Goal: Information Seeking & Learning: Find contact information

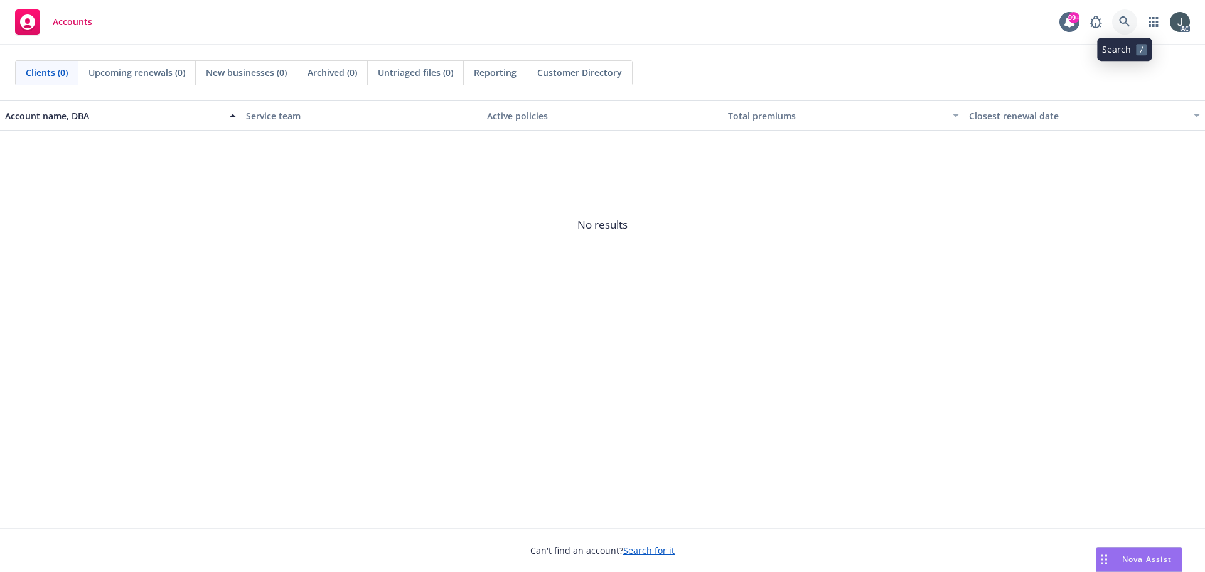
click at [1122, 25] on icon at bounding box center [1124, 21] width 11 height 11
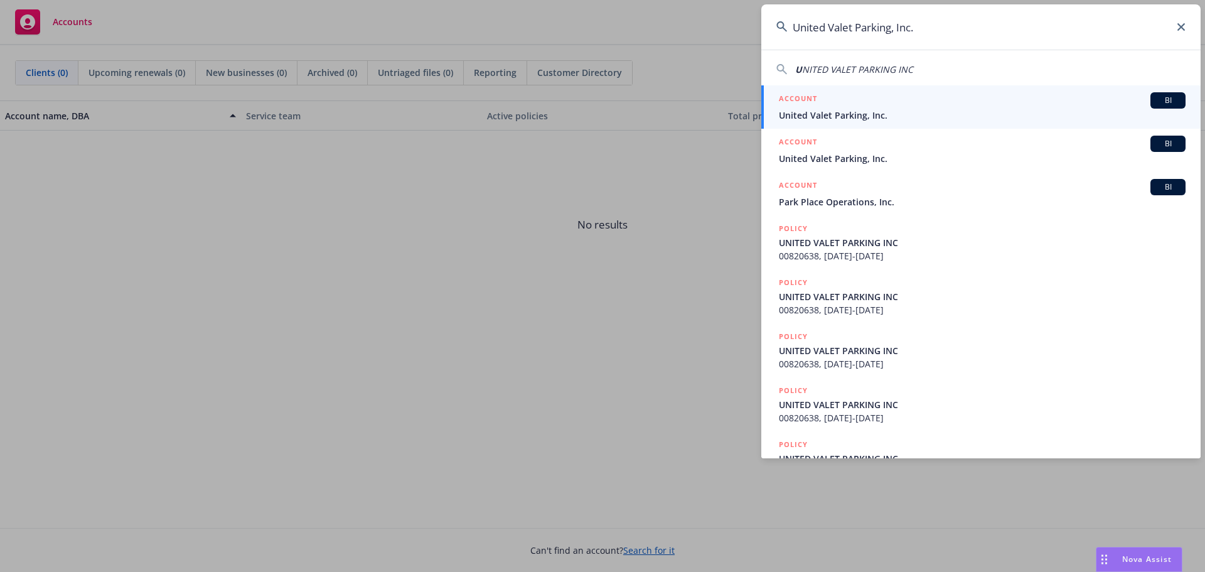
type input "United Valet Parking, Inc."
click at [937, 104] on div "ACCOUNT BI" at bounding box center [982, 100] width 407 height 16
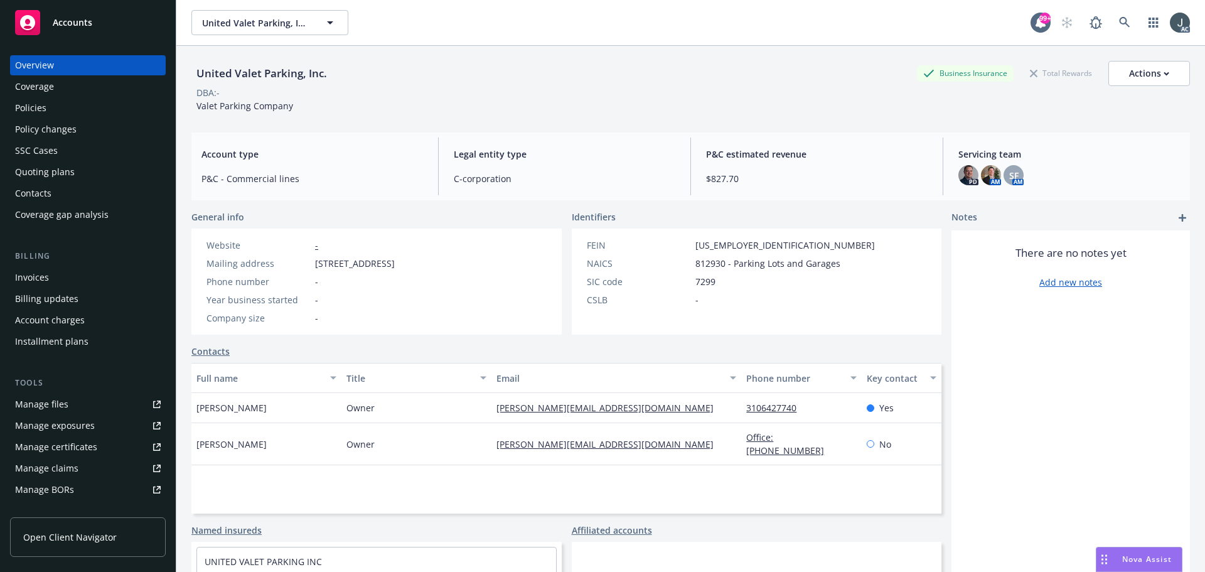
click at [33, 108] on div "Policies" at bounding box center [30, 108] width 31 height 20
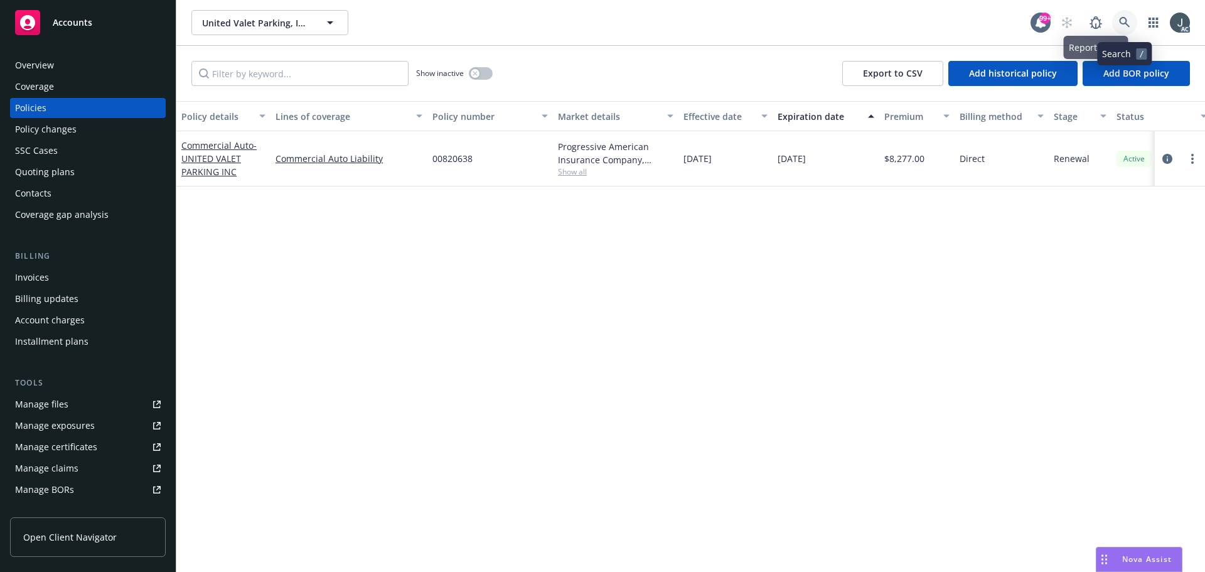
click at [1125, 21] on icon at bounding box center [1124, 22] width 11 height 11
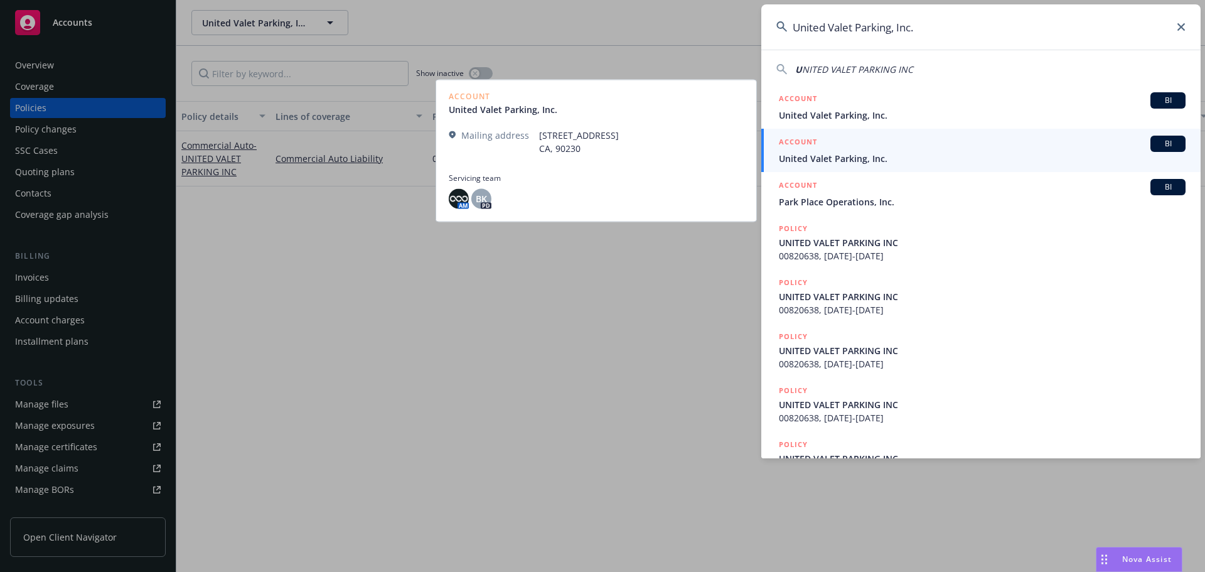
type input "United Valet Parking, Inc."
drag, startPoint x: 840, startPoint y: 152, endPoint x: 1141, endPoint y: 150, distance: 301.9
click at [840, 152] on span "United Valet Parking, Inc." at bounding box center [982, 158] width 407 height 13
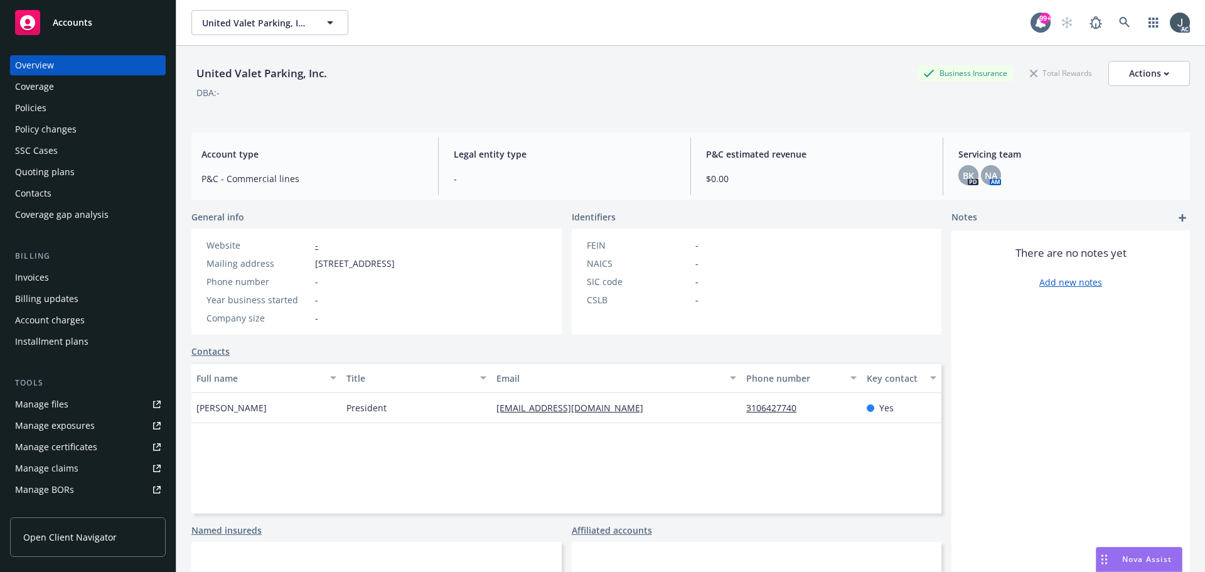
click at [43, 97] on div "Overview Coverage Policies Policy changes SSC Cases Quoting plans Contacts Cove…" at bounding box center [88, 139] width 156 height 169
click at [38, 104] on div "Policies" at bounding box center [30, 108] width 31 height 20
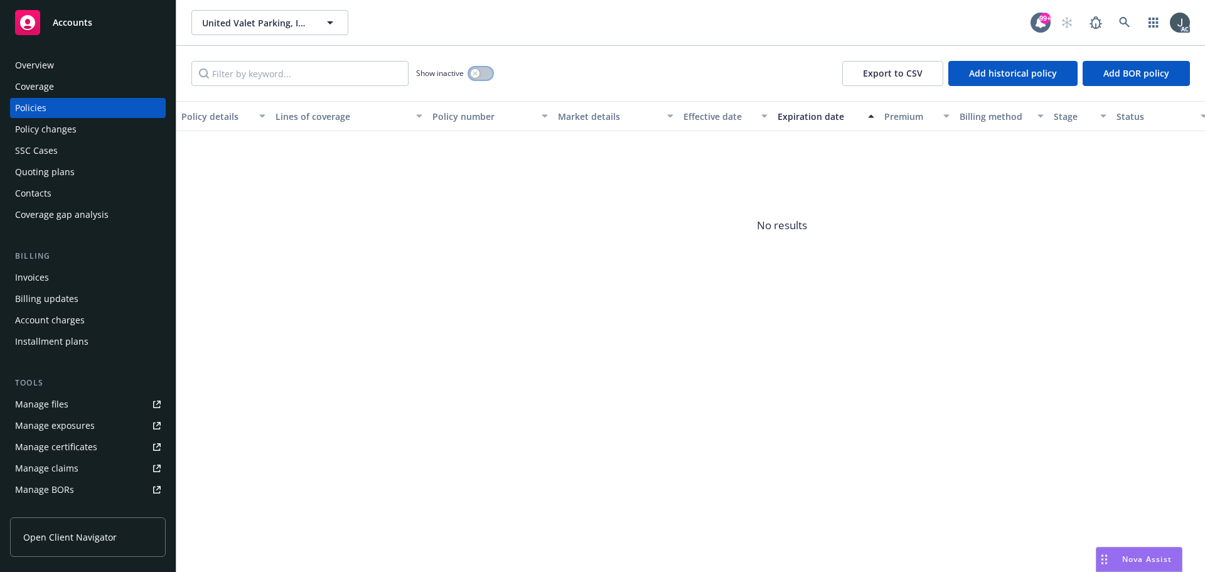
click at [474, 75] on icon "button" at bounding box center [475, 73] width 4 height 4
click at [40, 419] on div "Manage exposures" at bounding box center [55, 425] width 80 height 20
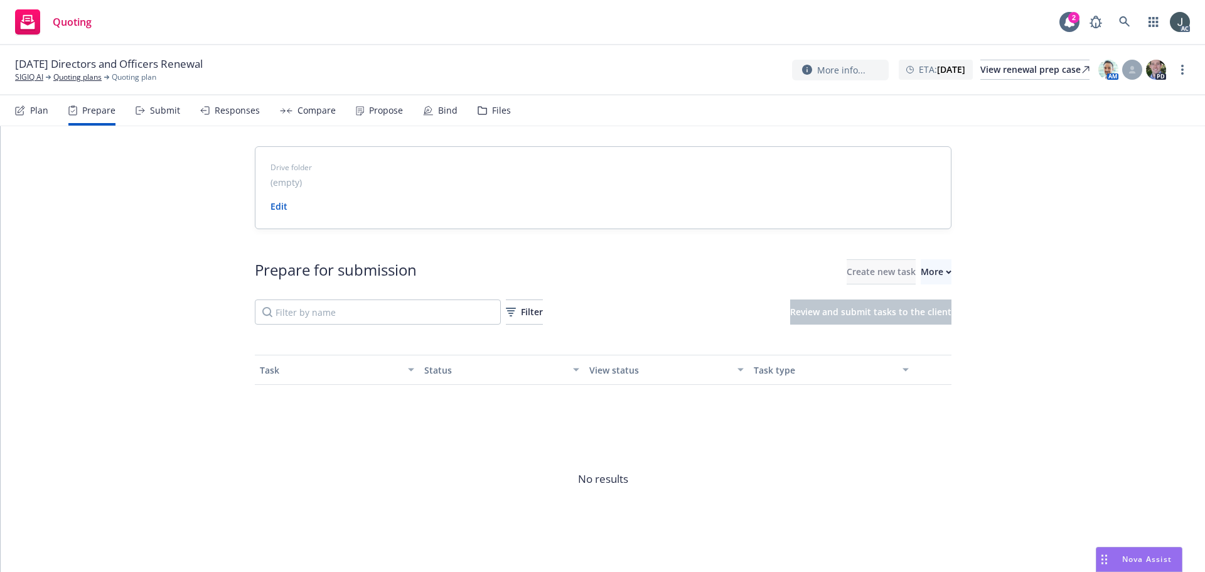
drag, startPoint x: 47, startPoint y: 85, endPoint x: 10, endPoint y: 82, distance: 37.2
click at [10, 82] on div "[DATE] Directors and Officers Renewal SIGIQ AI Quoting plans Quoting plan More …" at bounding box center [602, 70] width 1205 height 50
copy link "SIGIQ AI"
click at [921, 263] on div "More" at bounding box center [936, 272] width 31 height 24
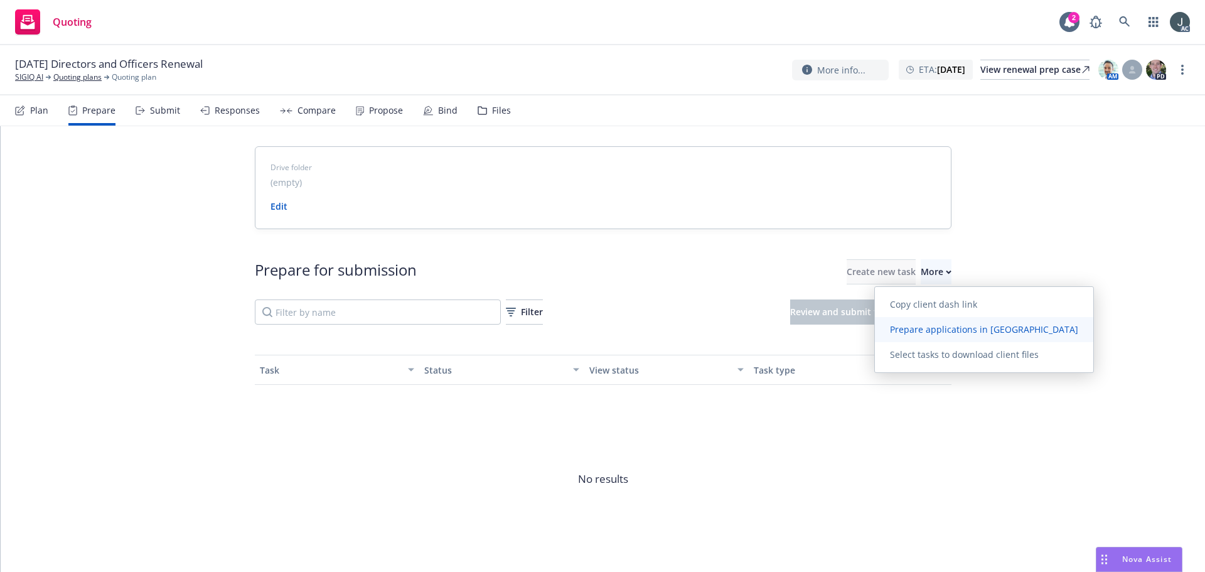
click at [912, 328] on span "Prepare applications in Indio" at bounding box center [984, 329] width 218 height 12
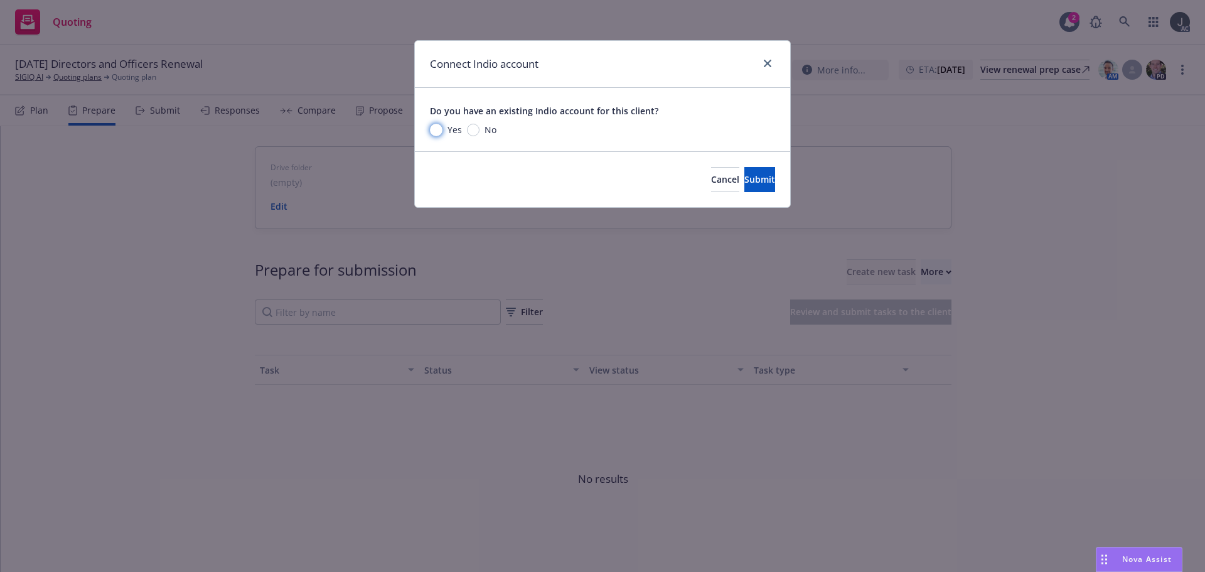
click at [439, 129] on input "Yes" at bounding box center [436, 130] width 13 height 13
radio input "true"
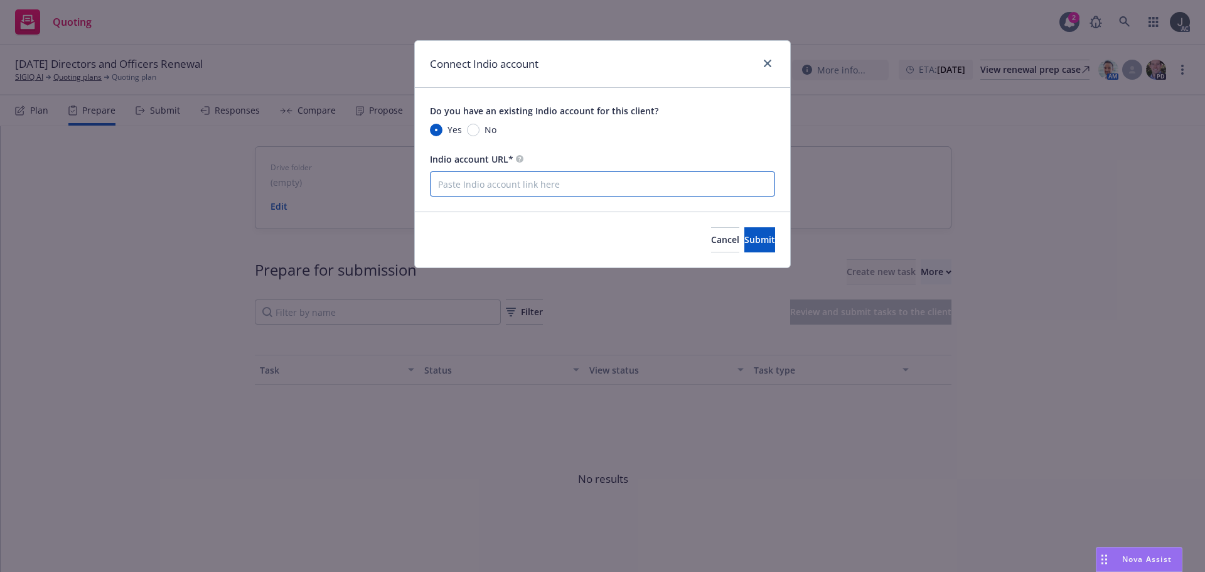
click at [466, 182] on input "Indio account URL*" at bounding box center [602, 183] width 345 height 25
paste input "https://newfront.useindio.com/accounts/4606173/submissions"
type input "https://newfront.useindio.com/accounts/4606173/submissions"
click at [744, 238] on span "Submit" at bounding box center [759, 239] width 31 height 12
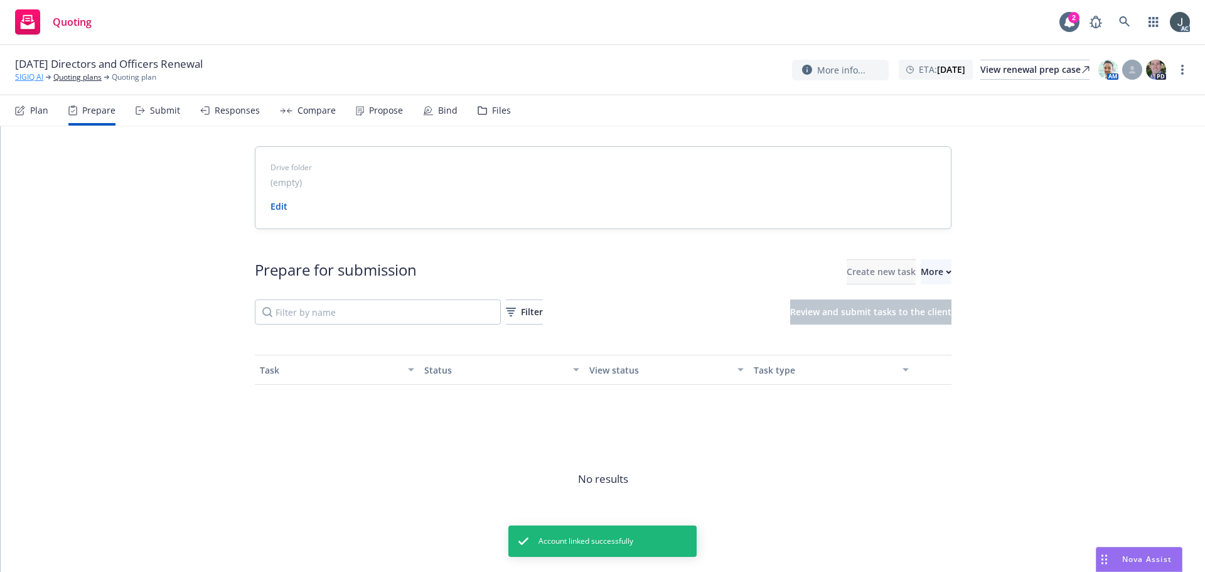
click at [16, 76] on link "SIGIQ AI" at bounding box center [29, 77] width 28 height 11
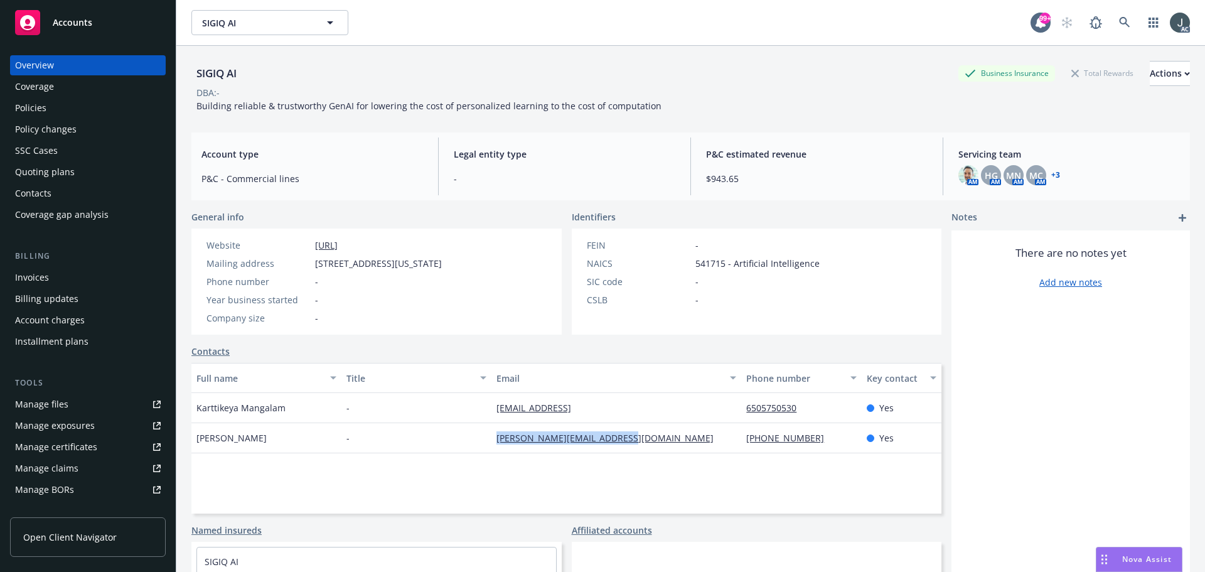
drag, startPoint x: 631, startPoint y: 442, endPoint x: 482, endPoint y: 436, distance: 149.5
click at [482, 436] on div "Lisa Brughera - lisa@soundstartservices.com 510-239-1929 Yes" at bounding box center [566, 438] width 750 height 30
copy div "lisa@soundstartservices.com"
drag, startPoint x: 291, startPoint y: 408, endPoint x: 197, endPoint y: 409, distance: 93.5
click at [197, 409] on div "Karttikeya Mangalam" at bounding box center [266, 408] width 150 height 30
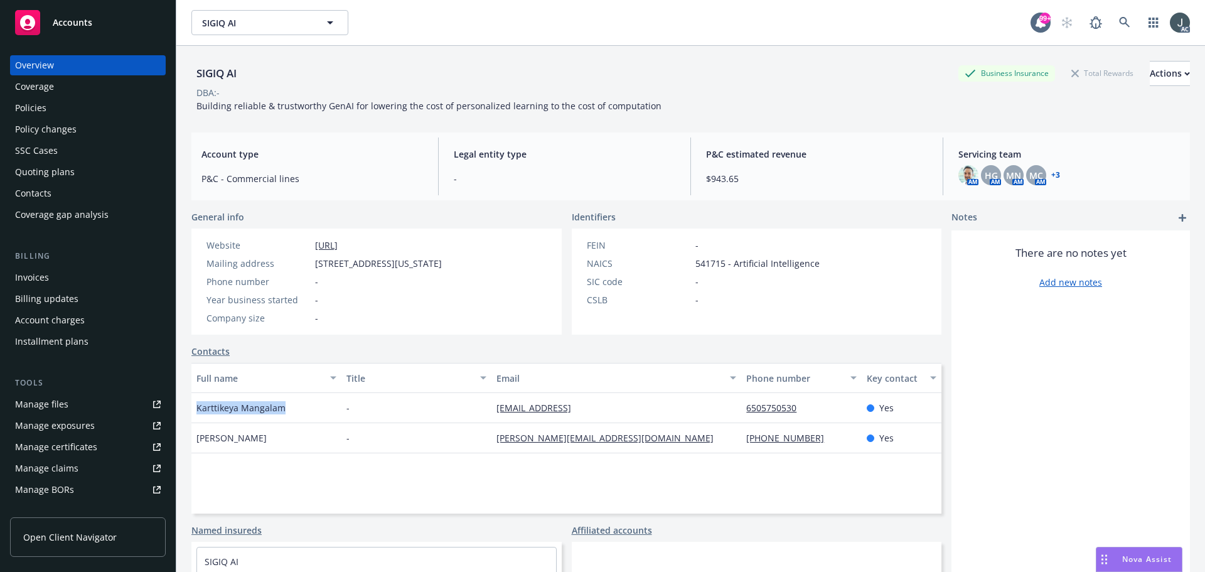
copy span "Karttikeya Mangalam"
drag, startPoint x: 625, startPoint y: 409, endPoint x: 487, endPoint y: 408, distance: 138.1
click at [487, 408] on div "Karttikeya Mangalam - mangalam@sigiq.ai 6505750530 Yes" at bounding box center [566, 408] width 750 height 30
copy div "mangalam@sigiq.ai"
drag, startPoint x: 808, startPoint y: 409, endPoint x: 735, endPoint y: 409, distance: 72.8
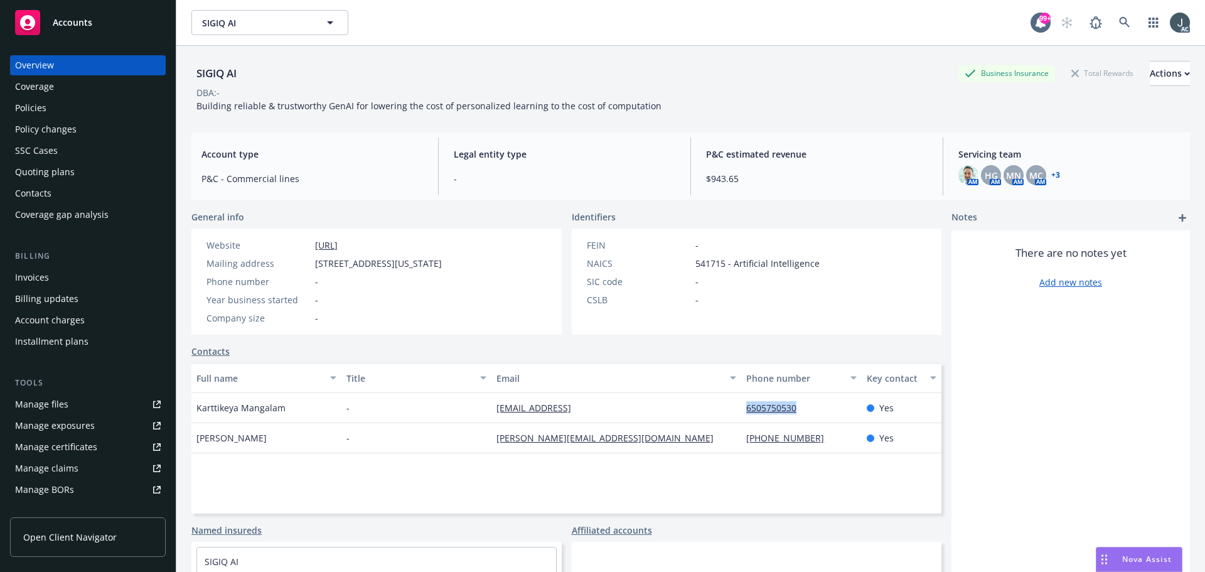
click at [741, 409] on div "6505750530" at bounding box center [801, 408] width 120 height 30
copy link "6505750530"
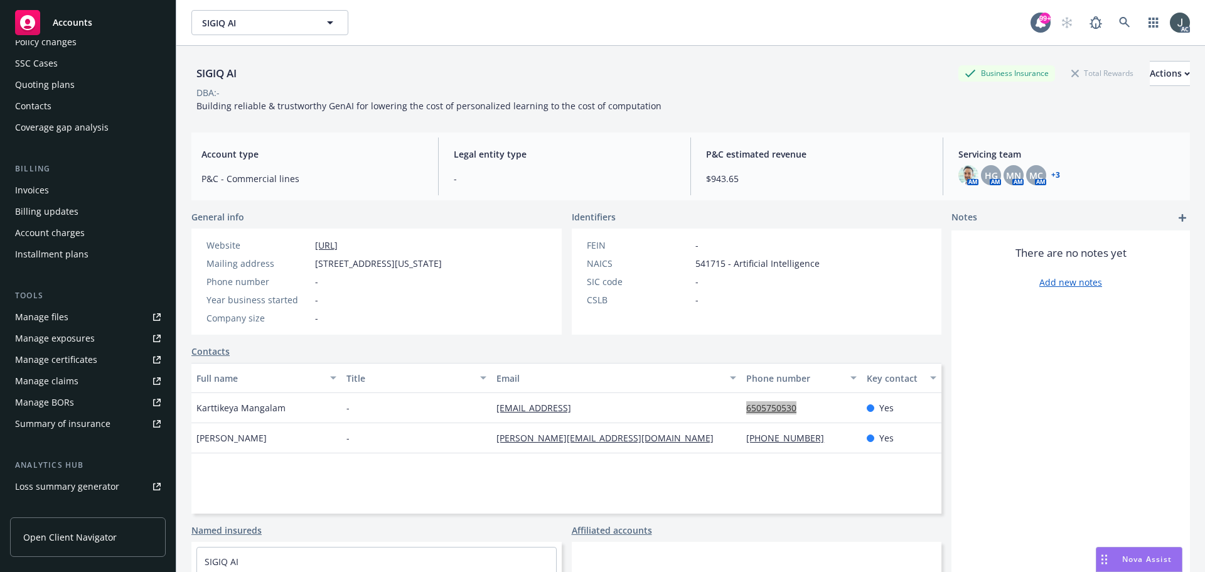
scroll to position [225, 0]
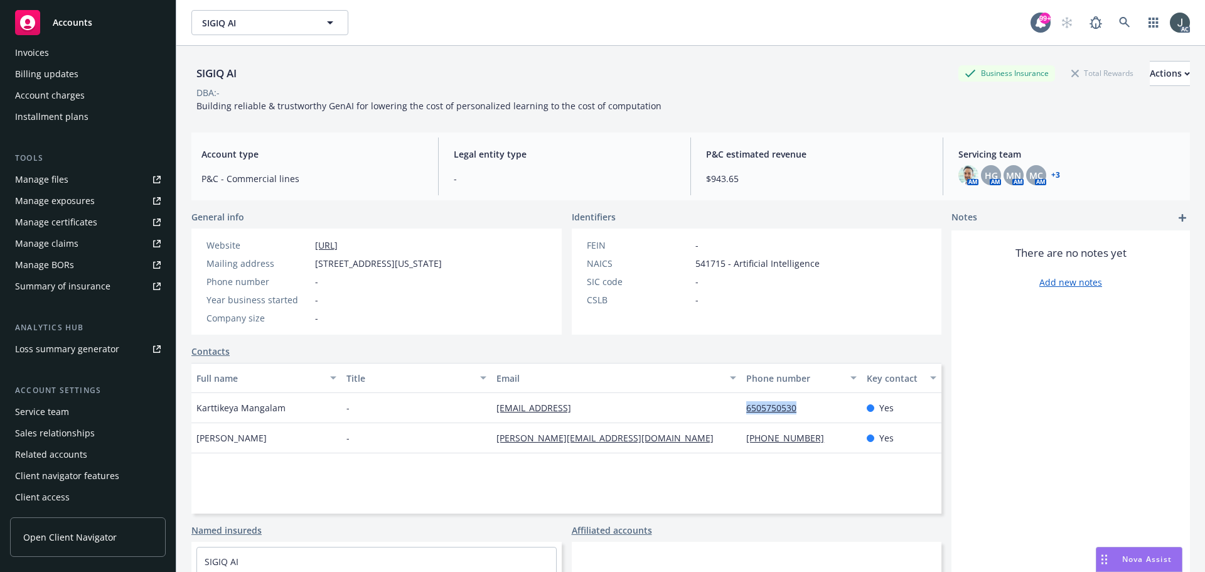
click at [43, 414] on div "Service team" at bounding box center [42, 412] width 54 height 20
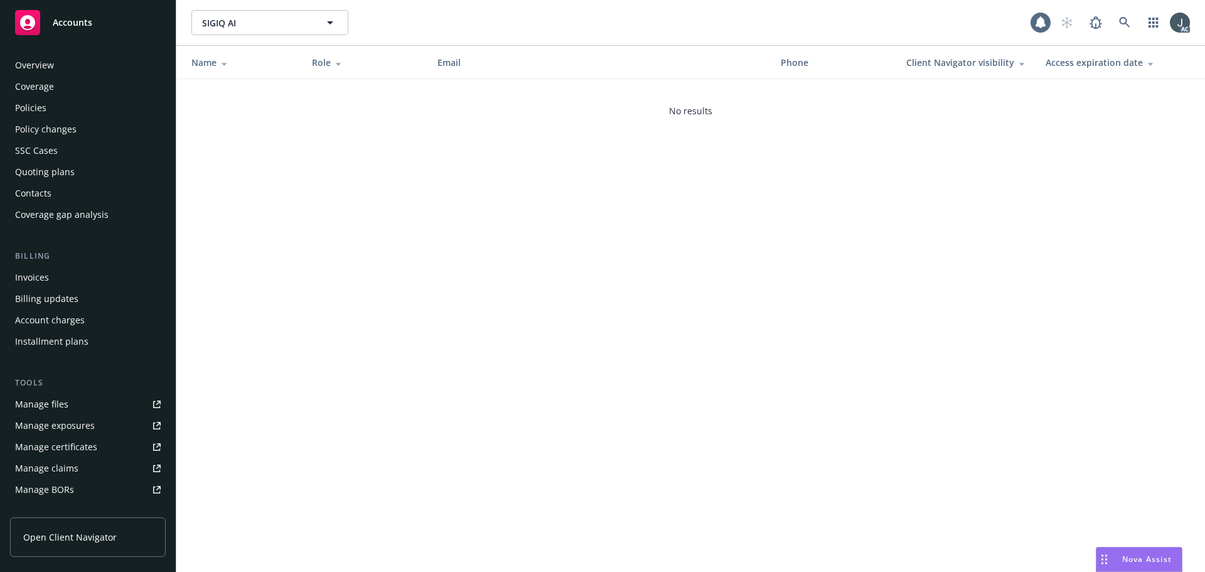
scroll to position [225, 0]
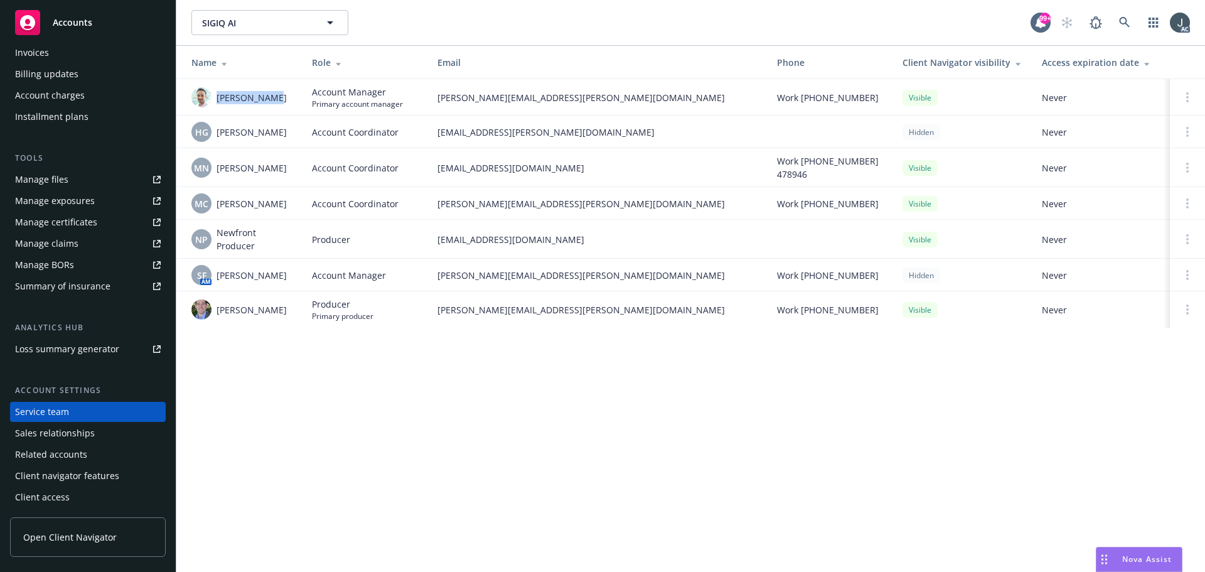
drag, startPoint x: 216, startPoint y: 94, endPoint x: 274, endPoint y: 98, distance: 57.9
click at [274, 98] on div "Adnan Shaikh" at bounding box center [241, 97] width 100 height 20
copy span "Adnan Shaikh"
drag, startPoint x: 216, startPoint y: 129, endPoint x: 281, endPoint y: 131, distance: 64.7
click at [281, 131] on div "HG Herani Gebre" at bounding box center [241, 132] width 100 height 20
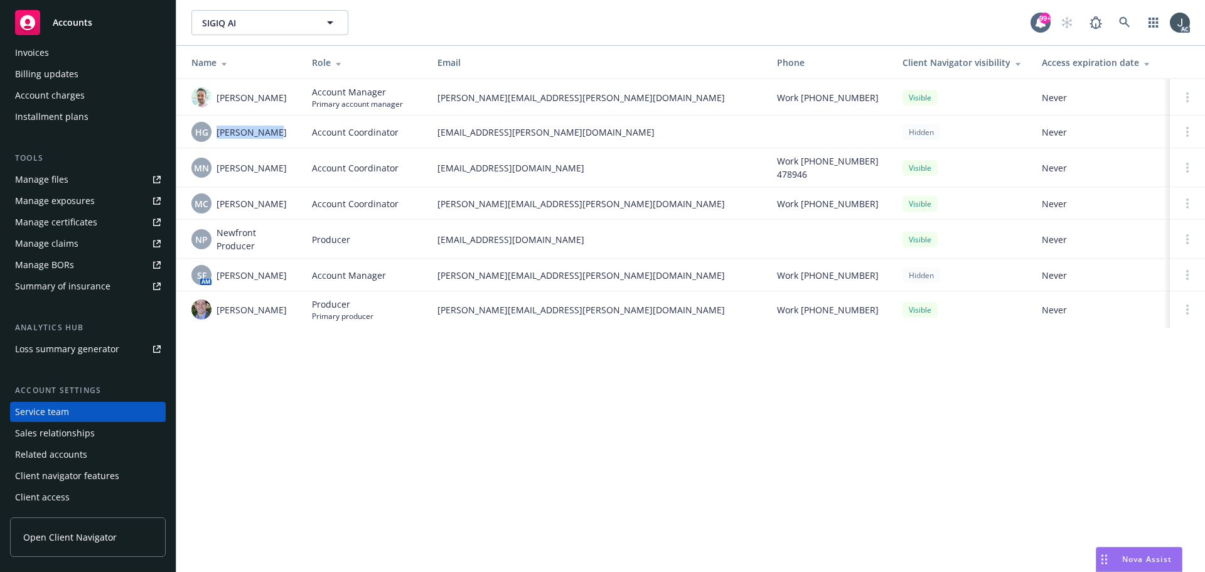
copy span "Herani Gebre"
drag, startPoint x: 218, startPoint y: 168, endPoint x: 286, endPoint y: 169, distance: 68.4
click at [286, 169] on div "MN Megan Napoli" at bounding box center [241, 168] width 100 height 20
copy span "Megan Napoli"
drag, startPoint x: 218, startPoint y: 202, endPoint x: 288, endPoint y: 205, distance: 69.7
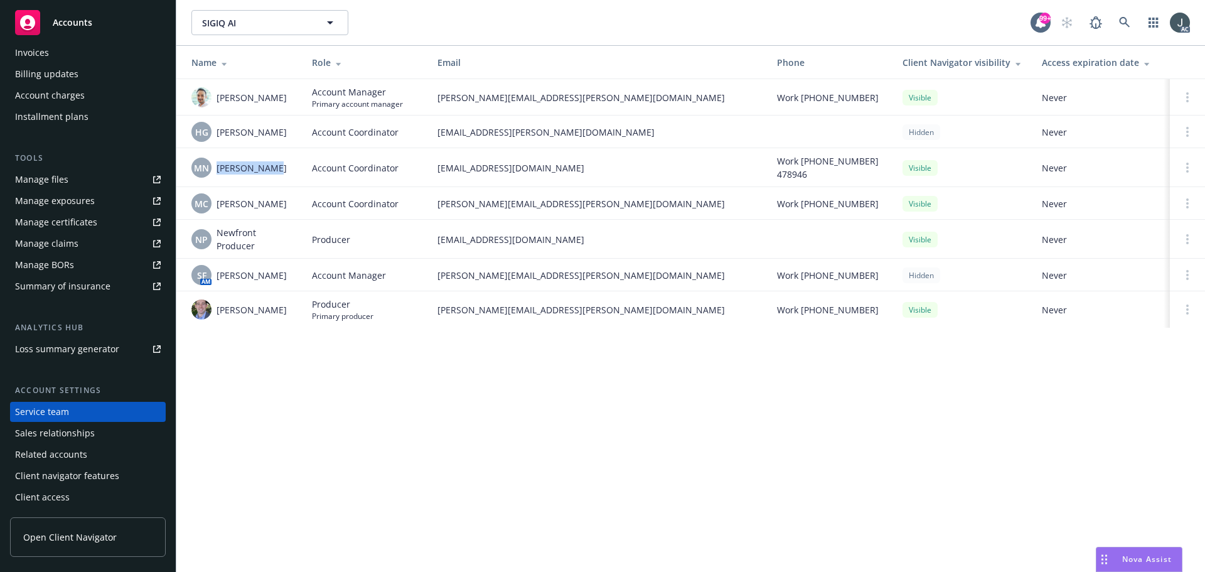
click at [287, 205] on span "Michael Chapman" at bounding box center [251, 203] width 70 height 13
copy span "Michael Chapman"
drag, startPoint x: 218, startPoint y: 275, endPoint x: 287, endPoint y: 277, distance: 69.7
click at [287, 277] on div "SF AM Shelly Flores" at bounding box center [241, 275] width 100 height 20
copy span "Shelly Flores"
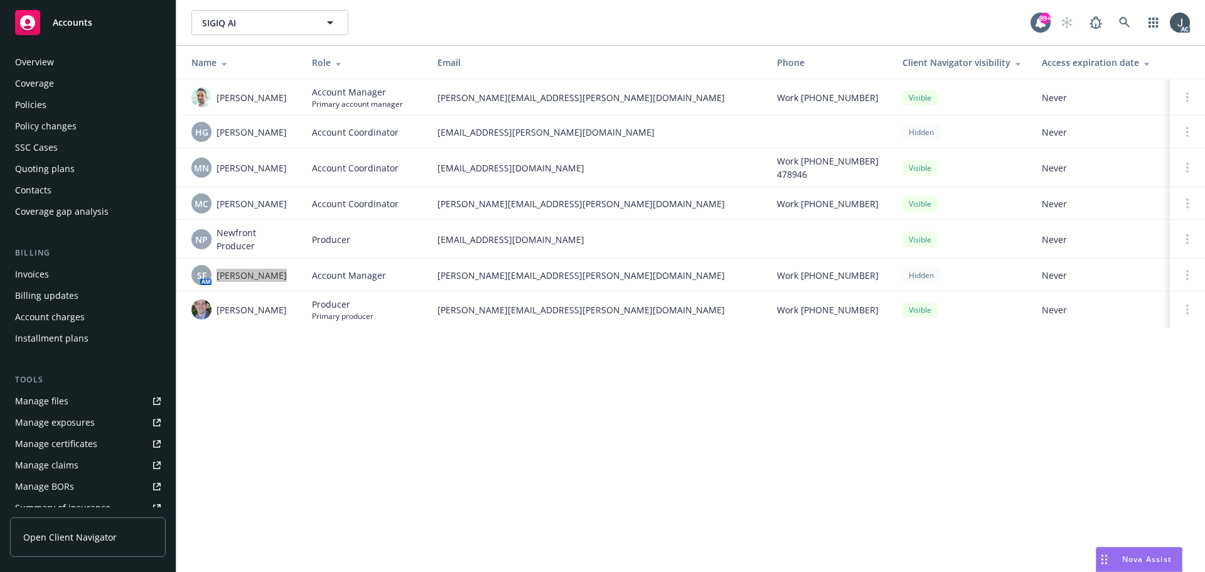
scroll to position [0, 0]
click at [40, 112] on div "Policies" at bounding box center [30, 108] width 31 height 20
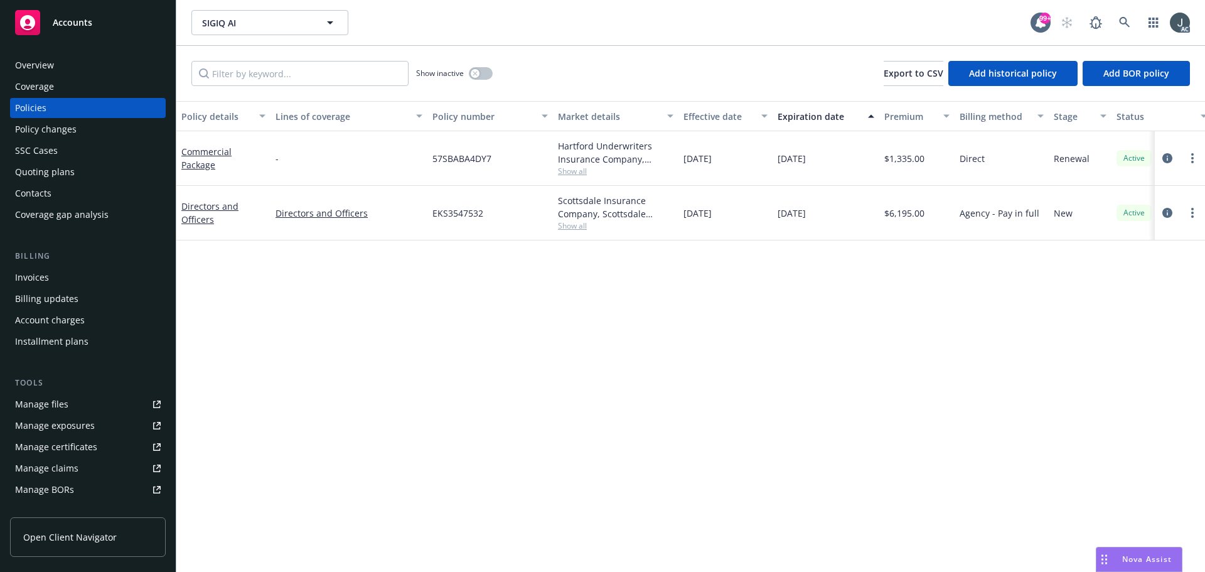
drag, startPoint x: 778, startPoint y: 211, endPoint x: 846, endPoint y: 213, distance: 67.8
click at [846, 213] on div "10/18/2025" at bounding box center [825, 213] width 107 height 55
copy span "10/18/2025"
drag, startPoint x: 226, startPoint y: 228, endPoint x: 183, endPoint y: 206, distance: 48.8
click at [183, 206] on div "Directors and Officers" at bounding box center [223, 213] width 94 height 55
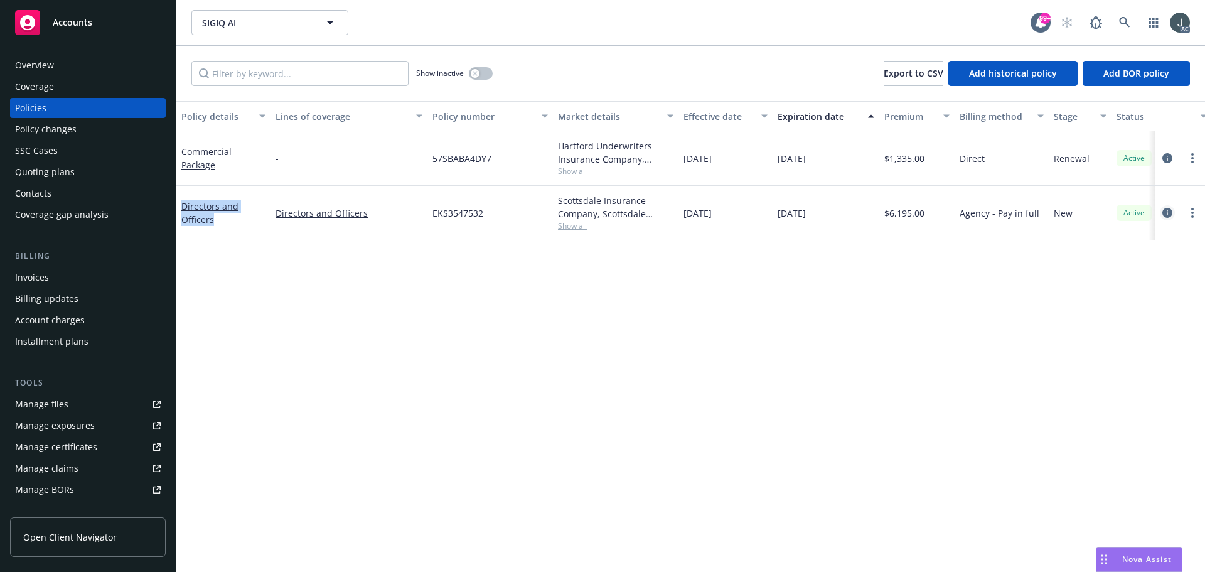
click at [1163, 211] on icon "circleInformation" at bounding box center [1167, 213] width 10 height 10
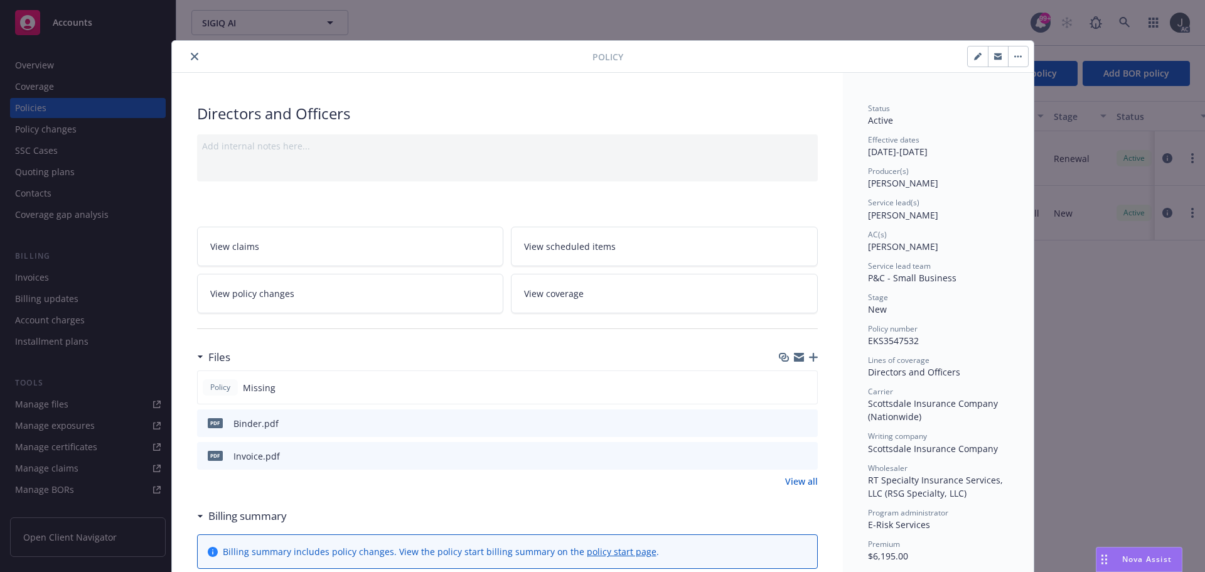
click at [804, 420] on icon "preview file" at bounding box center [805, 422] width 11 height 9
click at [195, 53] on button "close" at bounding box center [194, 56] width 15 height 15
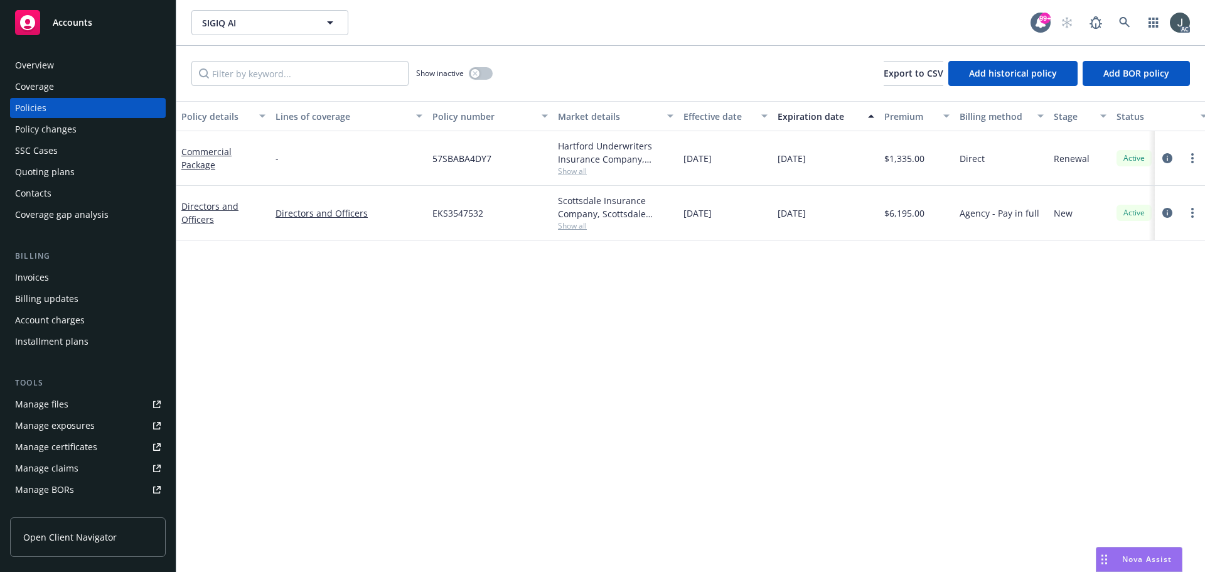
click at [474, 217] on span "EKS3547532" at bounding box center [457, 212] width 51 height 13
click at [54, 71] on div "Overview" at bounding box center [88, 65] width 146 height 20
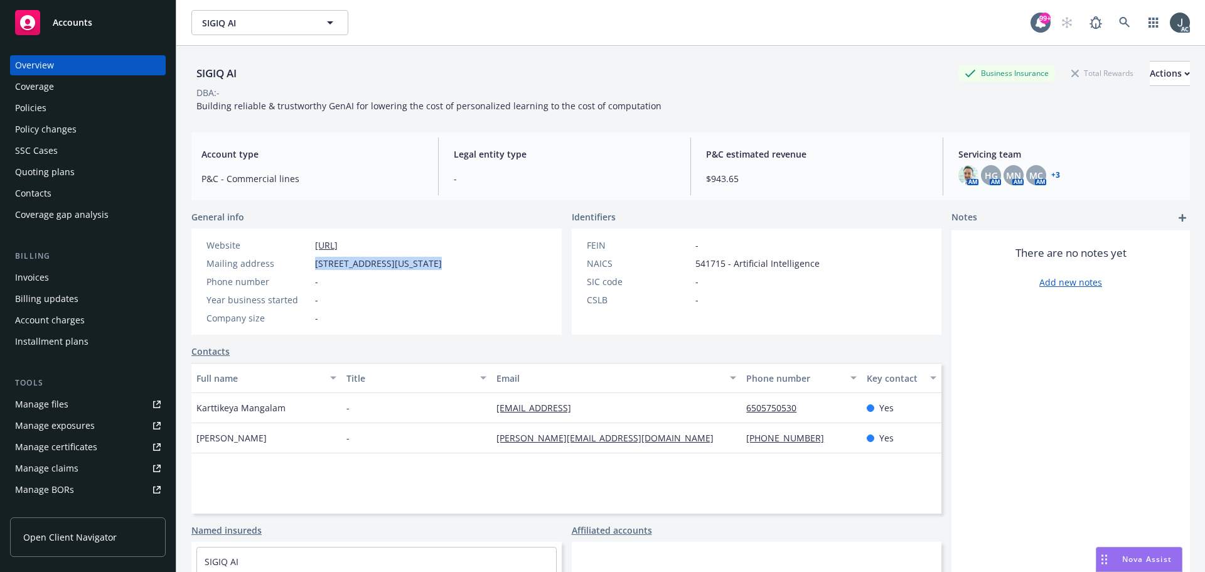
drag, startPoint x: 316, startPoint y: 266, endPoint x: 420, endPoint y: 266, distance: 104.8
click at [420, 266] on span "2022 Virginia Street APT 4, Berkeley, CA, 94709" at bounding box center [378, 263] width 127 height 13
click at [442, 264] on span "2022 Virginia Street APT 4, Berkeley, CA, 94709" at bounding box center [378, 263] width 127 height 13
click at [708, 262] on span "541715 - Artificial Intelligence" at bounding box center [757, 263] width 124 height 13
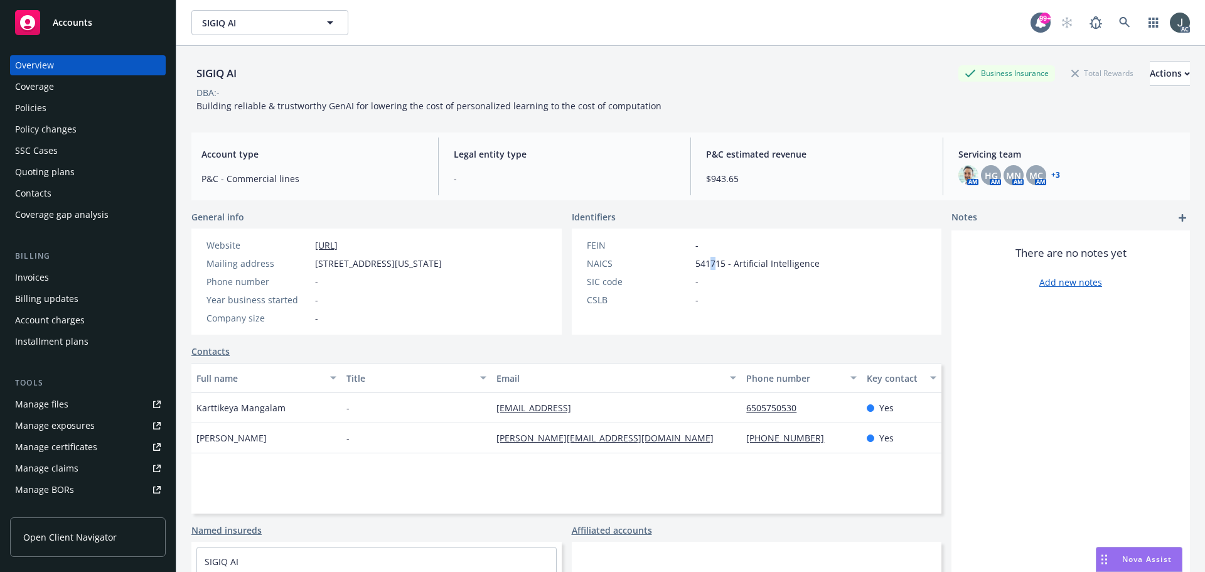
click at [708, 262] on span "541715 - Artificial Intelligence" at bounding box center [757, 263] width 124 height 13
click at [697, 260] on span "541715 - Artificial Intelligence" at bounding box center [757, 263] width 124 height 13
drag, startPoint x: 196, startPoint y: 108, endPoint x: 716, endPoint y: 104, distance: 519.6
click at [716, 104] on div "SIGIQ AI Business Insurance Total Rewards Actions DBA: - Building reliable & tr…" at bounding box center [690, 86] width 998 height 51
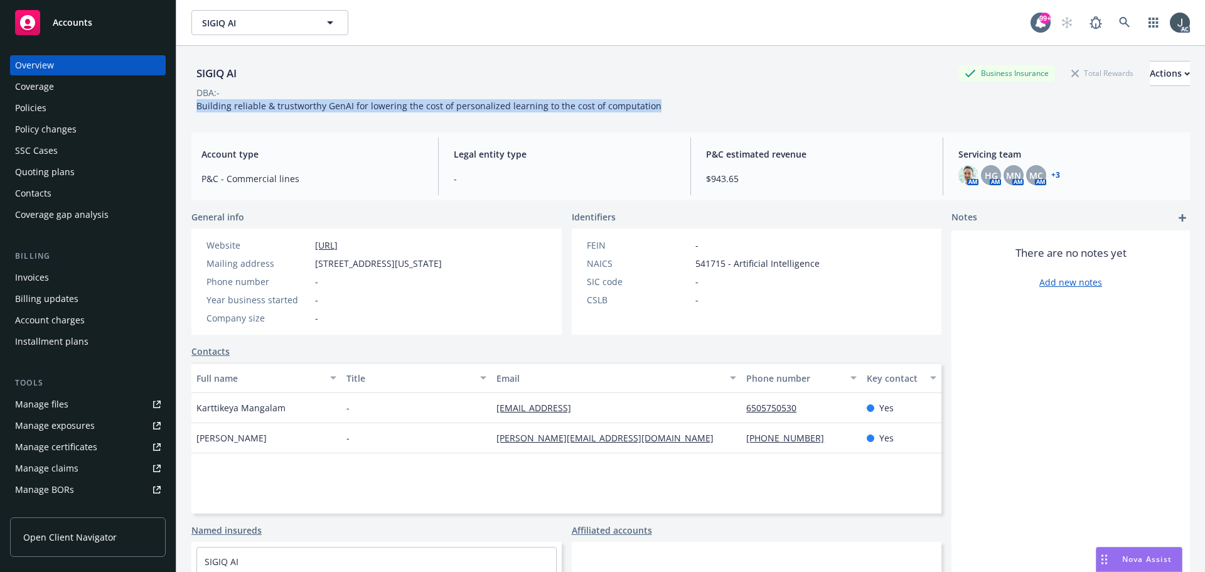
drag, startPoint x: 414, startPoint y: 249, endPoint x: 314, endPoint y: 247, distance: 99.2
click at [314, 247] on div "Website https://www.sigiq.ai/" at bounding box center [323, 244] width 245 height 13
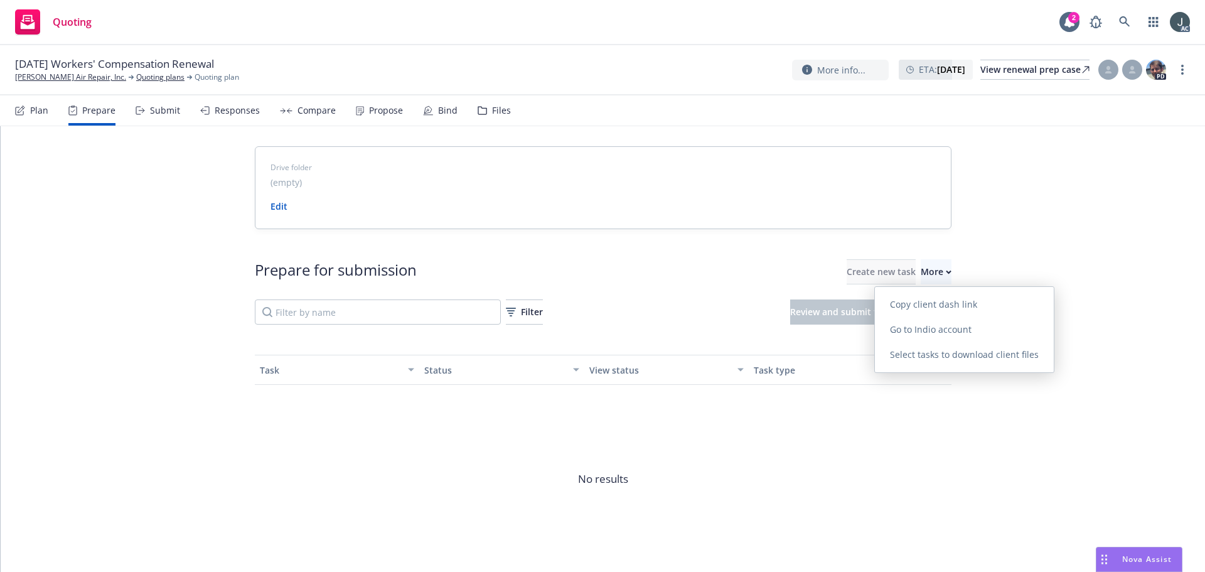
click at [935, 331] on span "Go to Indio account" at bounding box center [931, 329] width 112 height 12
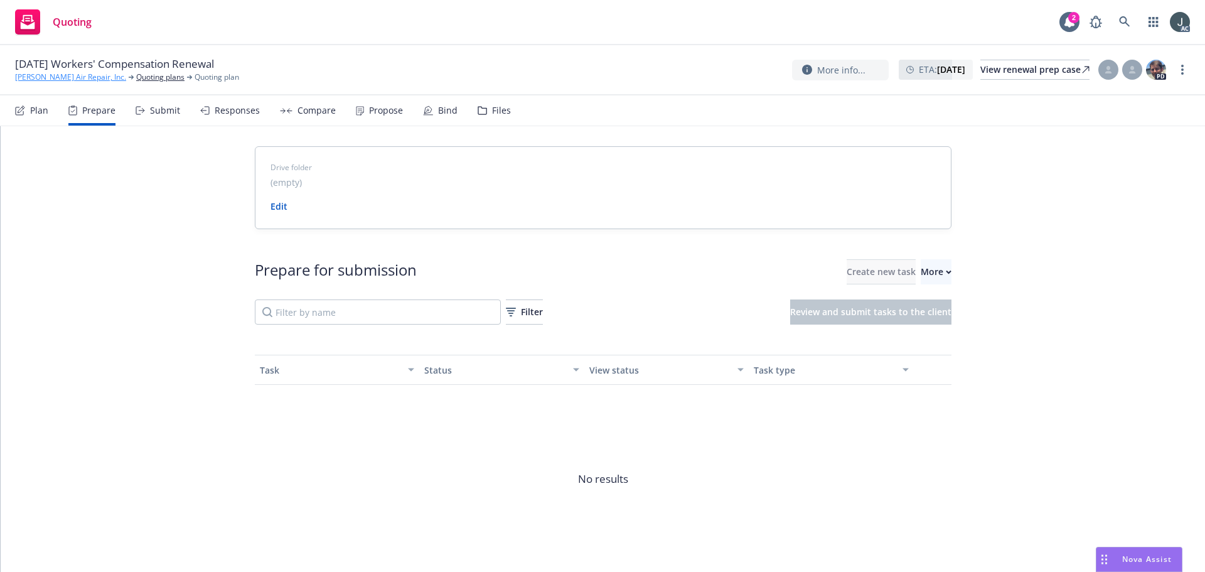
click at [35, 77] on link "[PERSON_NAME] Air Repair, Inc." at bounding box center [70, 77] width 111 height 11
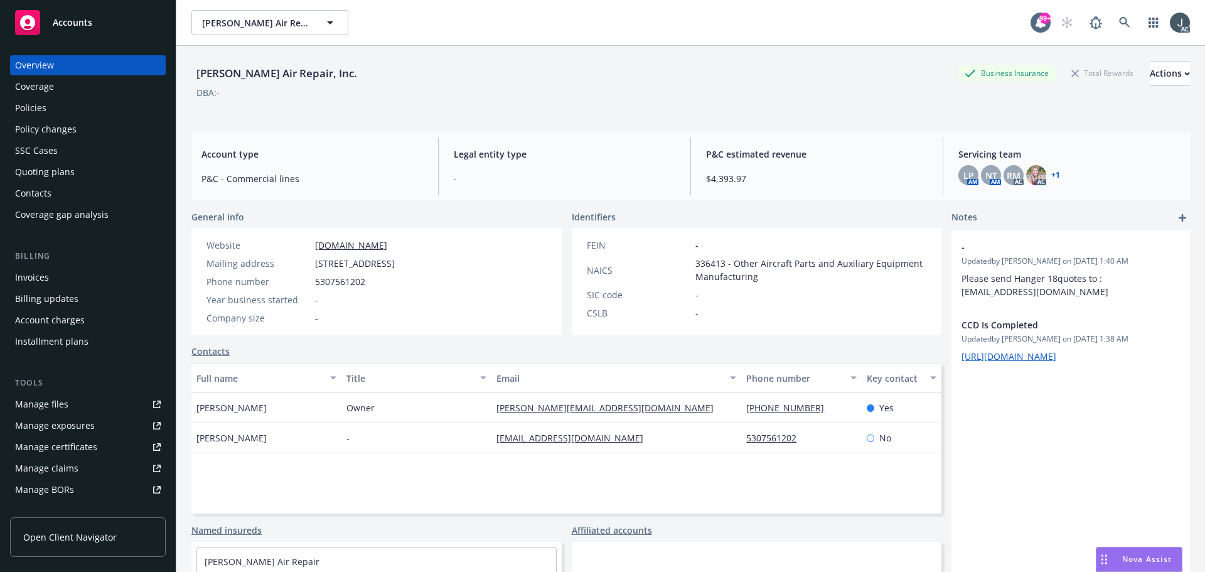
click at [360, 141] on div "Account type P&C - Commercial lines" at bounding box center [312, 166] width 242 height 58
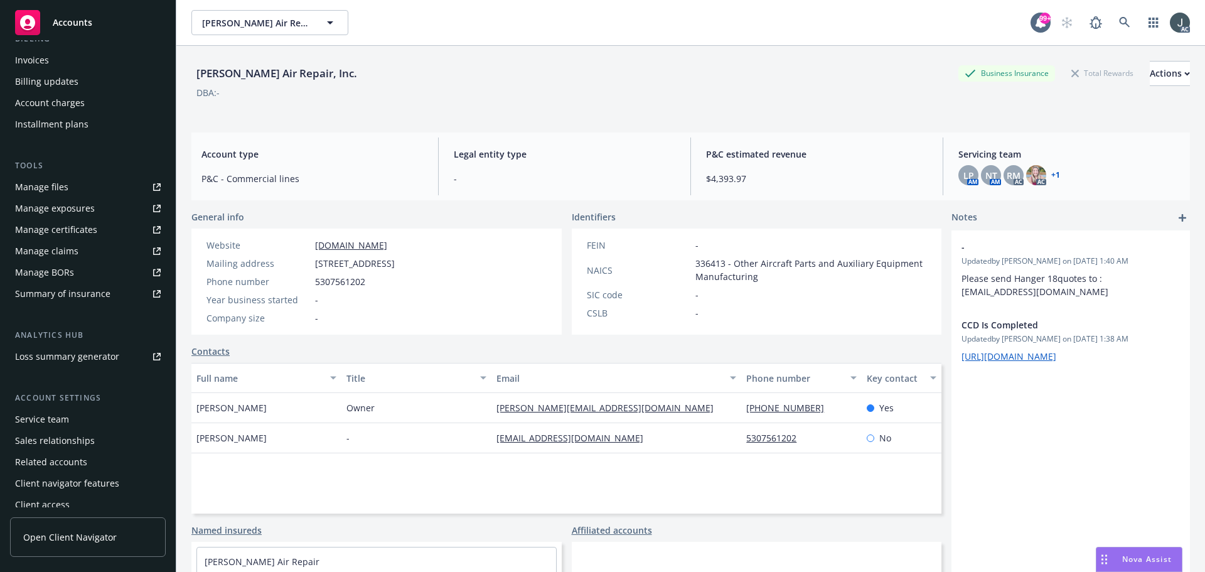
scroll to position [225, 0]
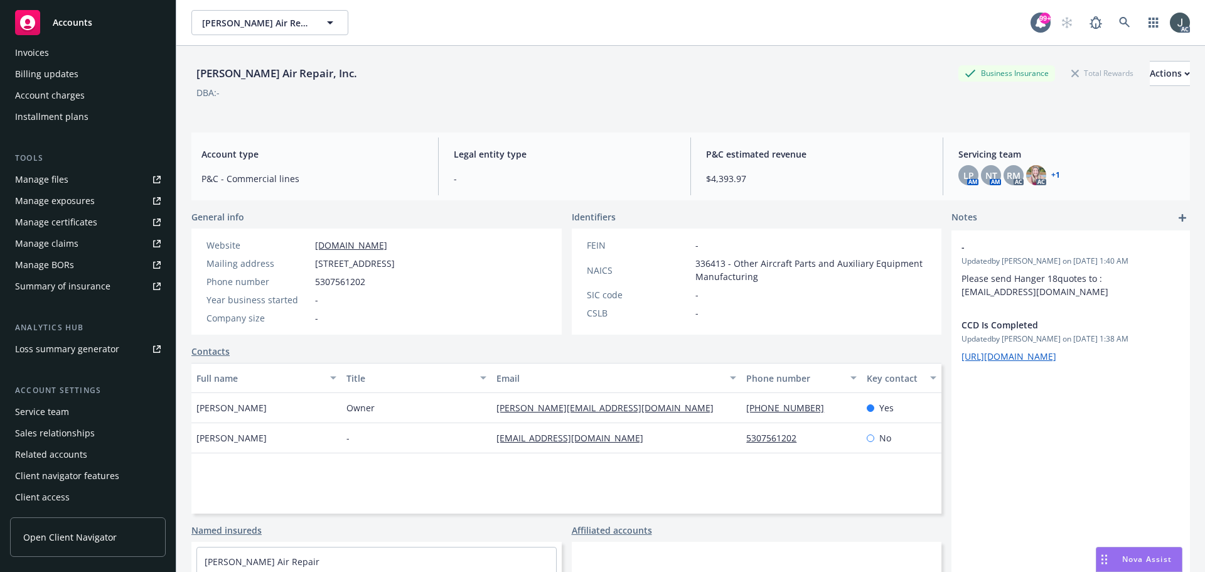
click at [21, 409] on div "Service team" at bounding box center [42, 412] width 54 height 20
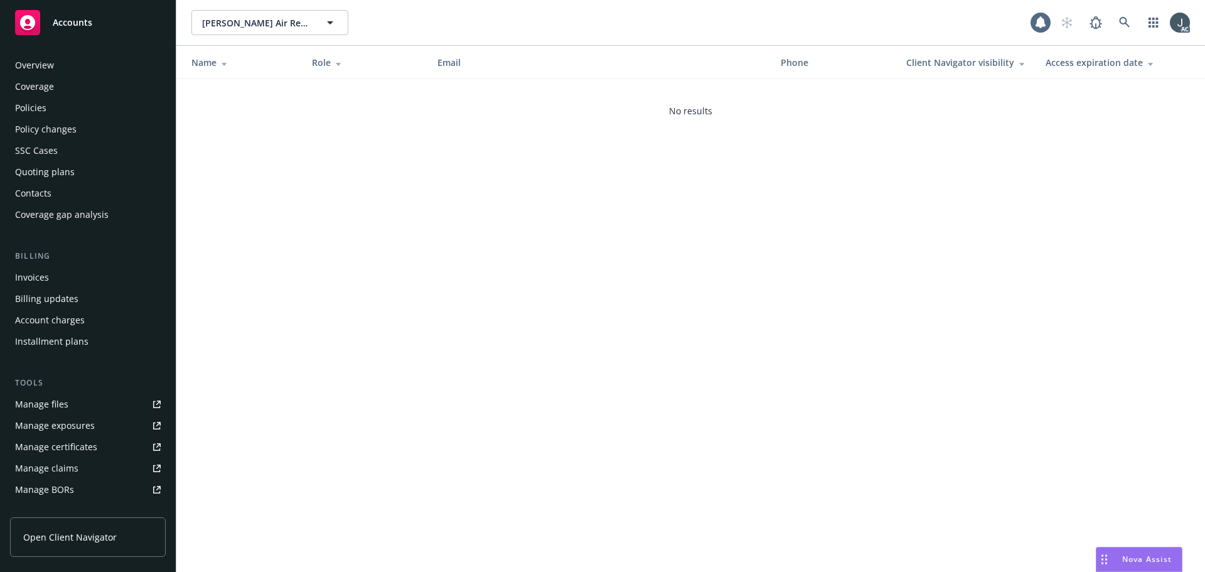
scroll to position [225, 0]
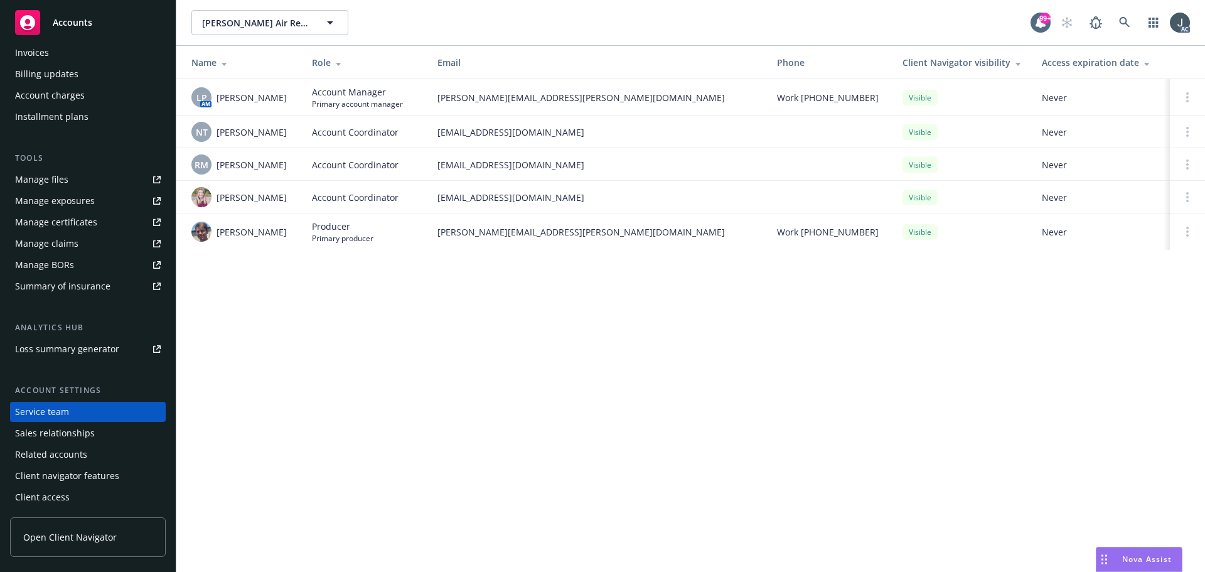
drag, startPoint x: 216, startPoint y: 98, endPoint x: 290, endPoint y: 97, distance: 73.4
click at [290, 97] on div "LP AM Linsey Piotrowski" at bounding box center [241, 97] width 100 height 20
copy span "Linsey Piotrowski"
drag, startPoint x: 218, startPoint y: 132, endPoint x: 288, endPoint y: 133, distance: 70.3
click at [288, 133] on div "NT Ninuca Tatishvili" at bounding box center [241, 132] width 100 height 20
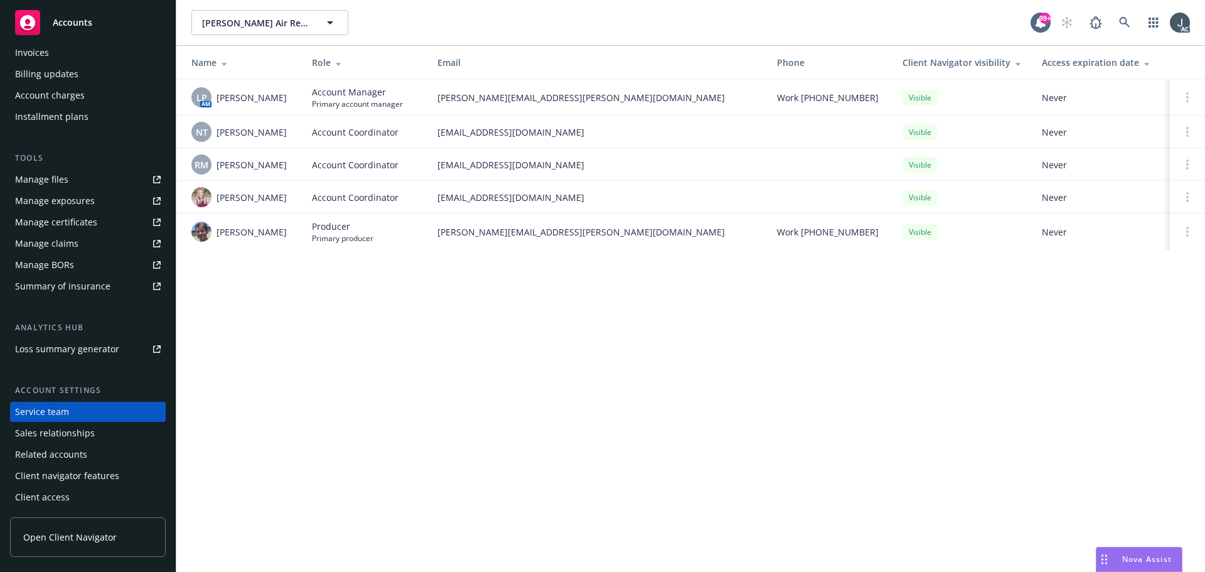
copy span "Ninuca Tatishvili"
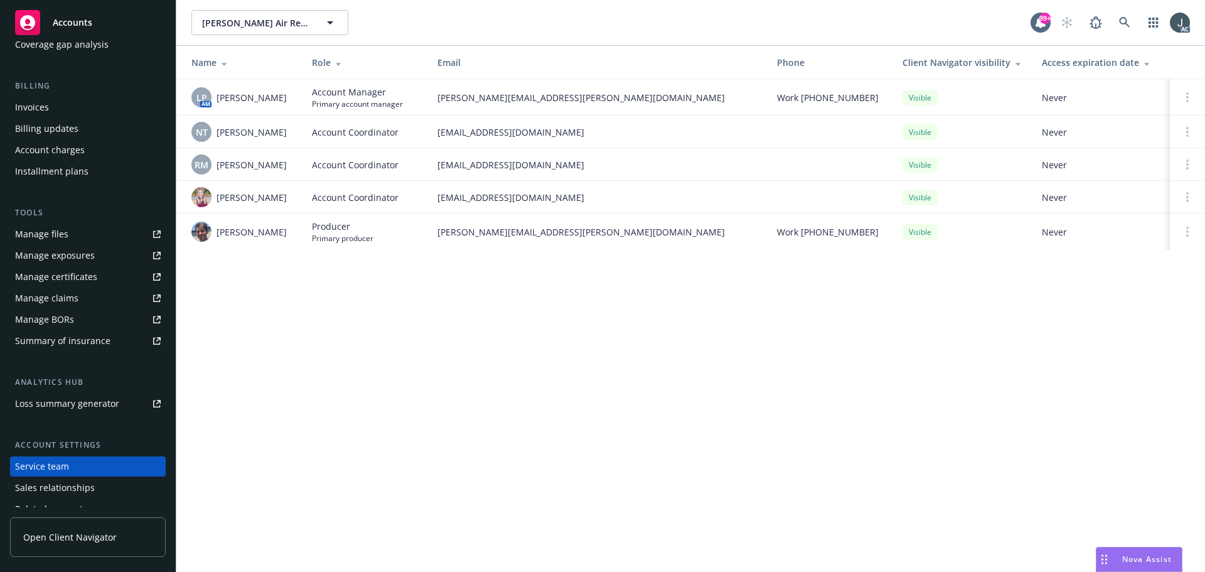
scroll to position [0, 0]
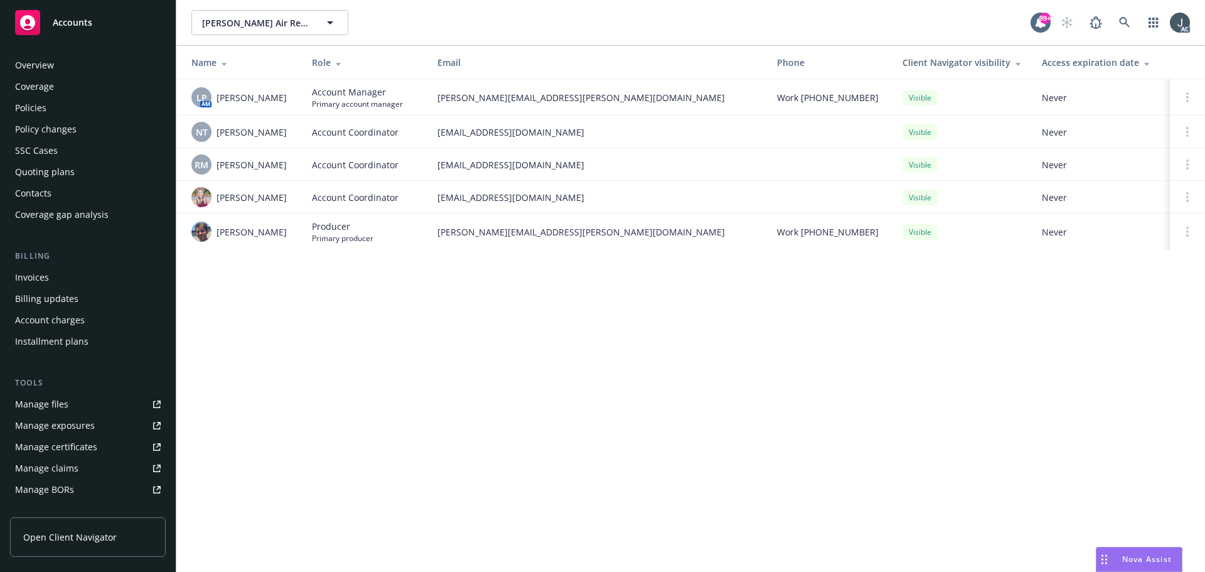
click at [51, 105] on div "Policies" at bounding box center [88, 108] width 146 height 20
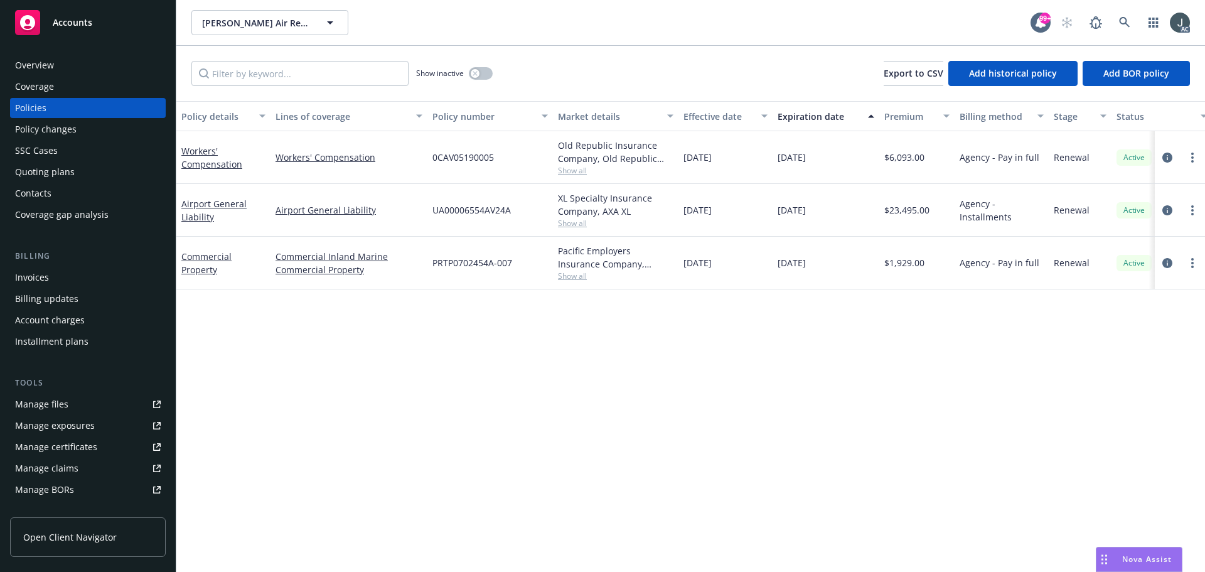
drag, startPoint x: 778, startPoint y: 157, endPoint x: 843, endPoint y: 158, distance: 64.6
click at [843, 158] on div "09/01/2025" at bounding box center [825, 157] width 107 height 53
copy span "09/01/2025"
drag, startPoint x: 382, startPoint y: 171, endPoint x: 272, endPoint y: 166, distance: 109.3
click at [272, 166] on div "Workers' Compensation" at bounding box center [348, 157] width 157 height 53
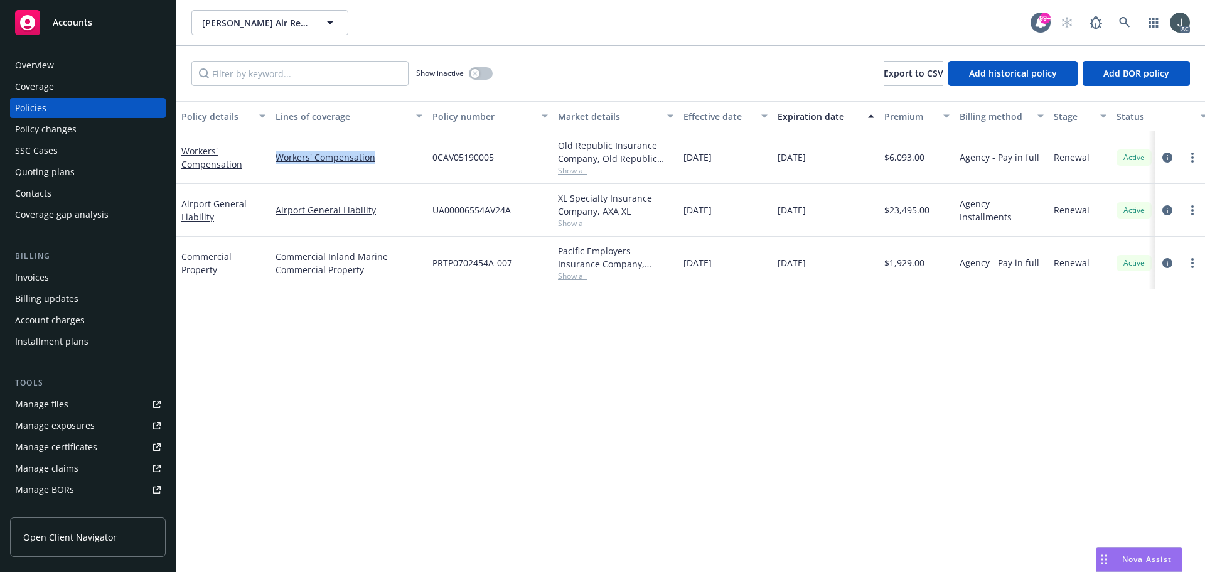
copy link "Workers' Compensation"
click at [1166, 157] on icon "circleInformation" at bounding box center [1167, 157] width 10 height 10
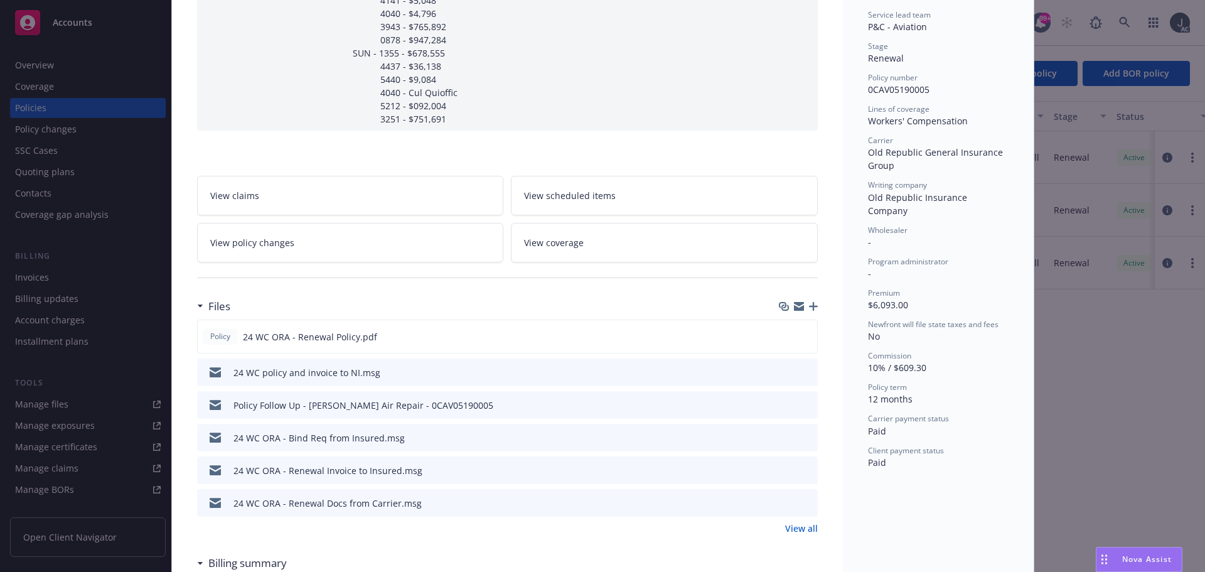
scroll to position [314, 0]
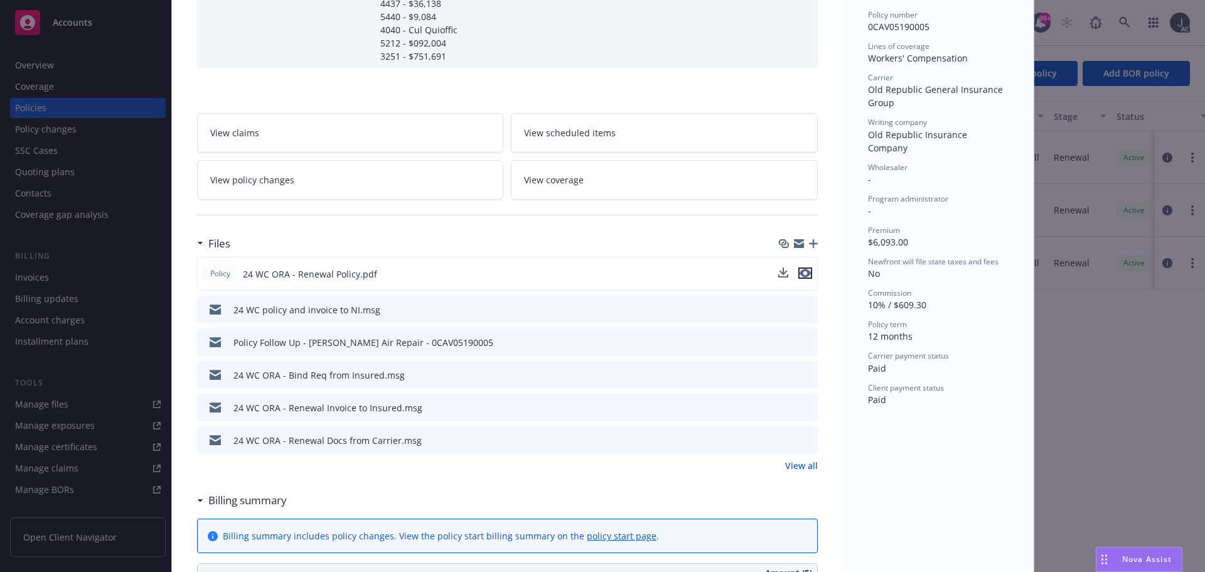
click at [802, 269] on icon "preview file" at bounding box center [804, 273] width 11 height 9
click at [811, 459] on link "View all" at bounding box center [801, 465] width 33 height 13
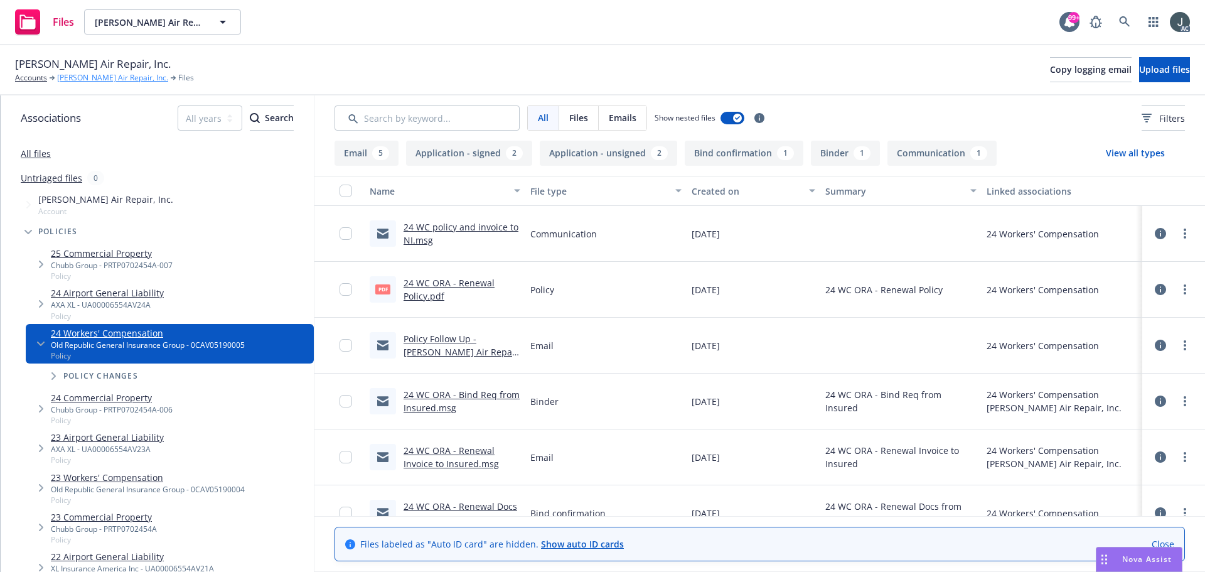
click at [106, 75] on link "[PERSON_NAME] Air Repair, Inc." at bounding box center [112, 77] width 111 height 11
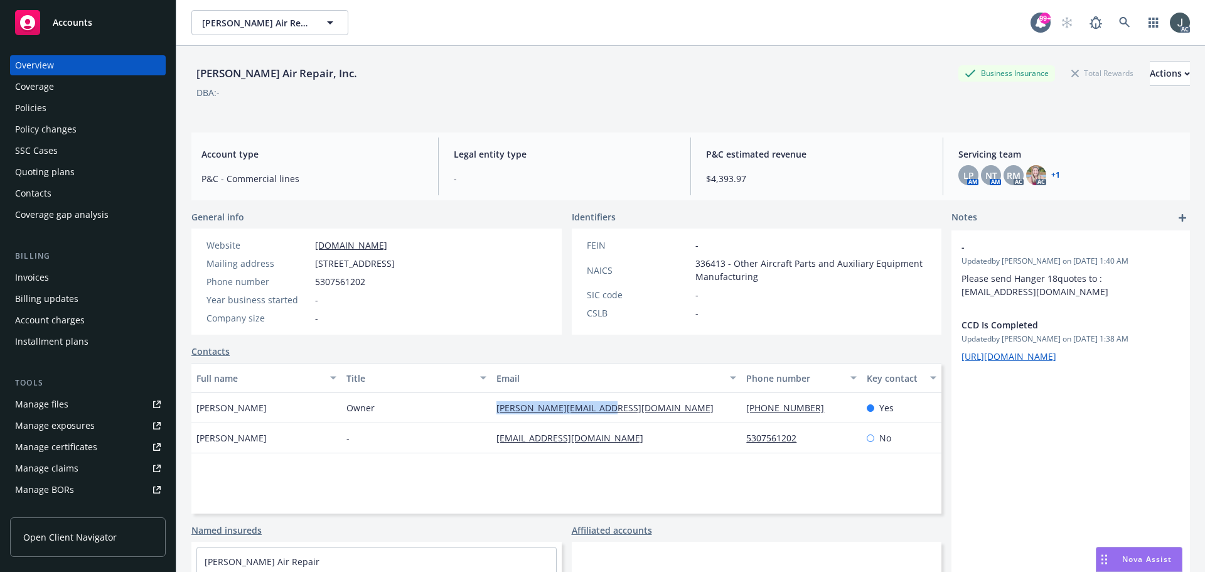
drag, startPoint x: 636, startPoint y: 412, endPoint x: 500, endPoint y: 407, distance: 136.3
click at [491, 408] on div "[PERSON_NAME][EMAIL_ADDRESS][DOMAIN_NAME]" at bounding box center [616, 408] width 250 height 30
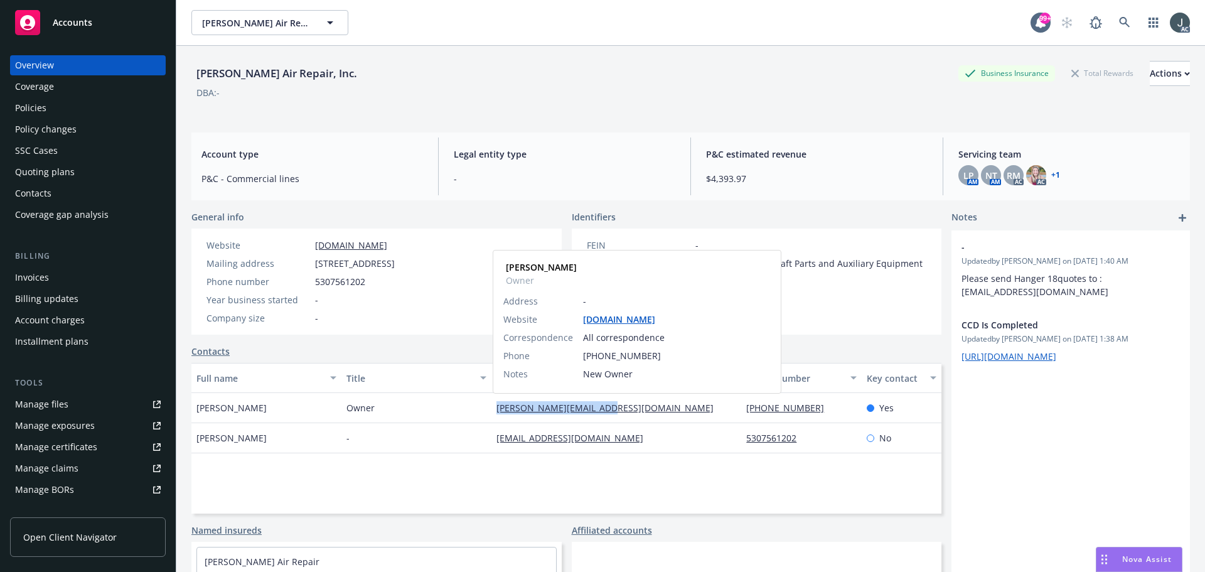
copy link "[PERSON_NAME][EMAIL_ADDRESS][DOMAIN_NAME]"
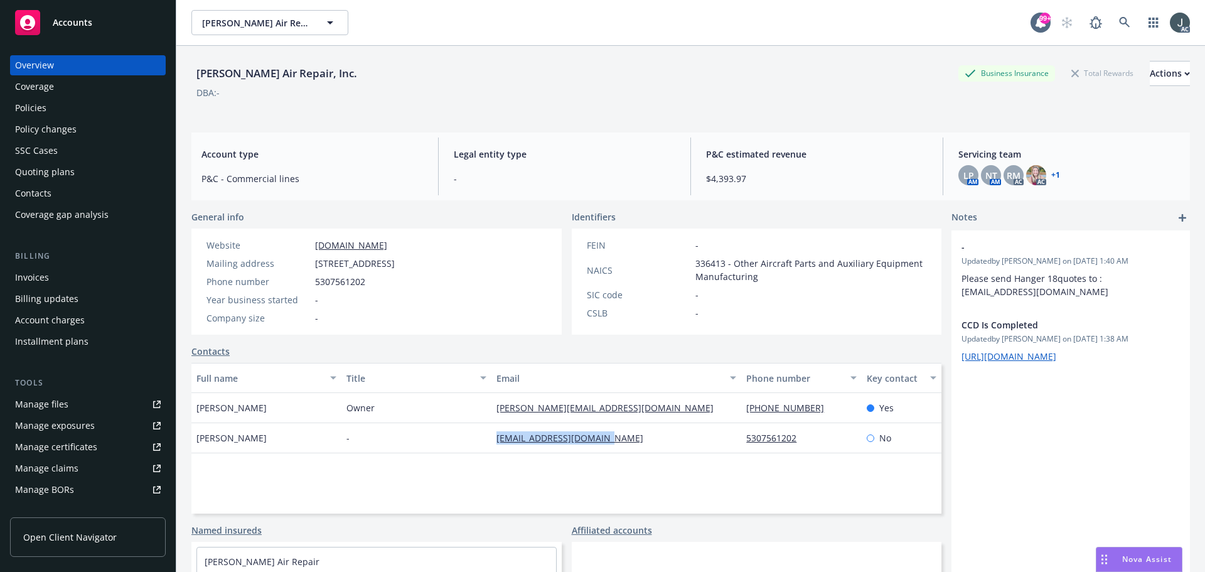
drag, startPoint x: 631, startPoint y: 438, endPoint x: 489, endPoint y: 435, distance: 141.9
click at [491, 435] on div "[EMAIL_ADDRESS][DOMAIN_NAME]" at bounding box center [616, 438] width 250 height 30
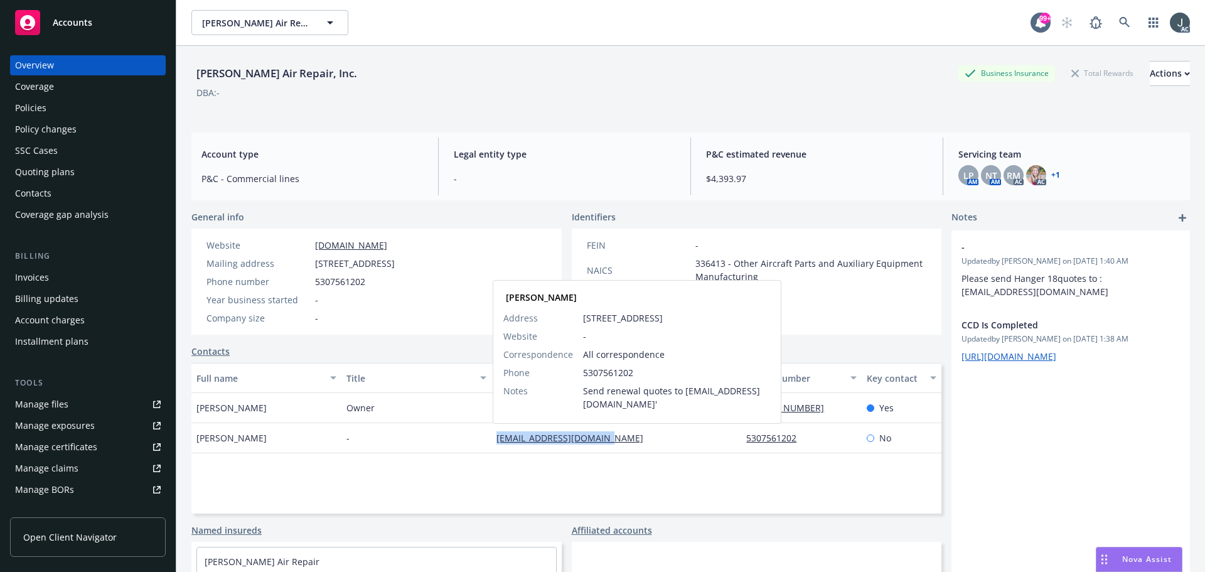
copy link "[EMAIL_ADDRESS][DOMAIN_NAME]"
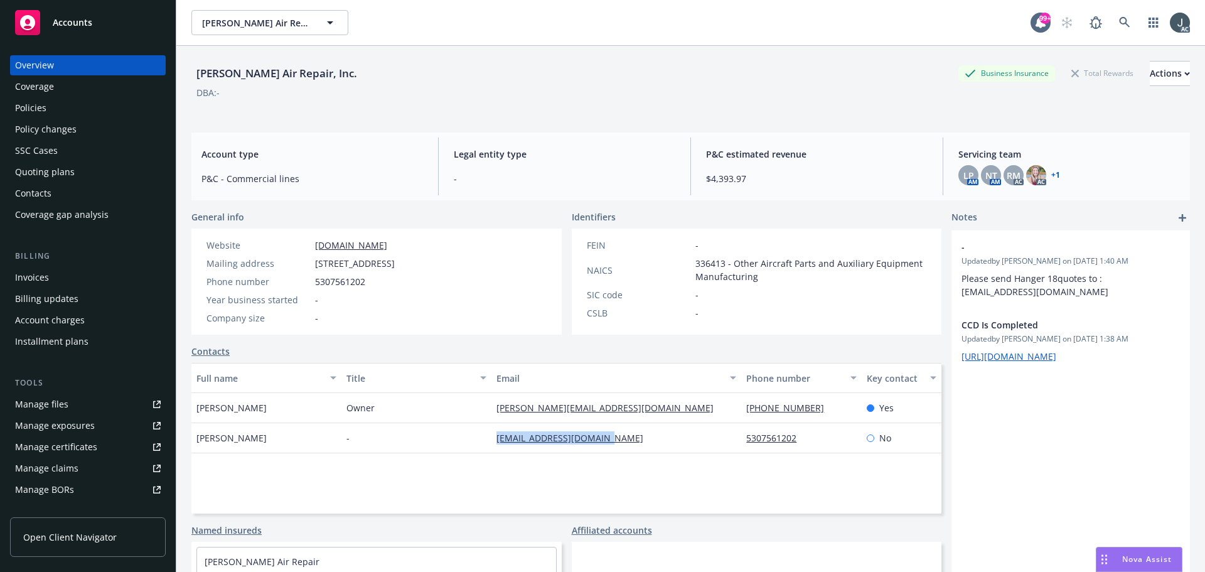
click at [704, 259] on span "336413 - Other Aircraft Parts and Auxiliary Equipment Manufacturing" at bounding box center [811, 270] width 232 height 26
copy span "336413"
drag, startPoint x: 484, startPoint y: 404, endPoint x: 597, endPoint y: 407, distance: 112.4
click at [597, 407] on div "Aldo Leonardi Owner aldo@davisairrepair.com 530-756-1202 Yes" at bounding box center [566, 408] width 750 height 30
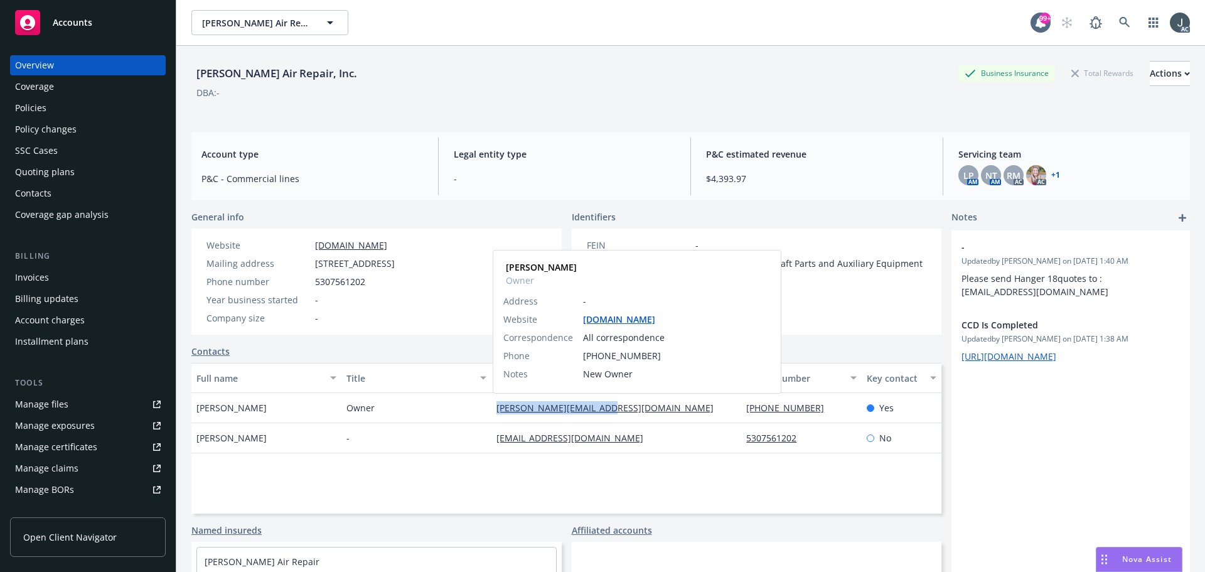
copy div "aldo@davisairrepair.com"
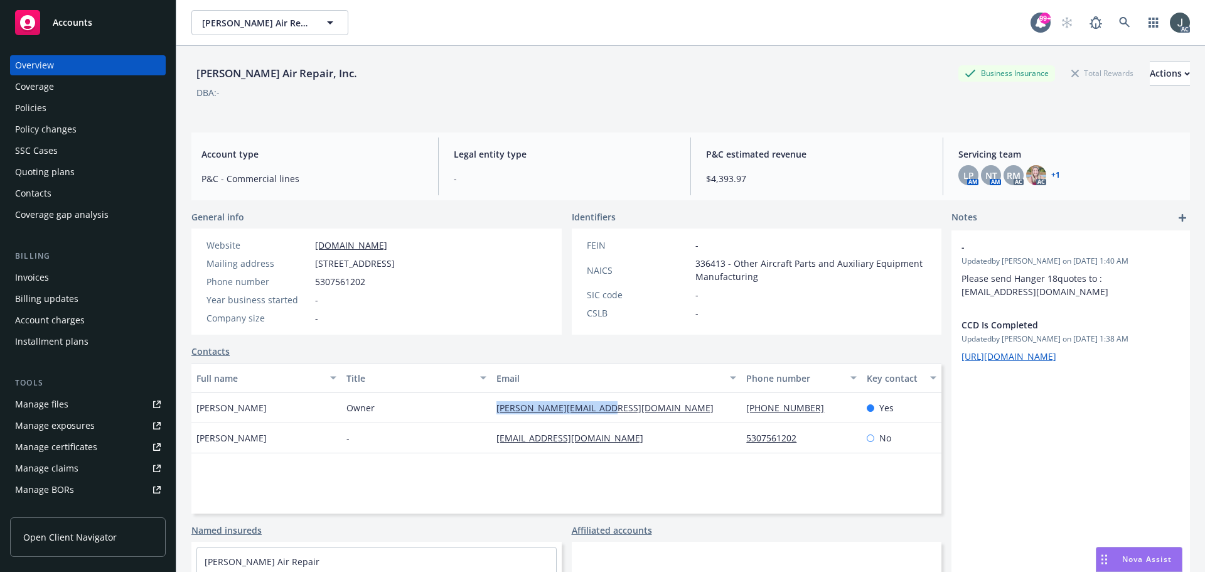
drag, startPoint x: 267, startPoint y: 407, endPoint x: 197, endPoint y: 405, distance: 69.7
click at [197, 405] on div "Aldo Leonardi" at bounding box center [266, 408] width 150 height 30
copy span "Aldo Leonardi"
drag, startPoint x: 812, startPoint y: 414, endPoint x: 739, endPoint y: 409, distance: 73.0
click at [741, 409] on div "530-756-1202" at bounding box center [801, 408] width 120 height 30
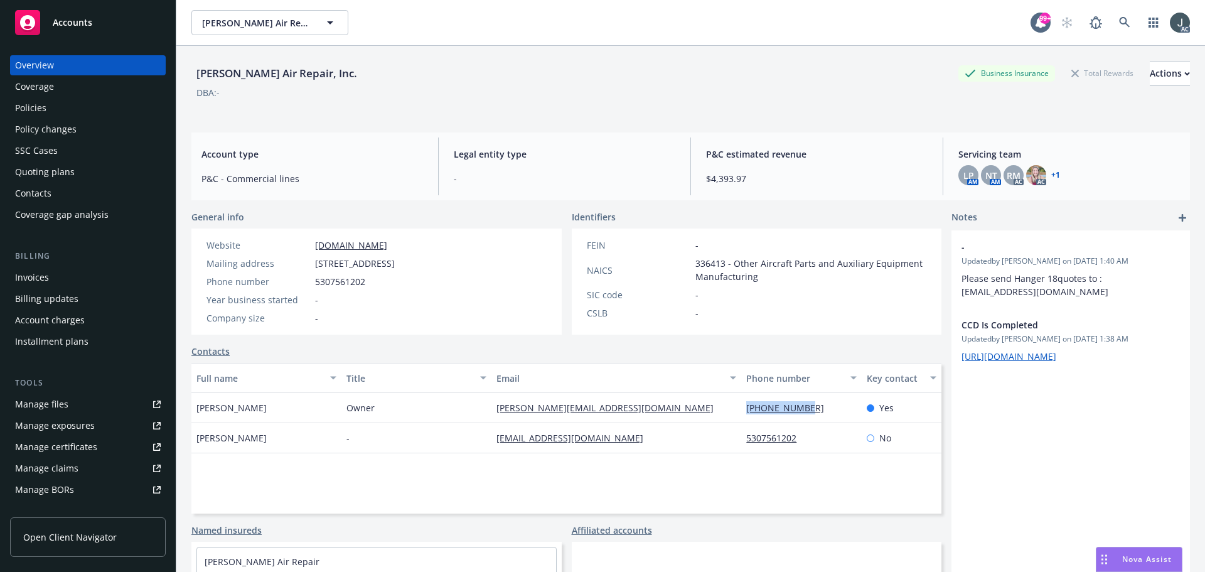
copy link "530-756-1202"
drag, startPoint x: 629, startPoint y: 409, endPoint x: 493, endPoint y: 408, distance: 135.5
click at [493, 408] on div "aldo@davisairrepair.com" at bounding box center [616, 408] width 250 height 30
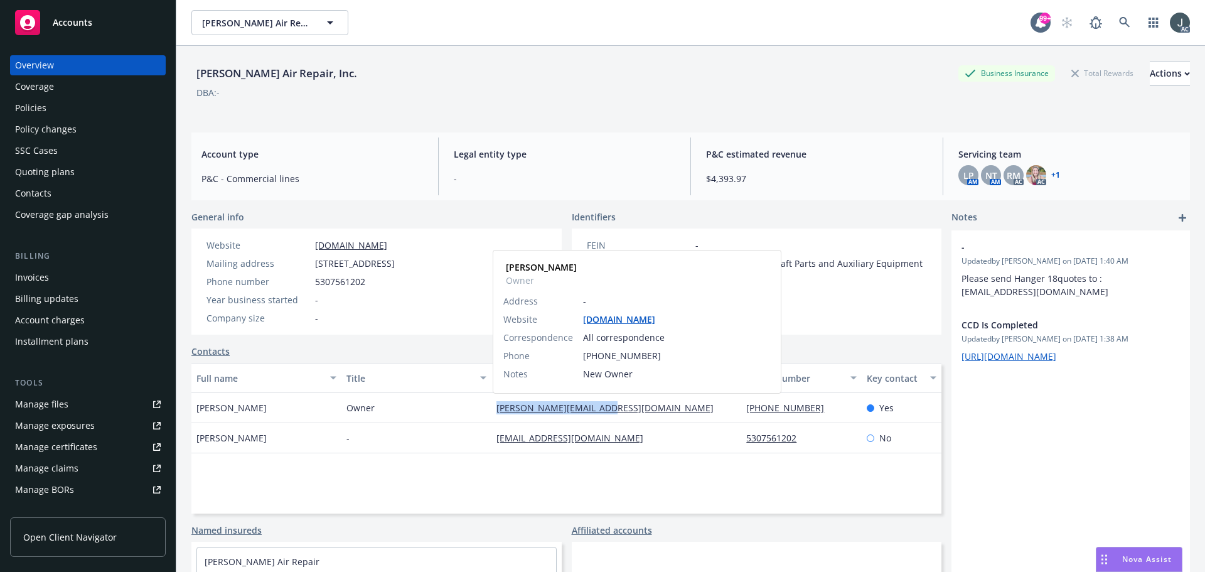
copy link "aldo@davisairrepair.com"
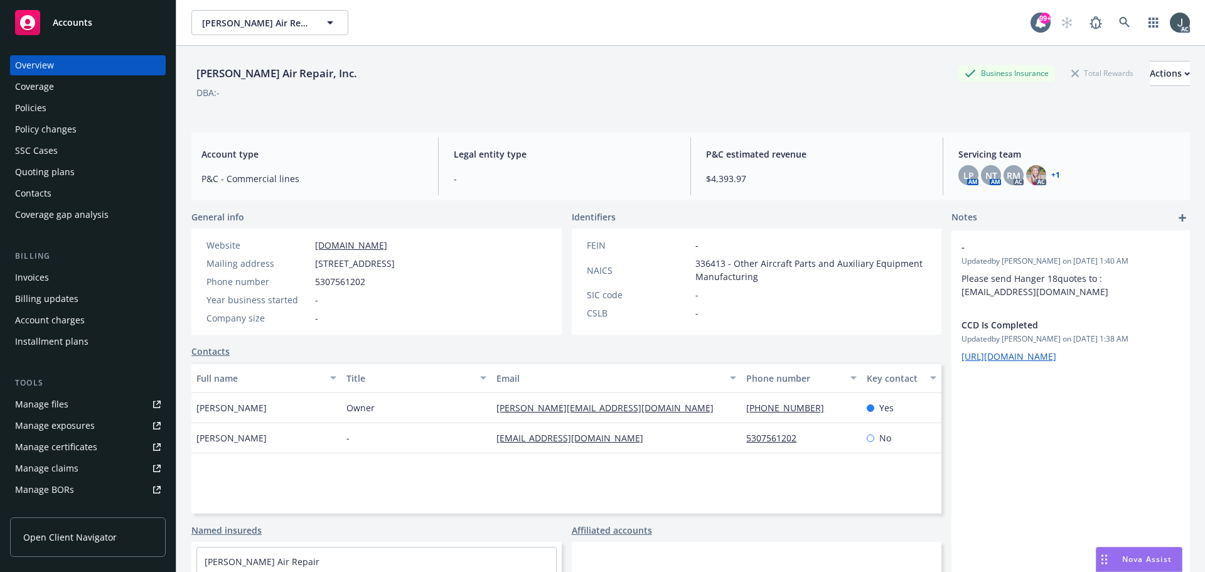
click at [708, 259] on span "336413 - Other Aircraft Parts and Auxiliary Equipment Manufacturing" at bounding box center [811, 270] width 232 height 26
copy span "336413"
click at [54, 108] on div "Policies" at bounding box center [88, 108] width 146 height 20
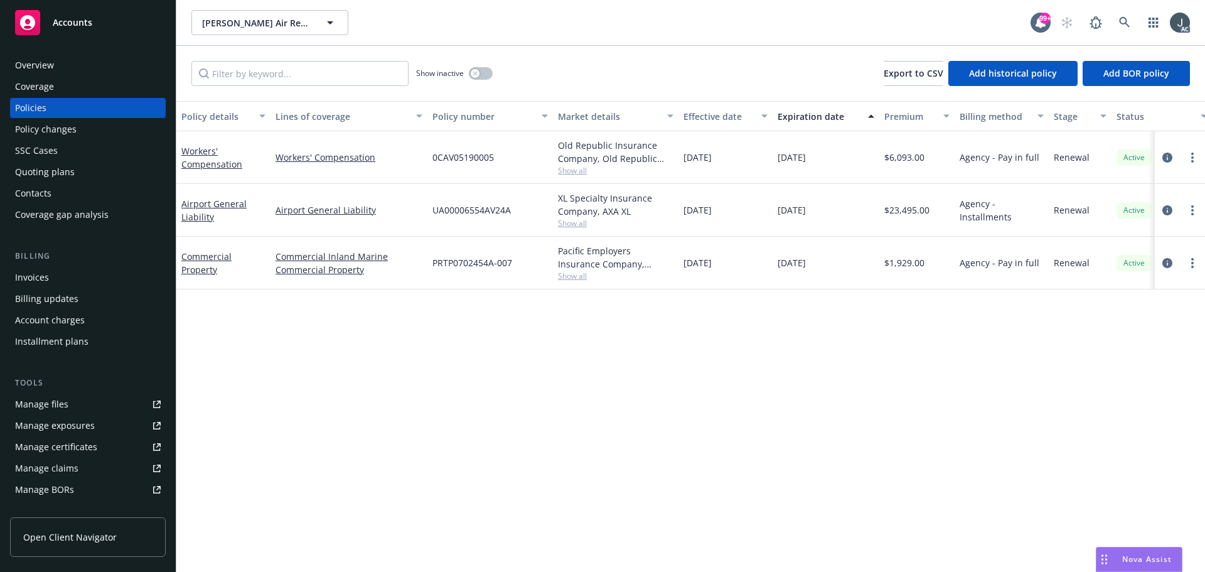
click at [575, 170] on span "Show all" at bounding box center [615, 170] width 115 height 11
click at [307, 402] on div "Policy details Lines of coverage Policy number Market details Effective date Ex…" at bounding box center [690, 336] width 1029 height 471
click at [566, 170] on span "Show all" at bounding box center [615, 170] width 115 height 11
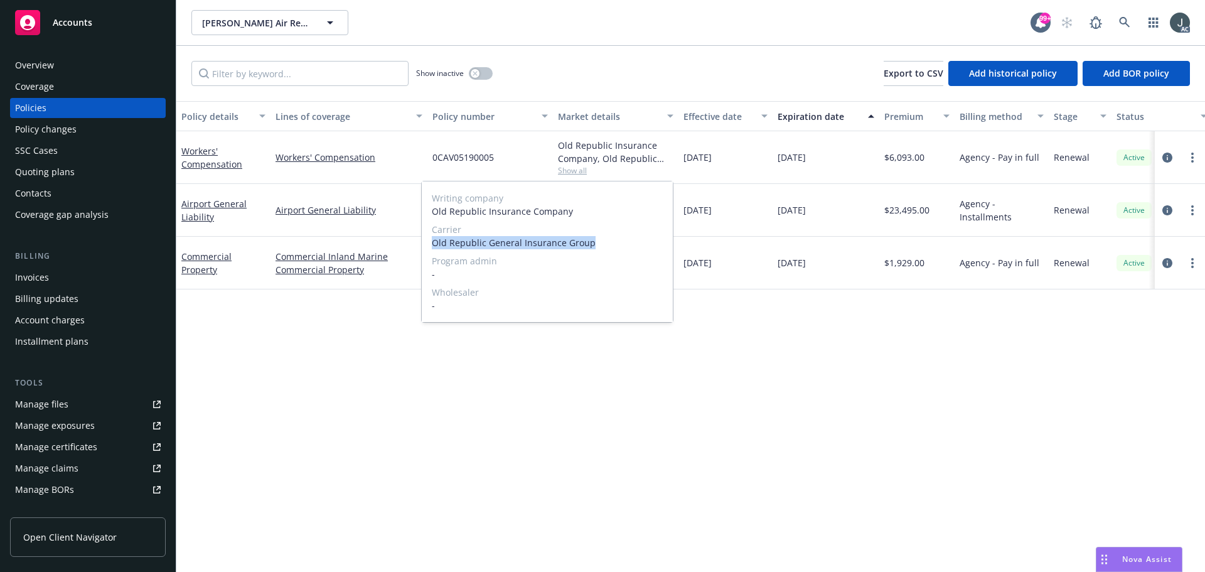
drag, startPoint x: 450, startPoint y: 242, endPoint x: 622, endPoint y: 246, distance: 172.0
click at [622, 246] on span "Old Republic General Insurance Group" at bounding box center [547, 242] width 231 height 13
copy span "Old Republic General Insurance Group"
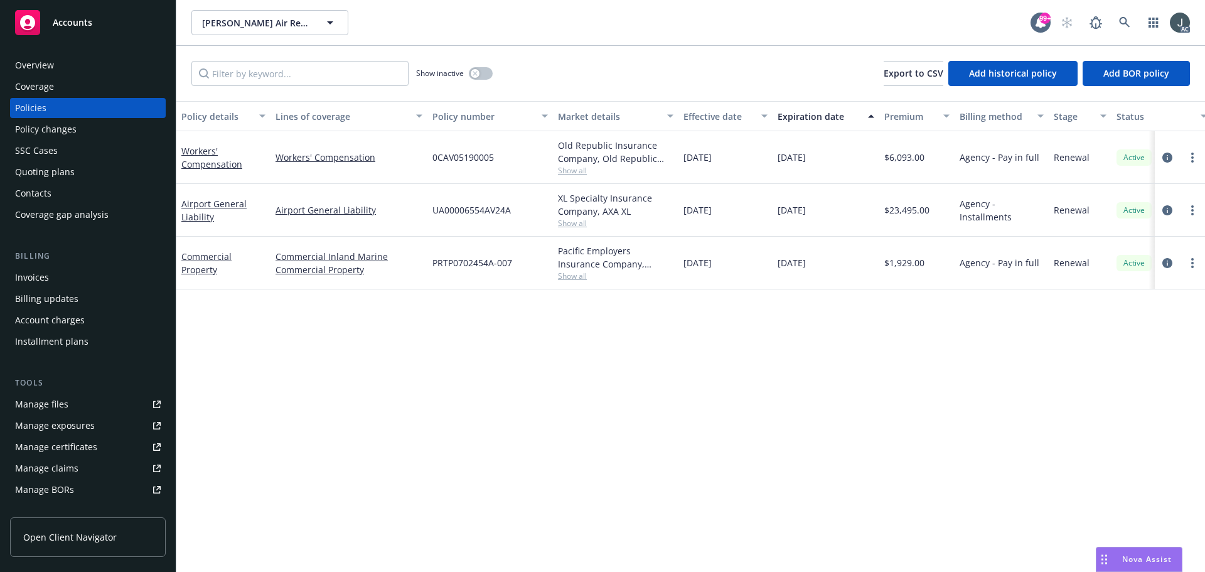
click at [489, 155] on span "0CAV05190005" at bounding box center [462, 157] width 61 height 13
click at [271, 425] on div "Policy details Lines of coverage Policy number Market details Effective date Ex…" at bounding box center [690, 336] width 1029 height 471
click at [901, 162] on span "$6,093.00" at bounding box center [904, 157] width 40 height 13
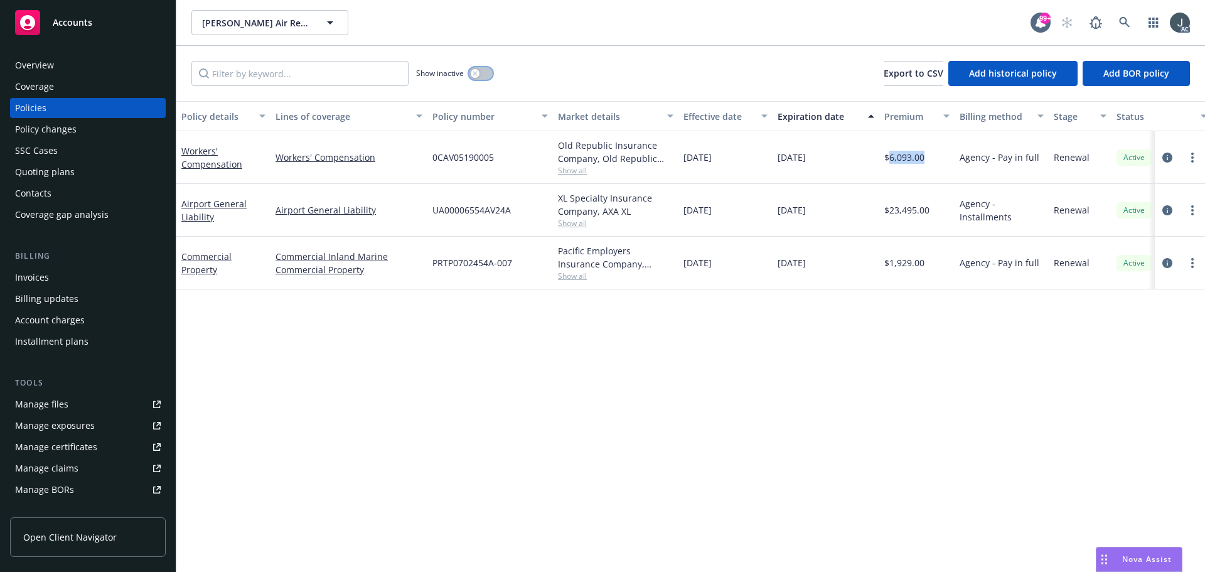
click at [483, 77] on button "button" at bounding box center [481, 73] width 24 height 13
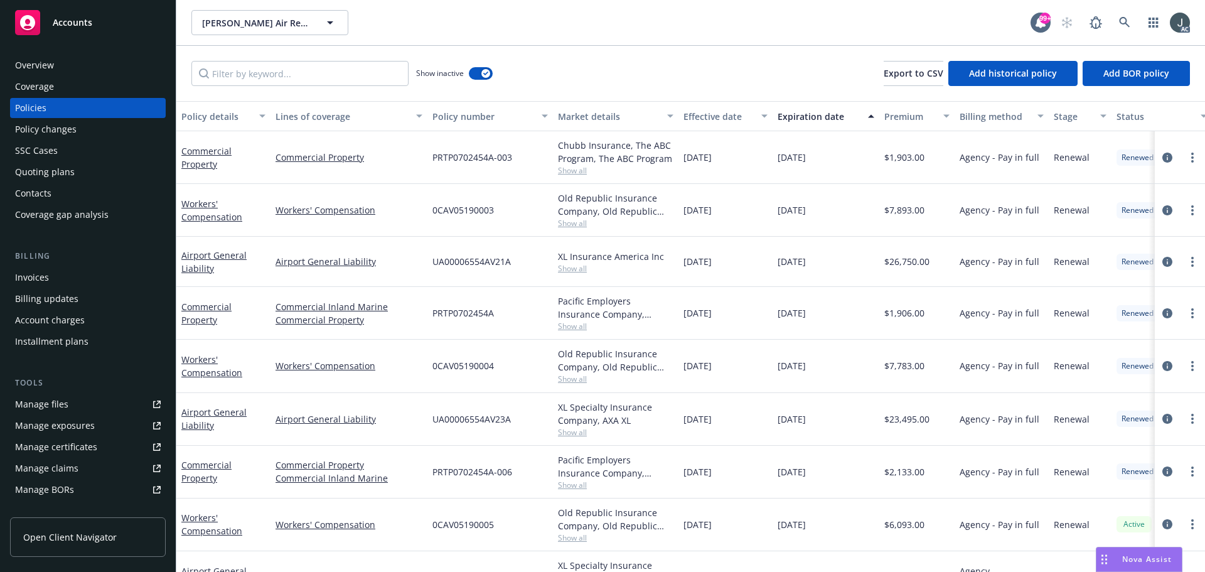
click at [462, 368] on span "0CAV05190004" at bounding box center [462, 365] width 61 height 13
click at [571, 379] on span "Show all" at bounding box center [615, 378] width 115 height 11
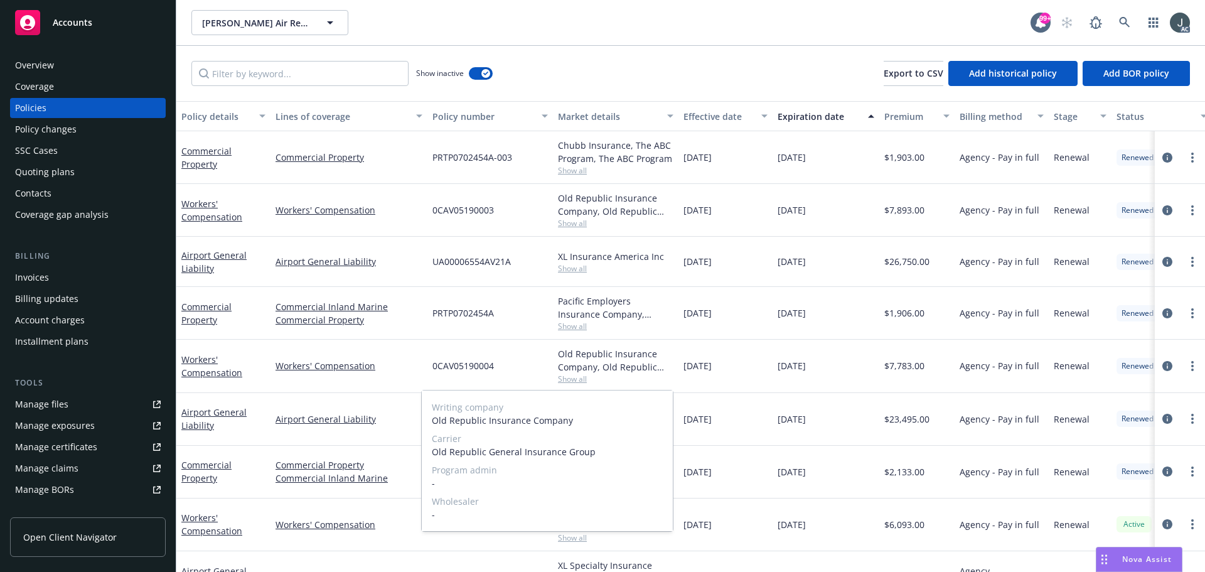
click at [571, 379] on span "Show all" at bounding box center [615, 378] width 115 height 11
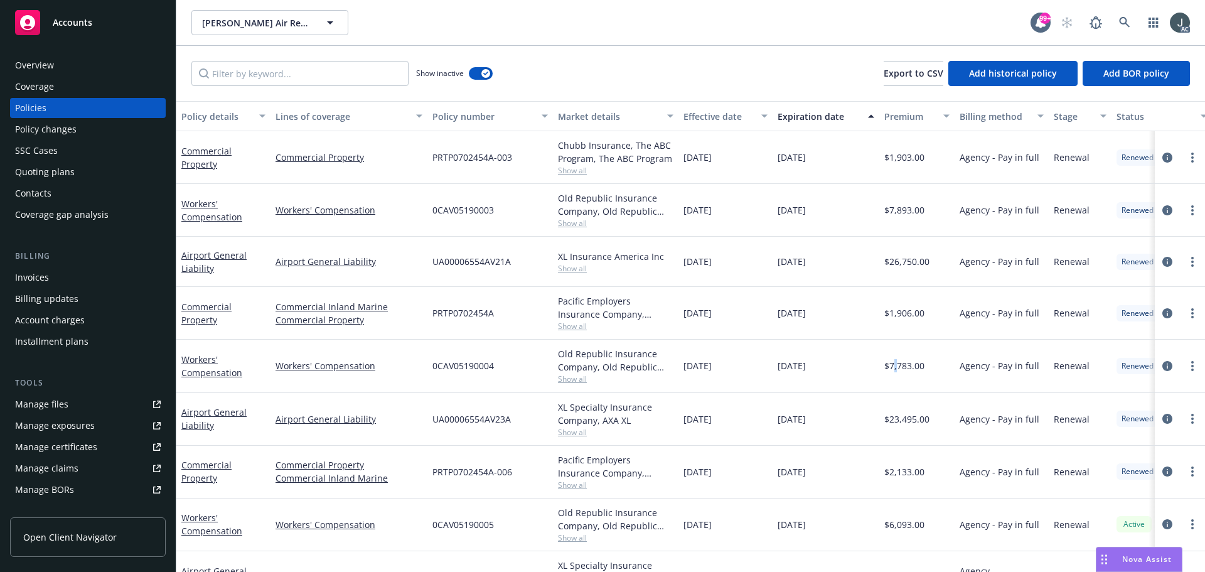
click at [895, 362] on span "$7,783.00" at bounding box center [904, 365] width 40 height 13
click at [904, 365] on span "$7,783.00" at bounding box center [904, 365] width 40 height 13
click at [471, 207] on span "0CAV05190003" at bounding box center [462, 209] width 61 height 13
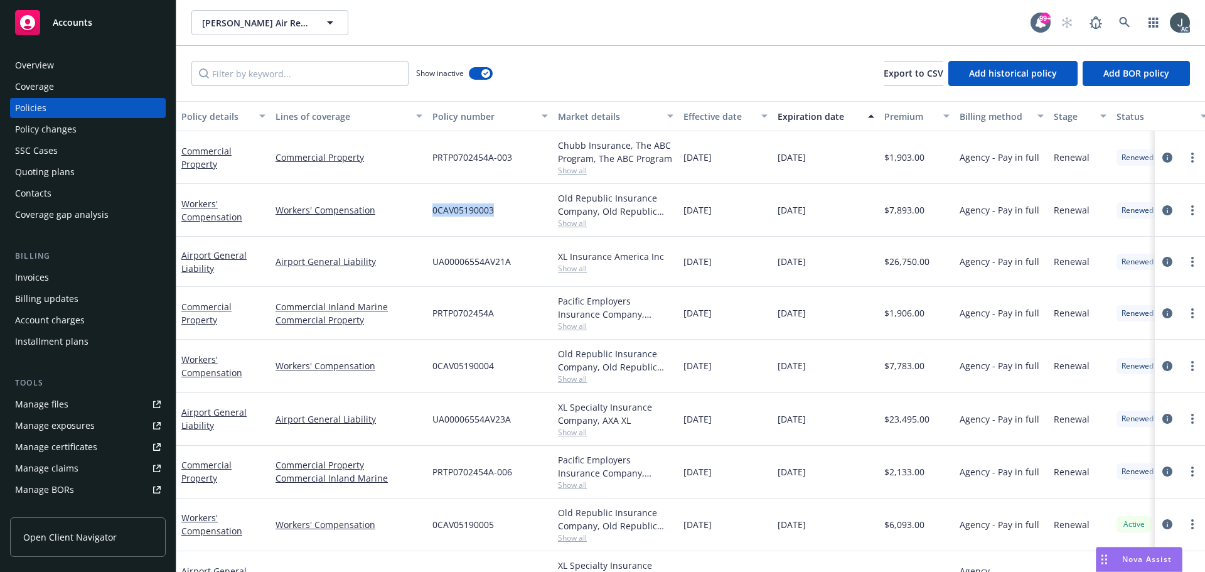
click at [471, 207] on span "0CAV05190003" at bounding box center [462, 209] width 61 height 13
click at [579, 222] on span "Show all" at bounding box center [615, 223] width 115 height 11
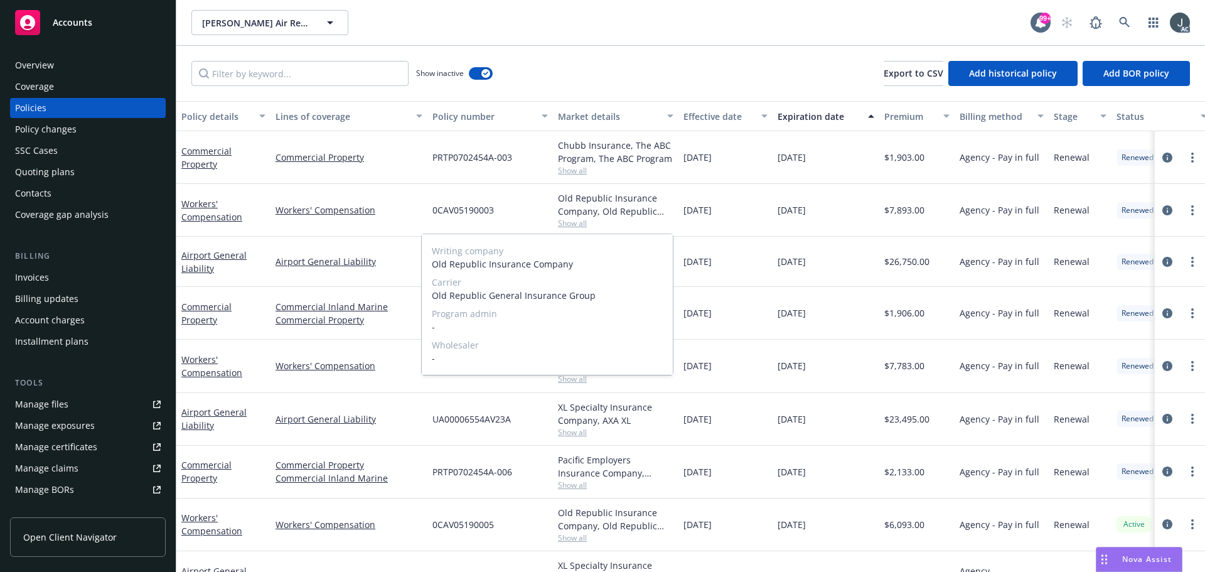
click at [579, 222] on span "Show all" at bounding box center [615, 223] width 115 height 11
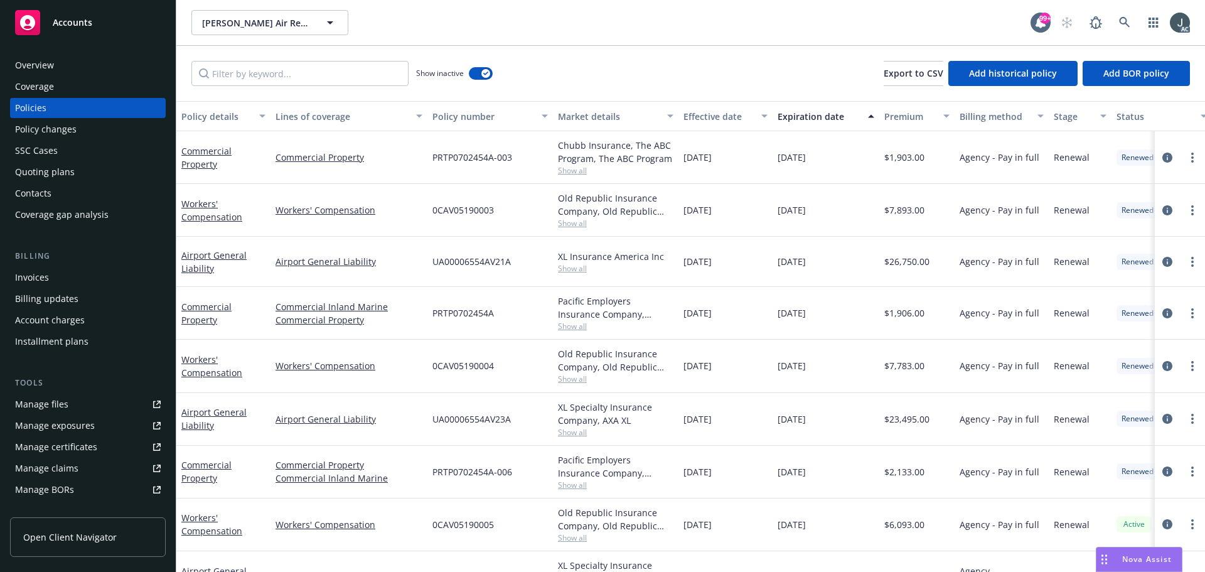
click at [901, 208] on span "$7,893.00" at bounding box center [904, 209] width 40 height 13
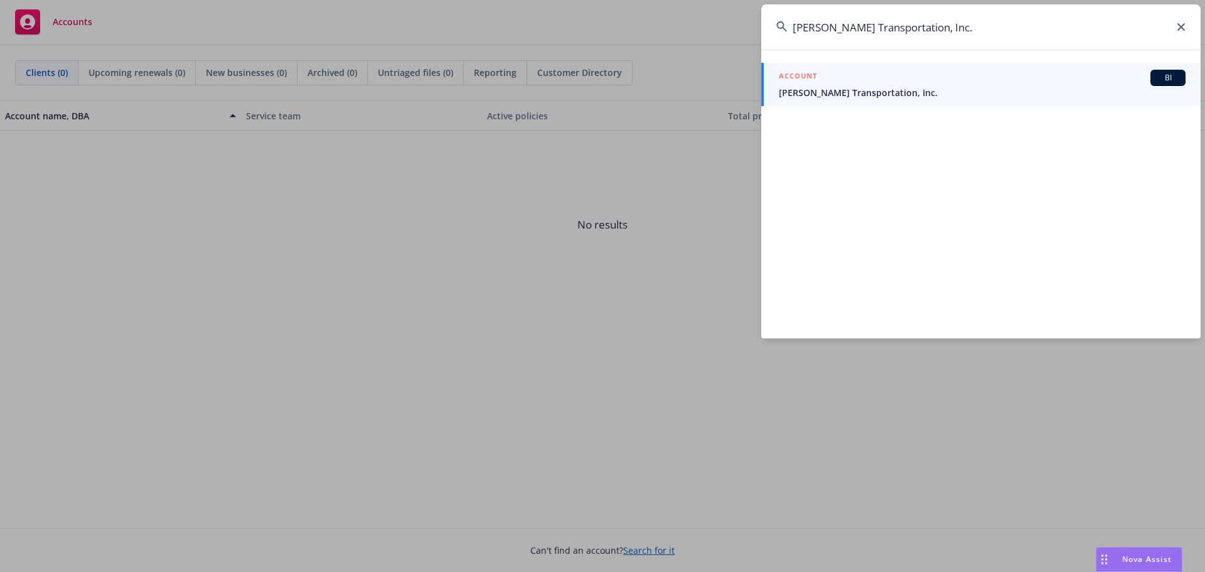
type input "[PERSON_NAME] Transportation, Inc."
click at [868, 75] on div "ACCOUNT BI" at bounding box center [982, 78] width 407 height 16
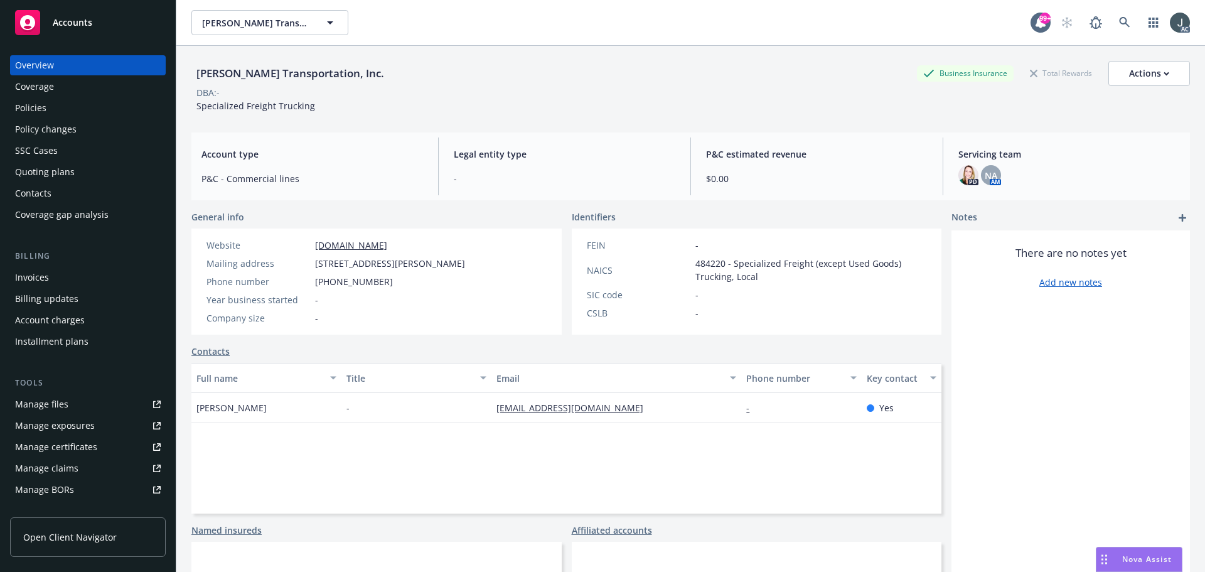
click at [61, 112] on div "Policies" at bounding box center [88, 108] width 146 height 20
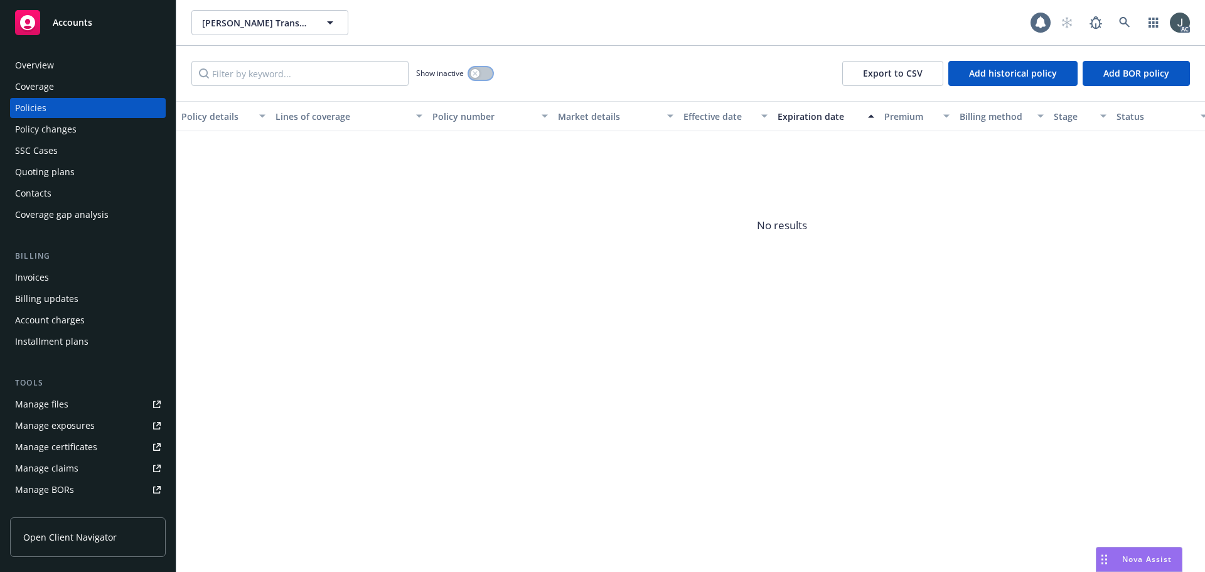
click at [483, 70] on button "button" at bounding box center [481, 73] width 24 height 13
click at [57, 68] on div "Overview" at bounding box center [88, 65] width 146 height 20
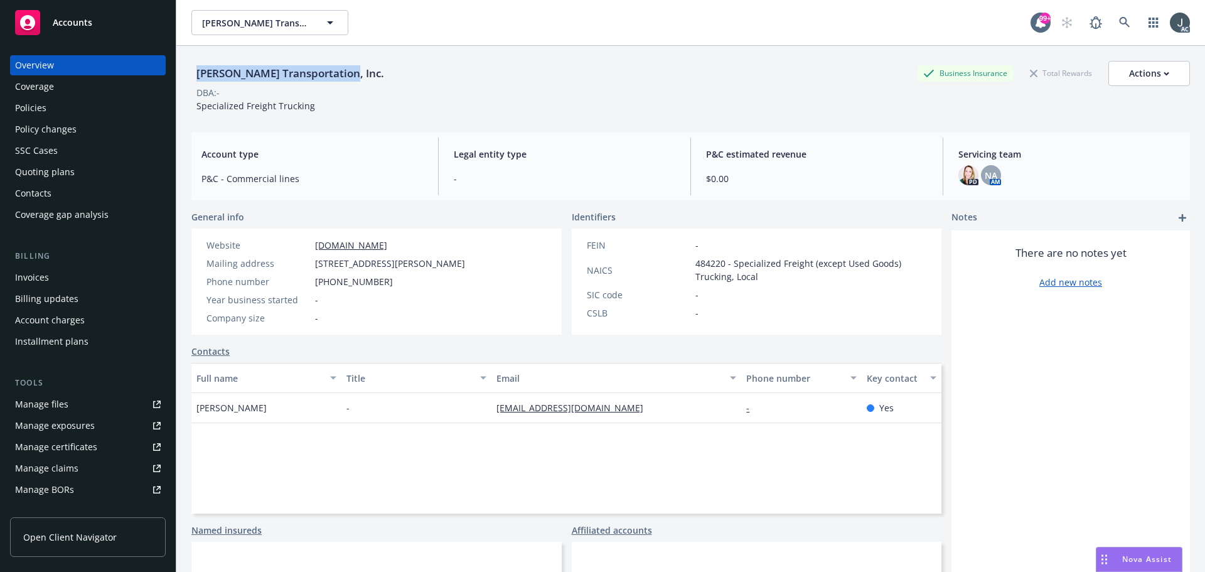
drag, startPoint x: 348, startPoint y: 70, endPoint x: 195, endPoint y: 69, distance: 153.1
click at [195, 69] on div "[PERSON_NAME] Transportation, Inc. Business Insurance Total Rewards Actions" at bounding box center [690, 73] width 998 height 25
copy div "[PERSON_NAME] Transportation, Inc."
click at [47, 174] on div "Quoting plans" at bounding box center [45, 172] width 60 height 20
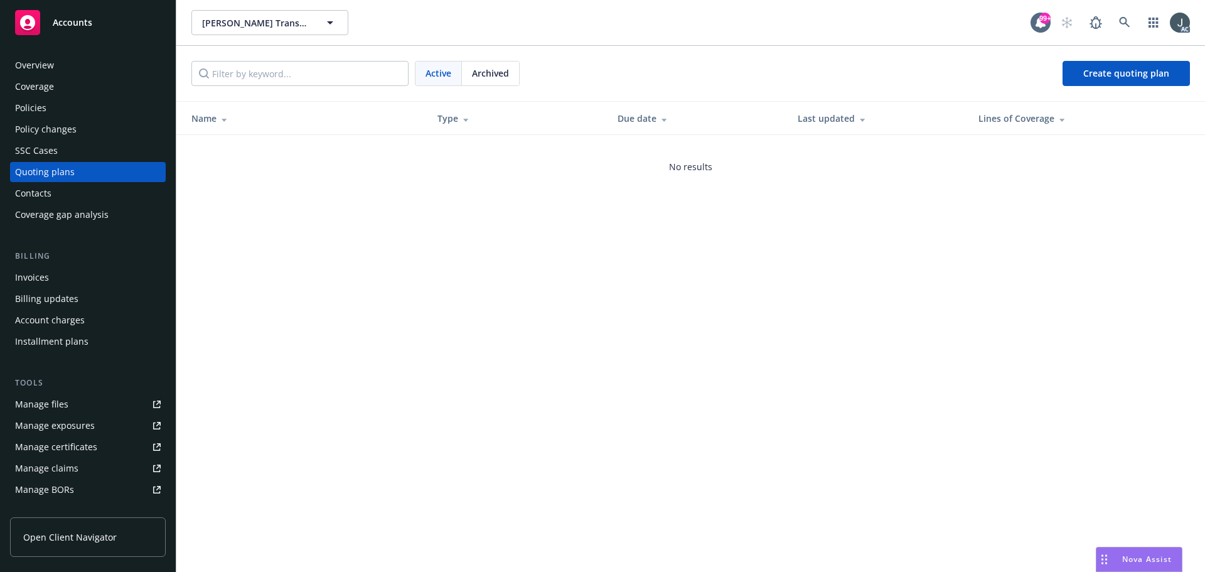
click at [496, 70] on span "Archived" at bounding box center [490, 73] width 37 height 13
click at [425, 78] on span "Active" at bounding box center [438, 73] width 26 height 13
click at [489, 69] on span "Archived" at bounding box center [490, 73] width 37 height 13
click at [34, 111] on div "Policies" at bounding box center [30, 108] width 31 height 20
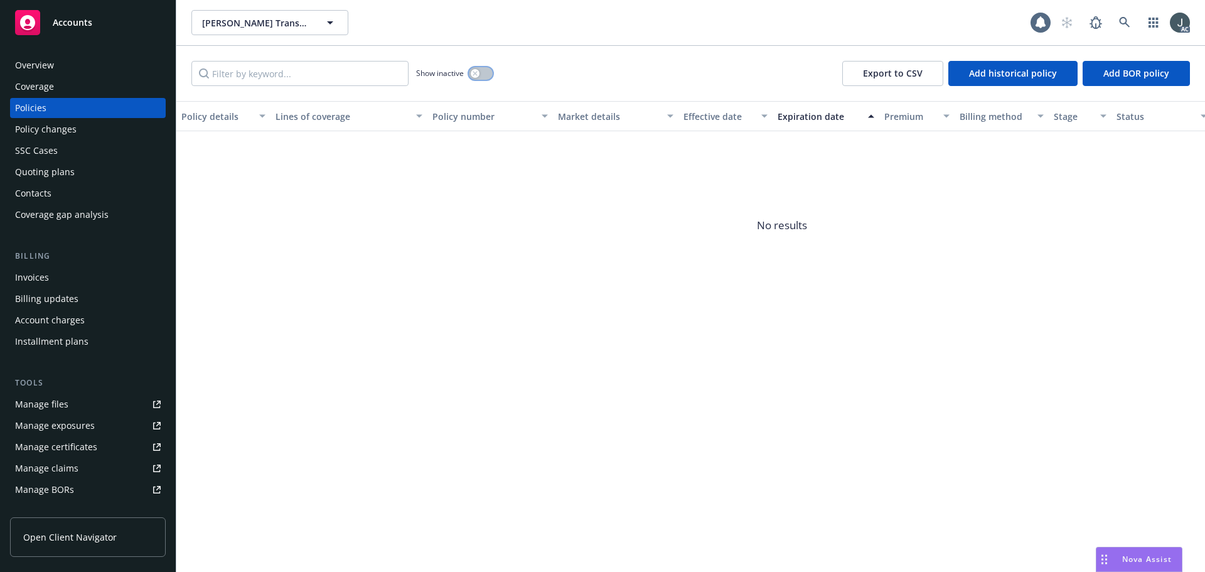
click at [483, 73] on button "button" at bounding box center [481, 73] width 24 height 13
click at [55, 59] on div "Overview" at bounding box center [88, 65] width 146 height 20
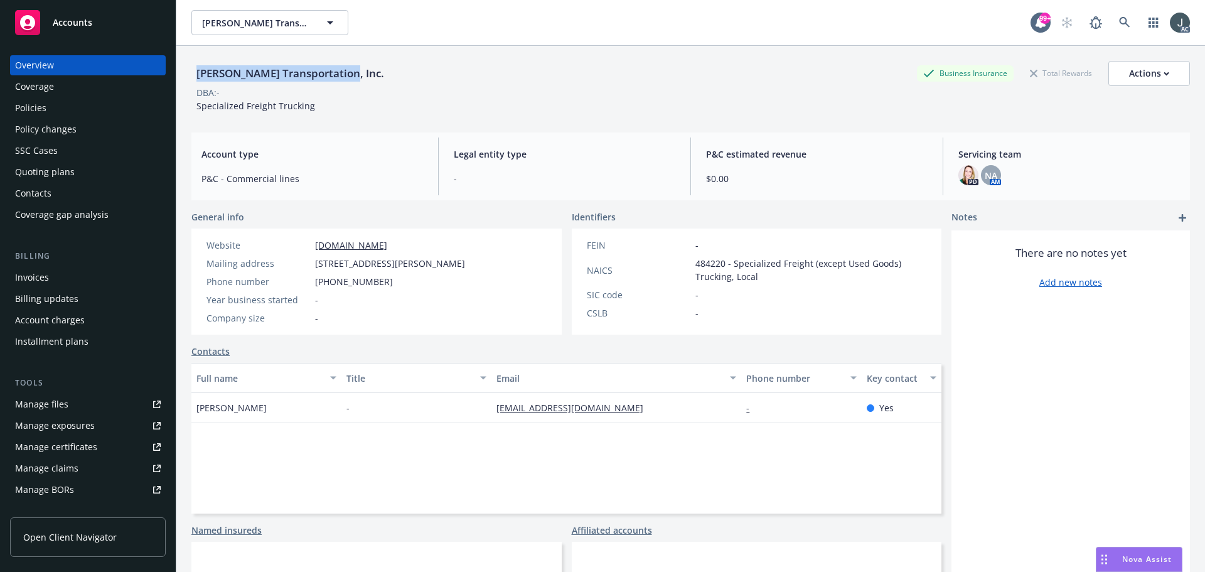
drag, startPoint x: 196, startPoint y: 73, endPoint x: 367, endPoint y: 74, distance: 170.7
click at [367, 74] on div "[PERSON_NAME] Transportation, Inc. Business Insurance Total Rewards Actions" at bounding box center [690, 73] width 998 height 25
copy div "[PERSON_NAME] Transportation, Inc."
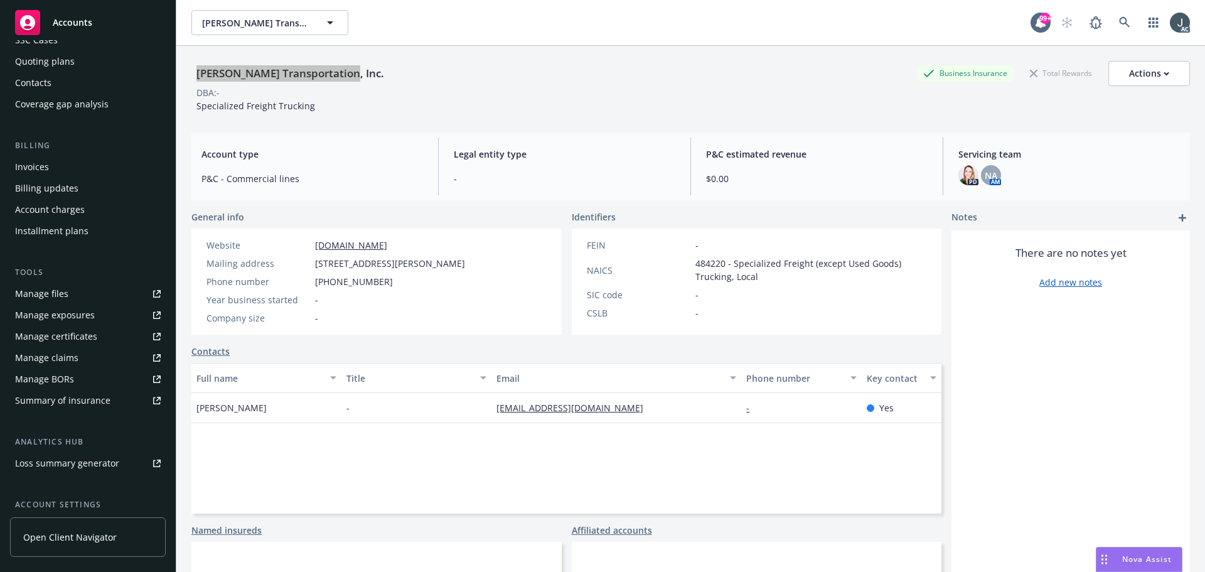
scroll to position [225, 0]
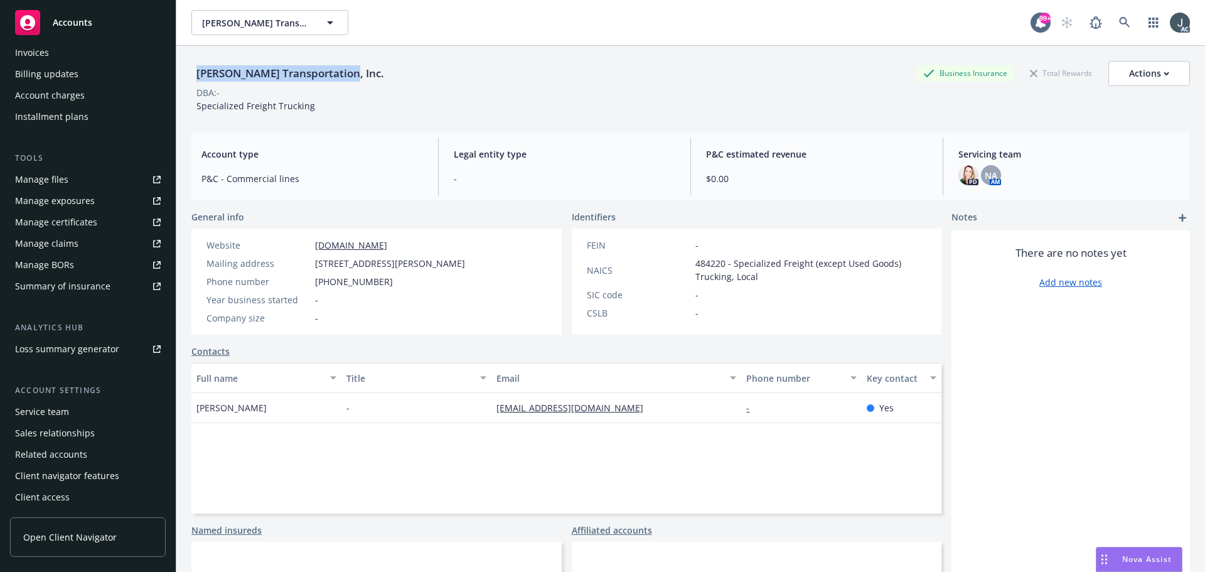
drag, startPoint x: 48, startPoint y: 415, endPoint x: 76, endPoint y: 405, distance: 29.2
click at [48, 415] on div "Service team" at bounding box center [42, 412] width 54 height 20
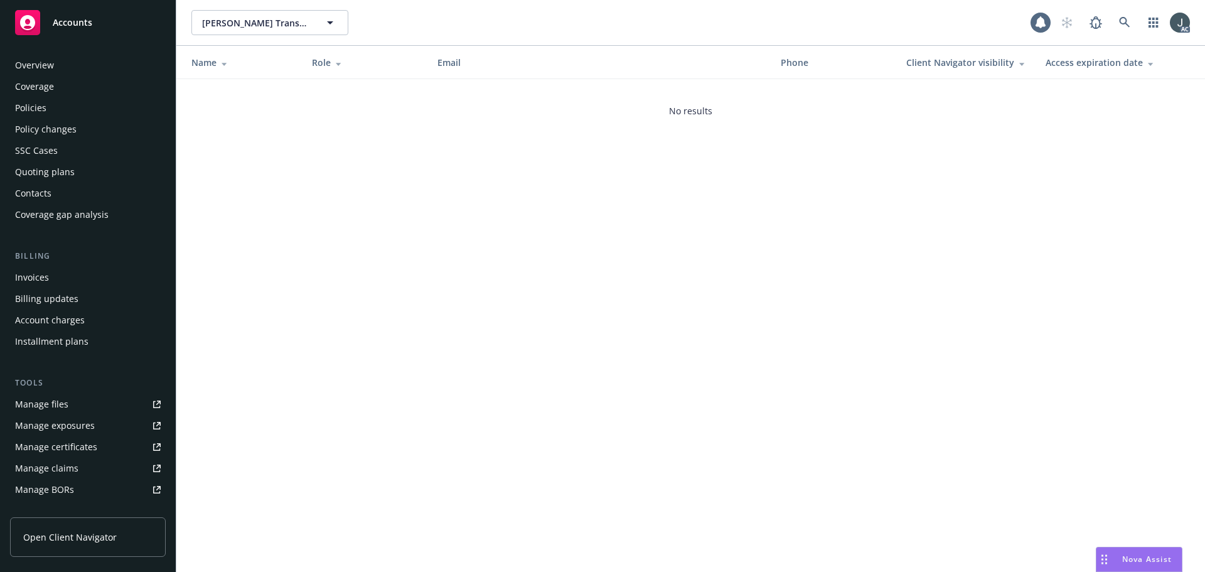
scroll to position [225, 0]
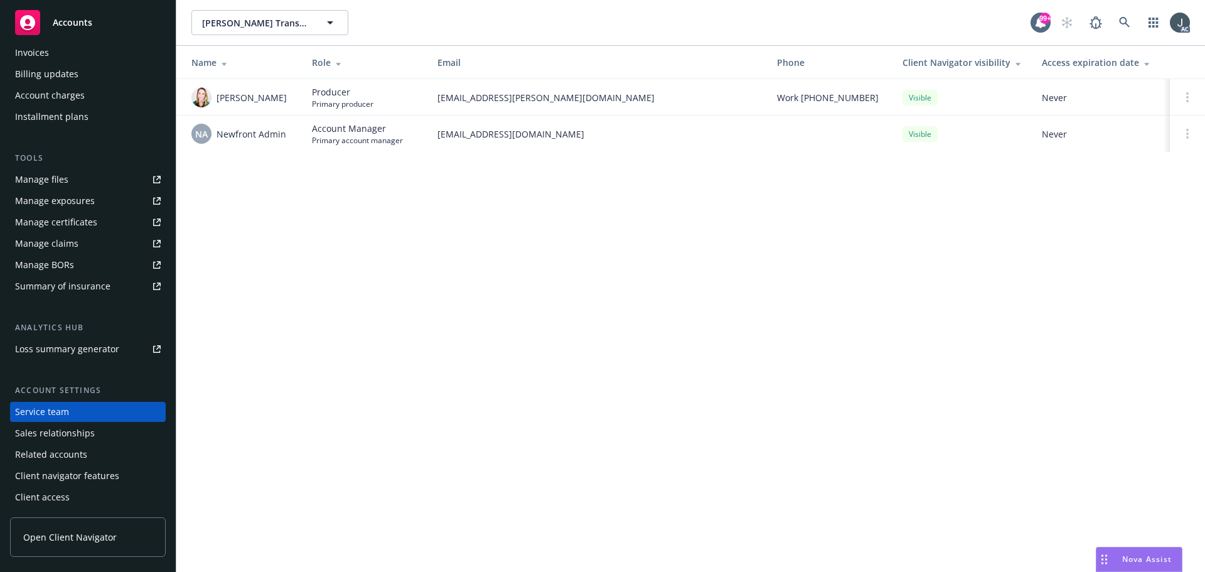
drag, startPoint x: 289, startPoint y: 95, endPoint x: 215, endPoint y: 95, distance: 74.1
click at [215, 95] on div "[PERSON_NAME]" at bounding box center [241, 97] width 100 height 20
copy span "[PERSON_NAME]"
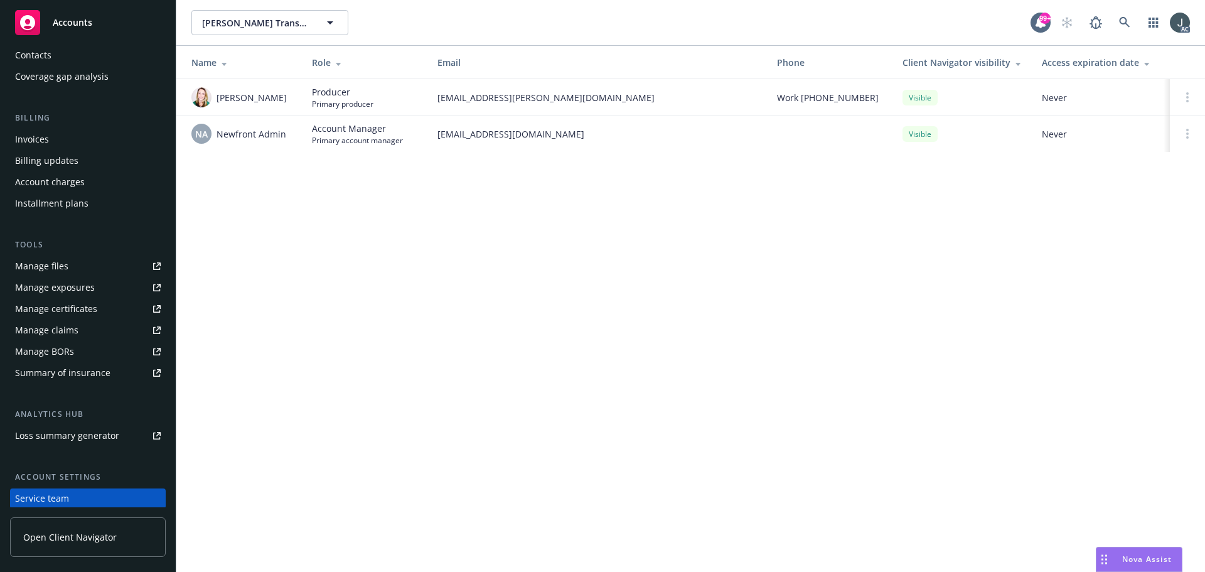
scroll to position [0, 0]
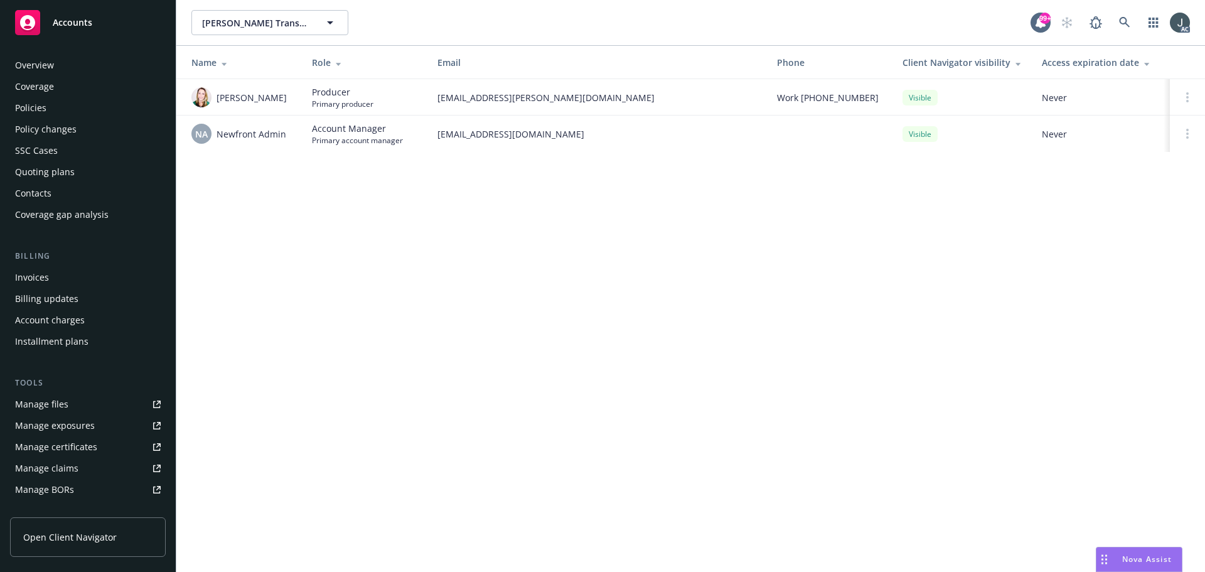
click at [45, 70] on div "Overview" at bounding box center [34, 65] width 39 height 20
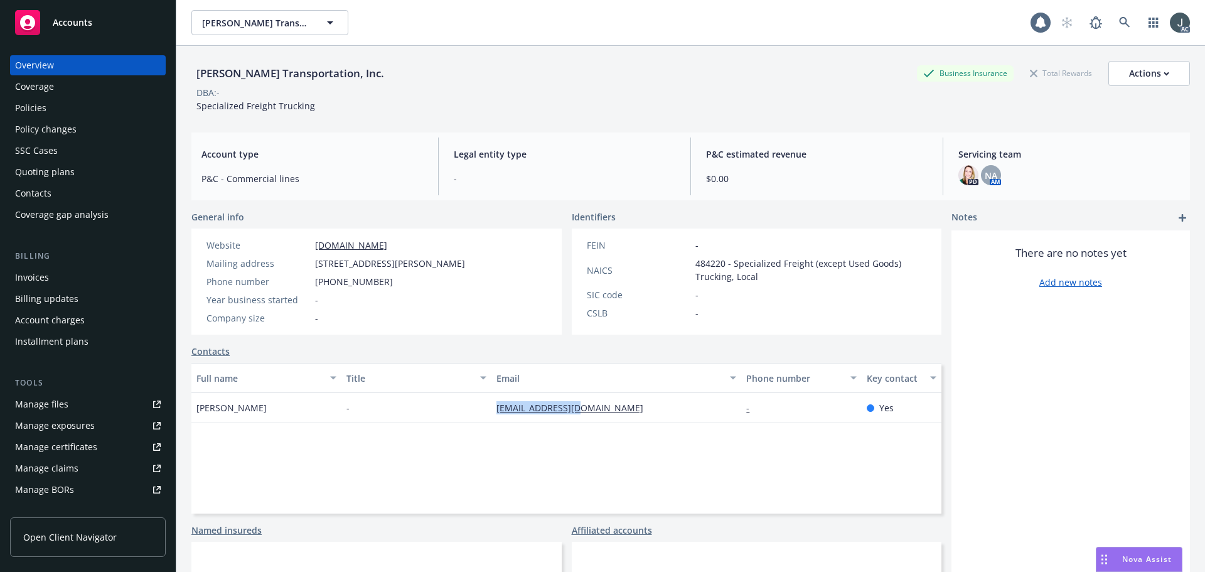
drag, startPoint x: 622, startPoint y: 405, endPoint x: 484, endPoint y: 406, distance: 137.4
click at [484, 406] on div "[PERSON_NAME] - [EMAIL_ADDRESS][DOMAIN_NAME] - Yes" at bounding box center [566, 408] width 750 height 30
copy div "[EMAIL_ADDRESS][DOMAIN_NAME]"
drag, startPoint x: 261, startPoint y: 407, endPoint x: 195, endPoint y: 407, distance: 65.9
click at [195, 407] on div "[PERSON_NAME]" at bounding box center [266, 408] width 150 height 30
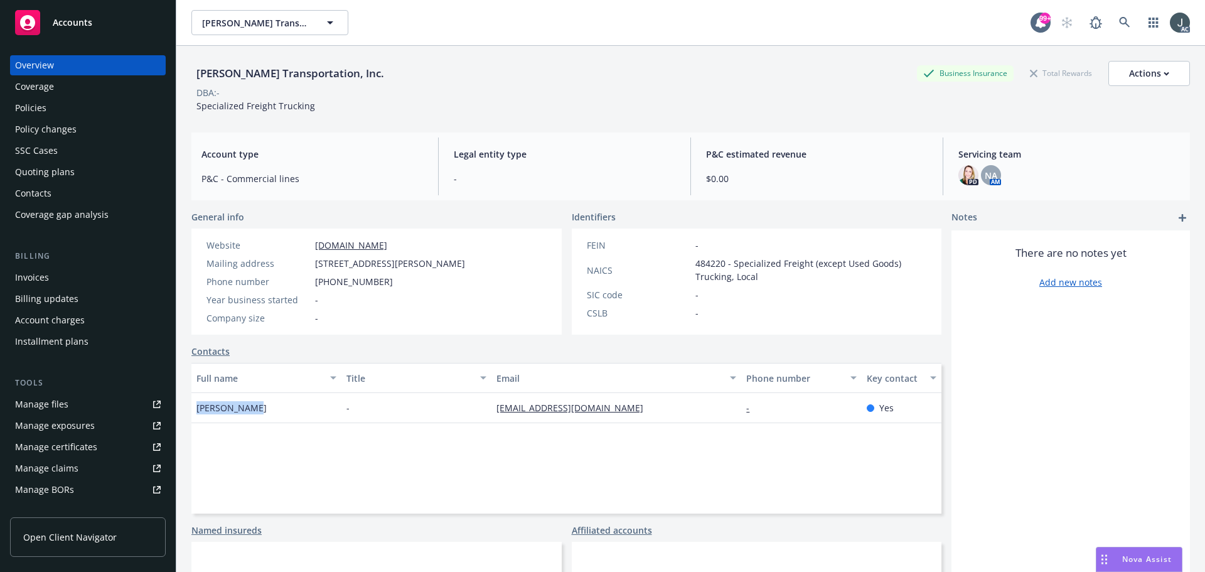
copy span "[PERSON_NAME]"
click at [226, 409] on span "[PERSON_NAME]" at bounding box center [231, 407] width 70 height 13
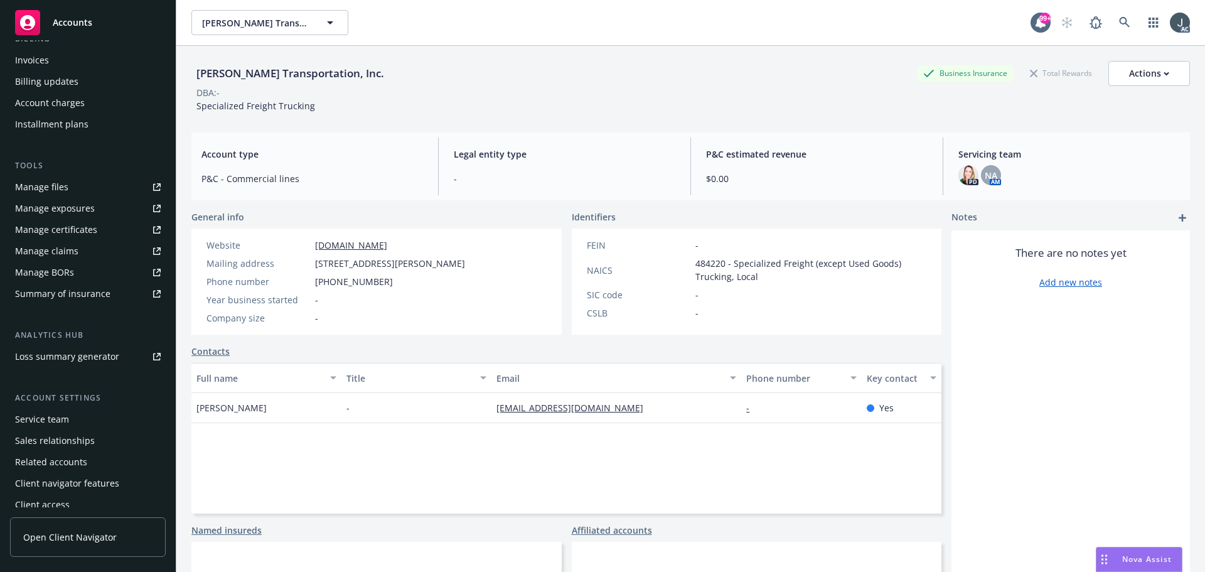
scroll to position [225, 0]
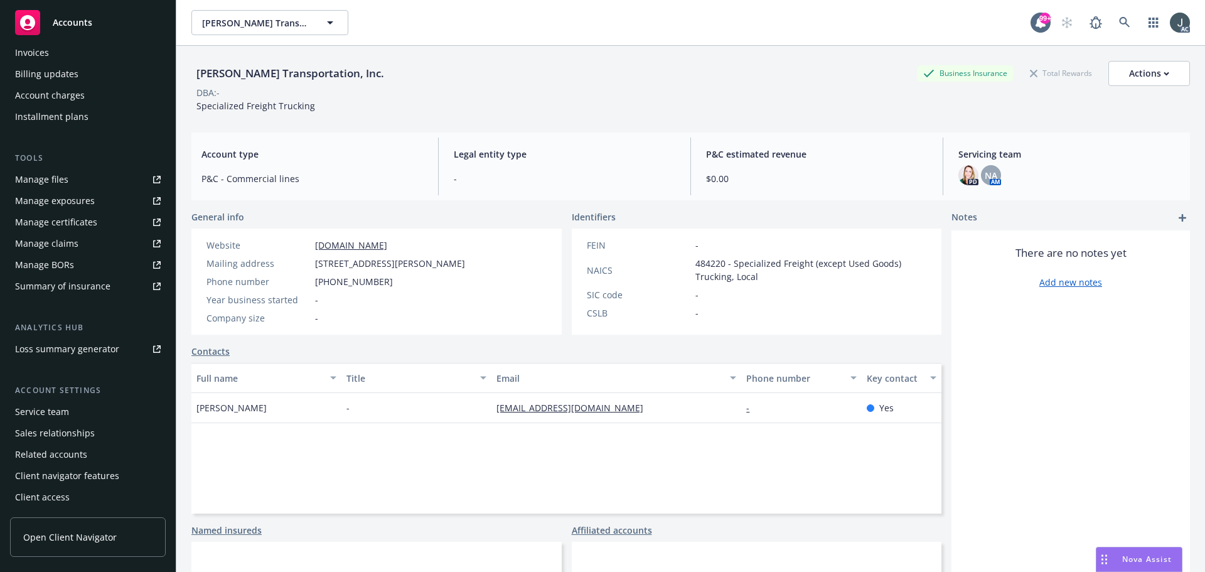
click at [52, 409] on div "Service team" at bounding box center [42, 412] width 54 height 20
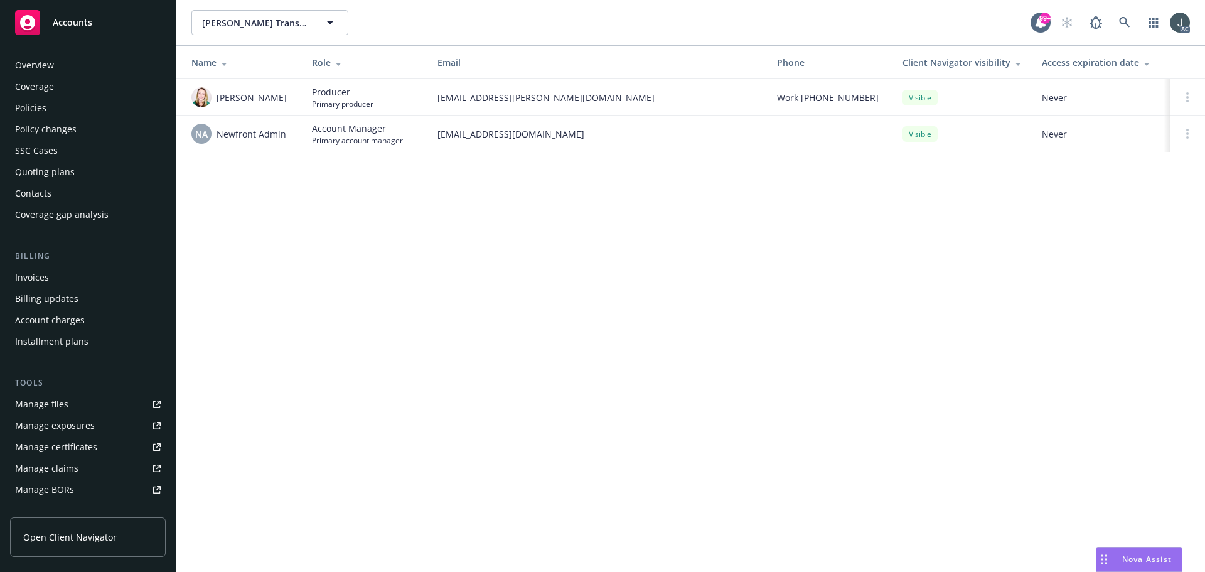
click at [24, 66] on div "Overview" at bounding box center [34, 65] width 39 height 20
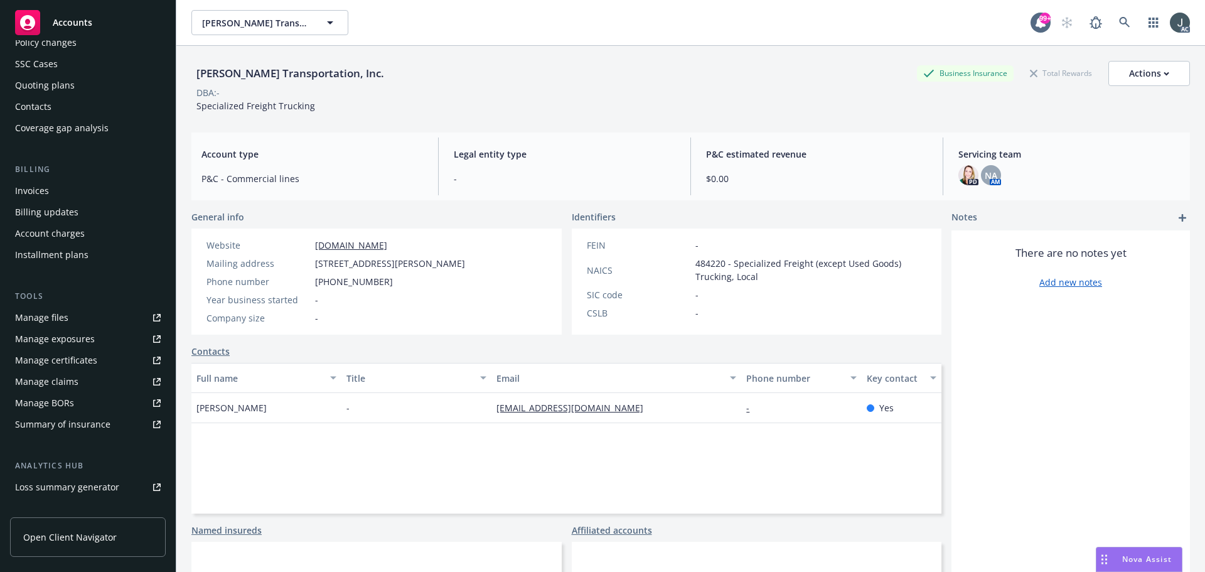
scroll to position [225, 0]
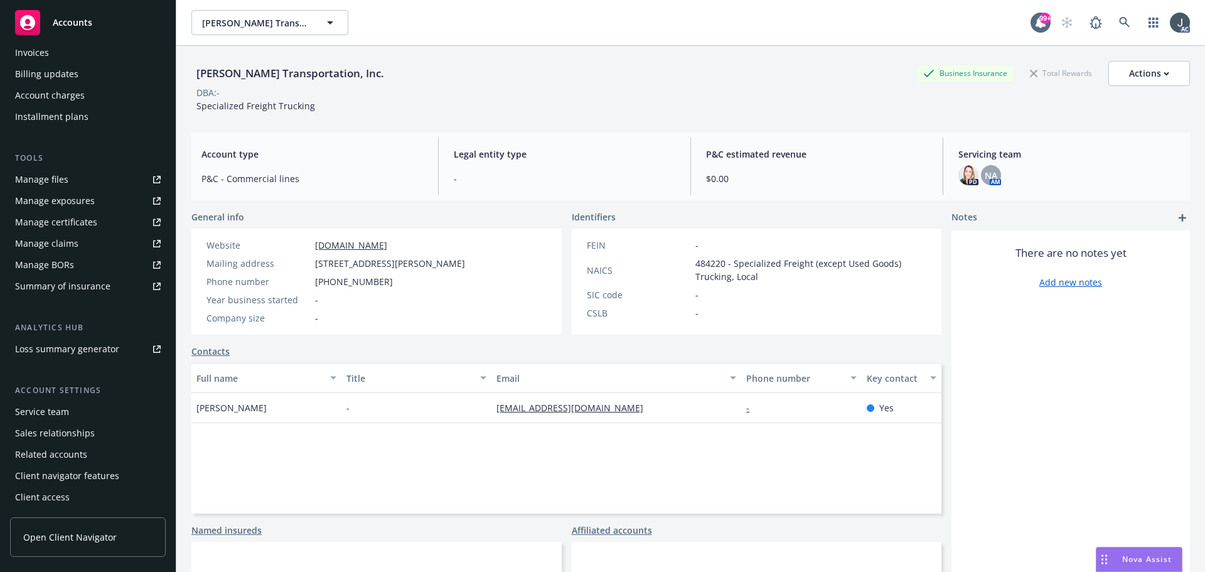
click at [41, 403] on div "Service team" at bounding box center [42, 412] width 54 height 20
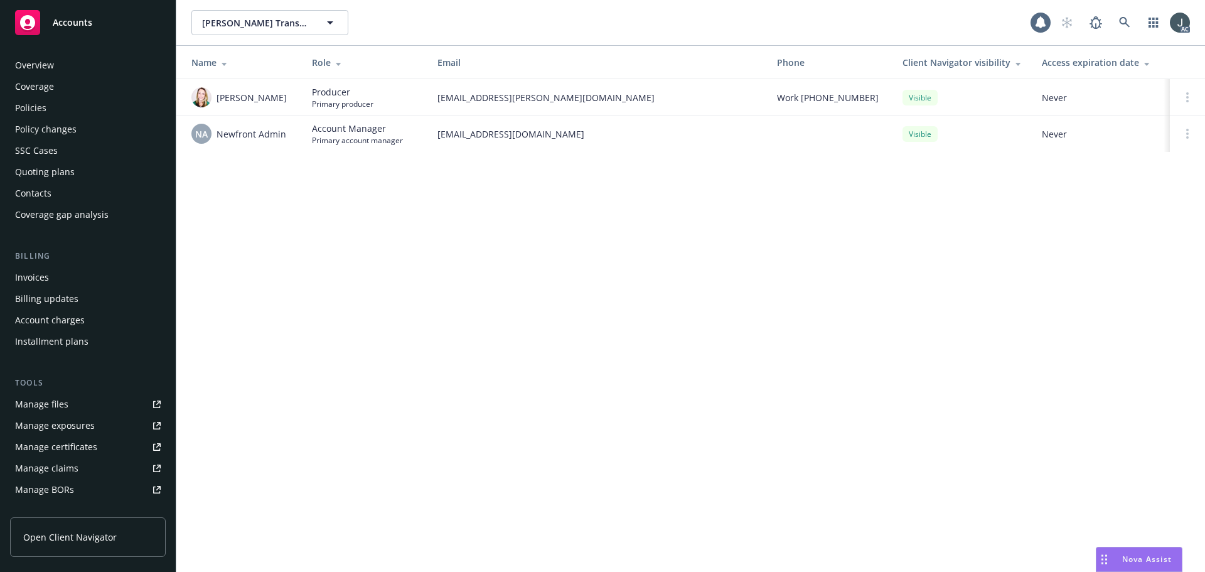
scroll to position [225, 0]
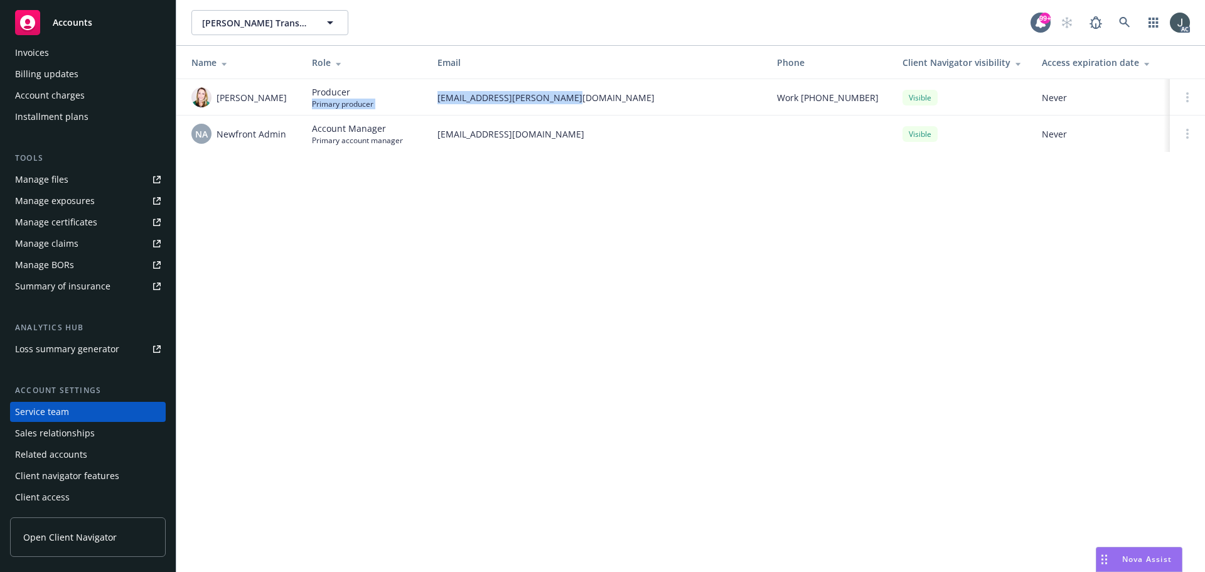
drag, startPoint x: 579, startPoint y: 97, endPoint x: 425, endPoint y: 97, distance: 153.1
click at [425, 97] on tr "[PERSON_NAME] Producer Primary producer [PERSON_NAME][EMAIL_ADDRESS][PERSON_NAM…" at bounding box center [690, 97] width 1029 height 36
copy tr "Primary producer [PERSON_NAME][EMAIL_ADDRESS][PERSON_NAME][DOMAIN_NAME]"
click at [574, 203] on div "[PERSON_NAME] Transportation, Inc. [PERSON_NAME] Transportation, Inc. 99+ AC Na…" at bounding box center [690, 286] width 1029 height 572
drag, startPoint x: 571, startPoint y: 100, endPoint x: 436, endPoint y: 103, distance: 135.6
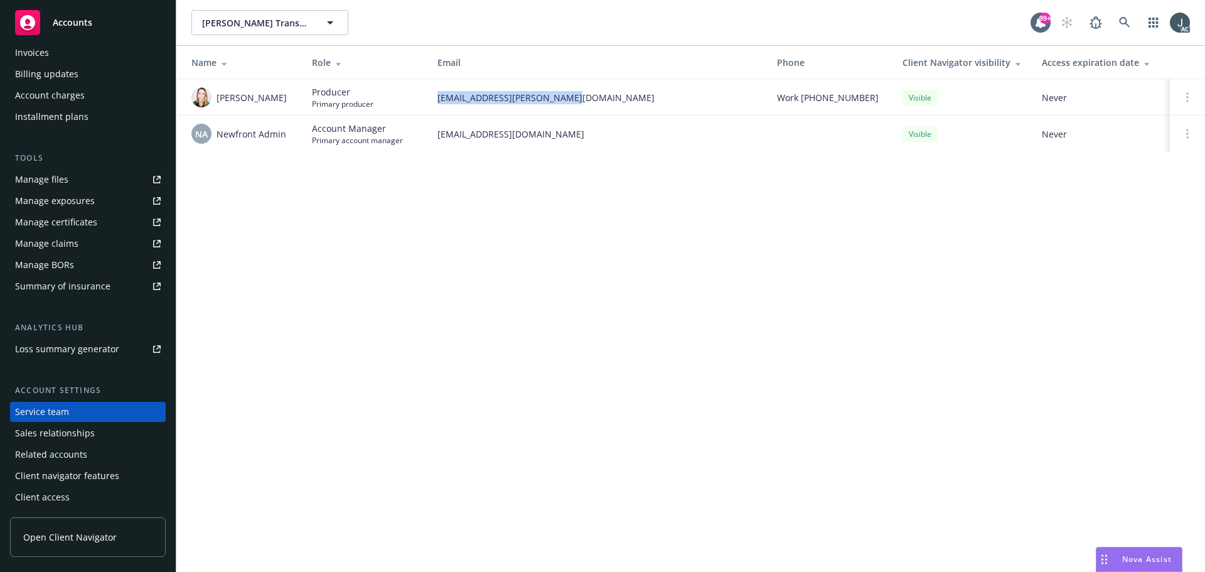
click at [436, 103] on td "[EMAIL_ADDRESS][PERSON_NAME][DOMAIN_NAME]" at bounding box center [596, 97] width 339 height 36
copy span "[EMAIL_ADDRESS][PERSON_NAME][DOMAIN_NAME]"
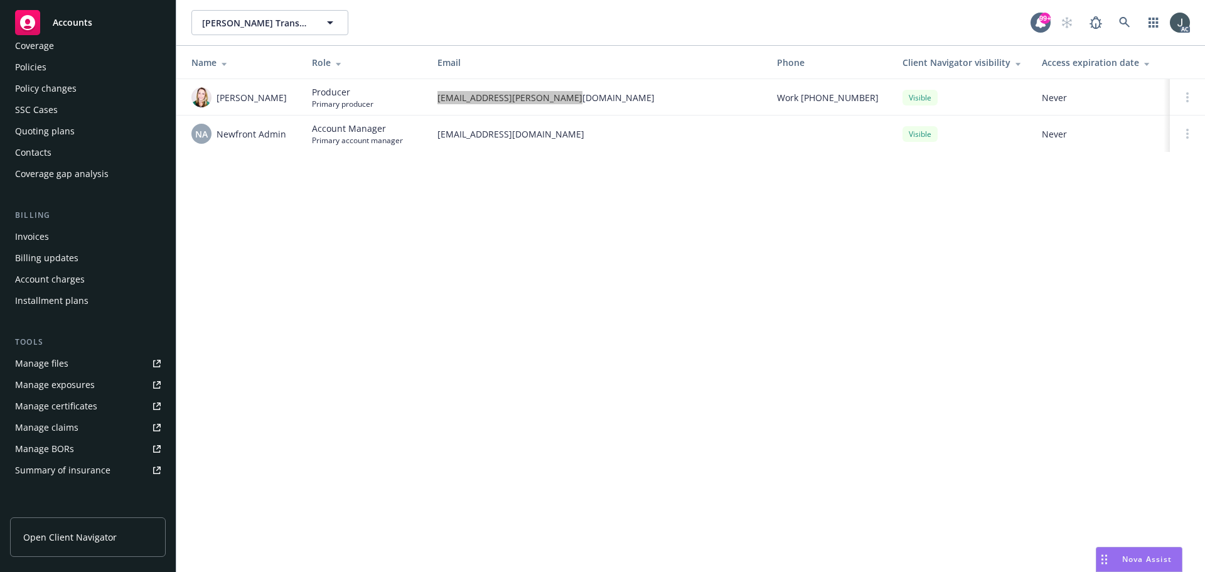
scroll to position [0, 0]
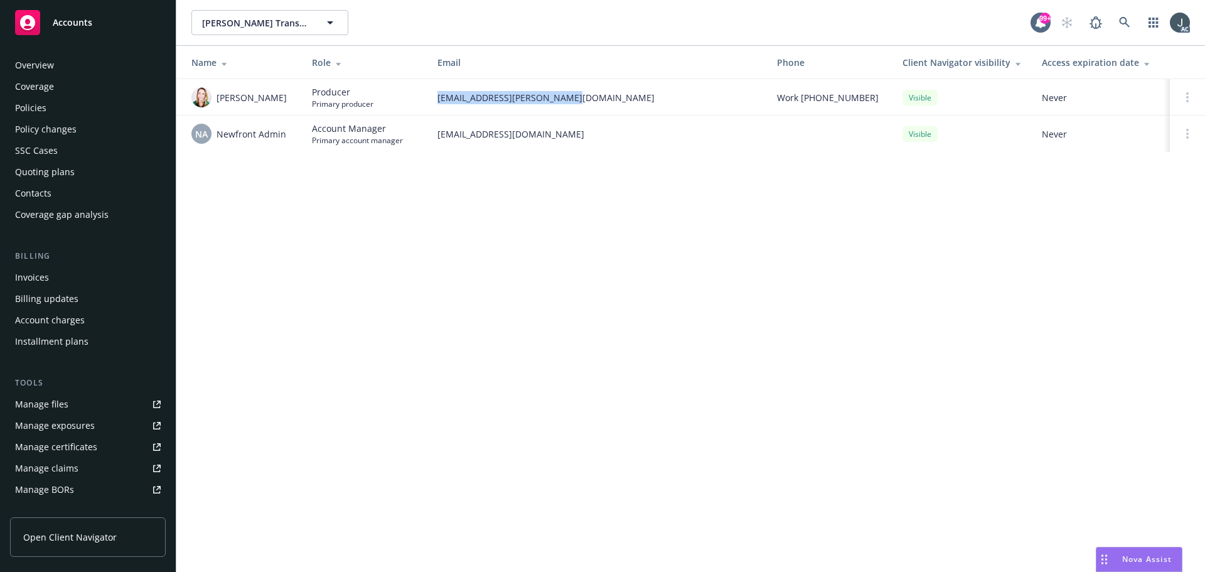
click at [33, 63] on div "Overview" at bounding box center [34, 65] width 39 height 20
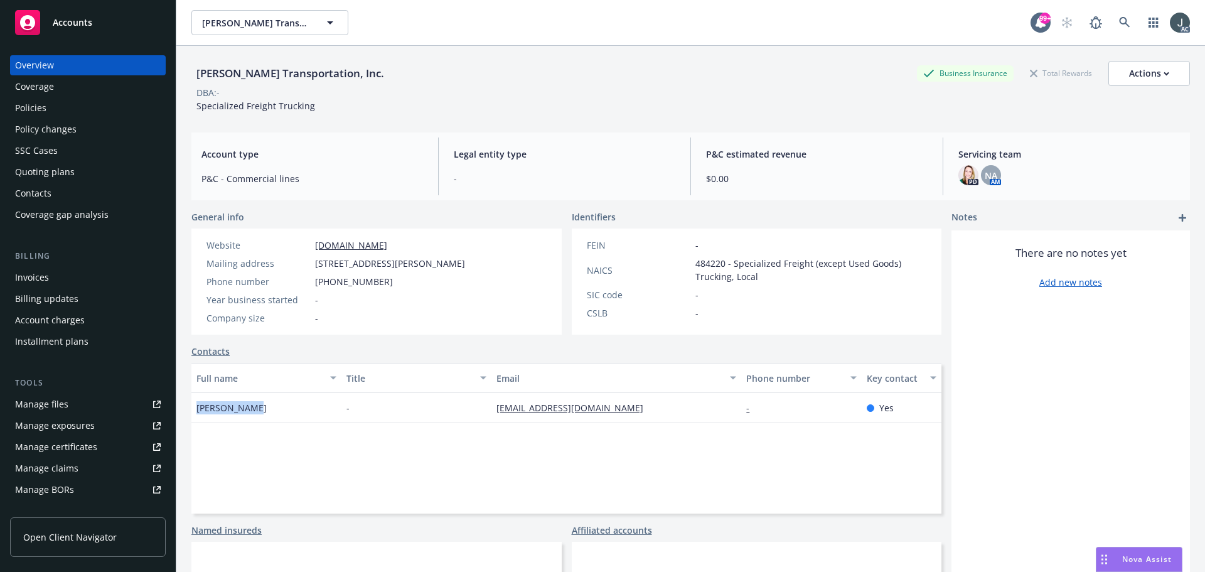
drag, startPoint x: 260, startPoint y: 407, endPoint x: 196, endPoint y: 406, distance: 64.0
click at [196, 406] on div "[PERSON_NAME]" at bounding box center [266, 408] width 150 height 30
copy span "[PERSON_NAME]"
drag, startPoint x: 321, startPoint y: 447, endPoint x: 265, endPoint y: 425, distance: 60.0
click at [321, 447] on div "Full name Title Email Phone number Key contact [PERSON_NAME] - [EMAIL_ADDRESS][…" at bounding box center [566, 438] width 750 height 151
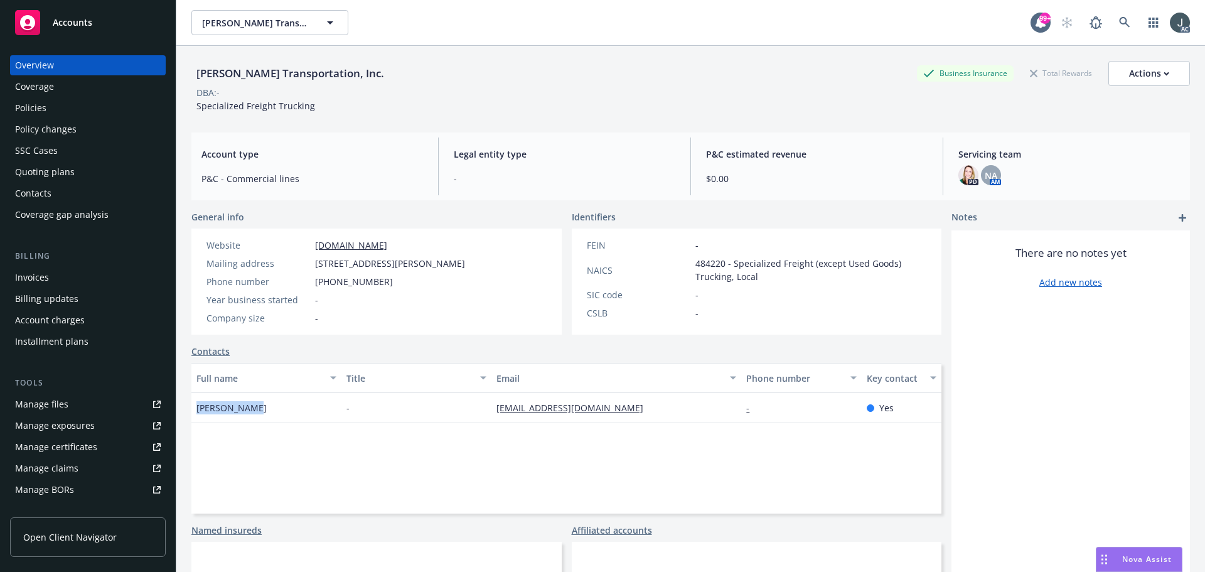
drag, startPoint x: 264, startPoint y: 407, endPoint x: 183, endPoint y: 404, distance: 80.4
click at [183, 404] on div "[PERSON_NAME] Transportation, Inc. Business Insurance Total Rewards Actions DBA…" at bounding box center [690, 332] width 1029 height 572
copy span "[PERSON_NAME]"
click at [324, 385] on button "Full name" at bounding box center [266, 378] width 150 height 30
click at [243, 417] on div "[PERSON_NAME]" at bounding box center [266, 408] width 150 height 30
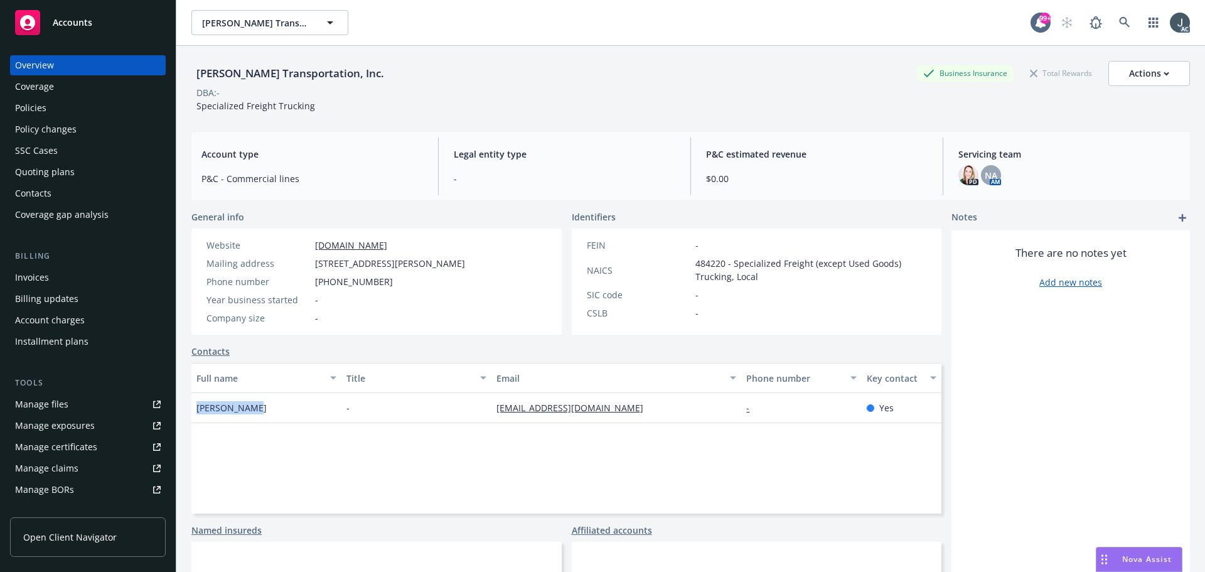
drag, startPoint x: 249, startPoint y: 408, endPoint x: 198, endPoint y: 409, distance: 50.8
click at [198, 409] on div "[PERSON_NAME]" at bounding box center [266, 408] width 150 height 30
click at [373, 481] on div "Full name Title Email Phone number Key contact [PERSON_NAME] - [EMAIL_ADDRESS][…" at bounding box center [566, 438] width 750 height 151
click at [31, 171] on div "Quoting plans" at bounding box center [45, 172] width 60 height 20
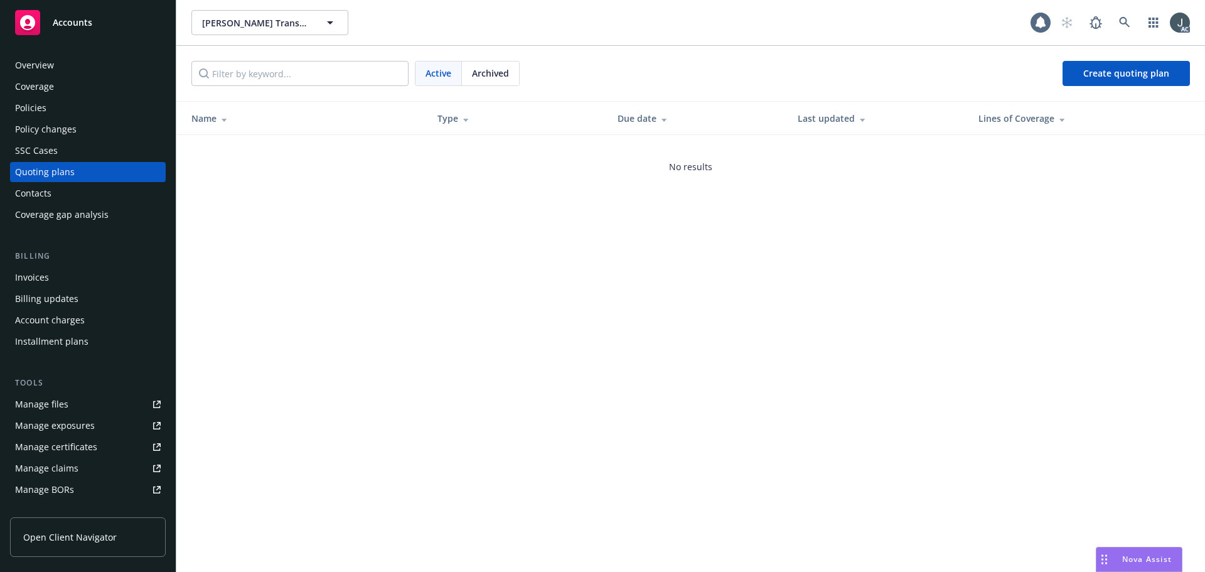
click at [483, 84] on div "Archived" at bounding box center [490, 73] width 57 height 24
click at [447, 70] on span "Active" at bounding box center [438, 73] width 26 height 13
click at [50, 108] on div "Policies" at bounding box center [88, 108] width 146 height 20
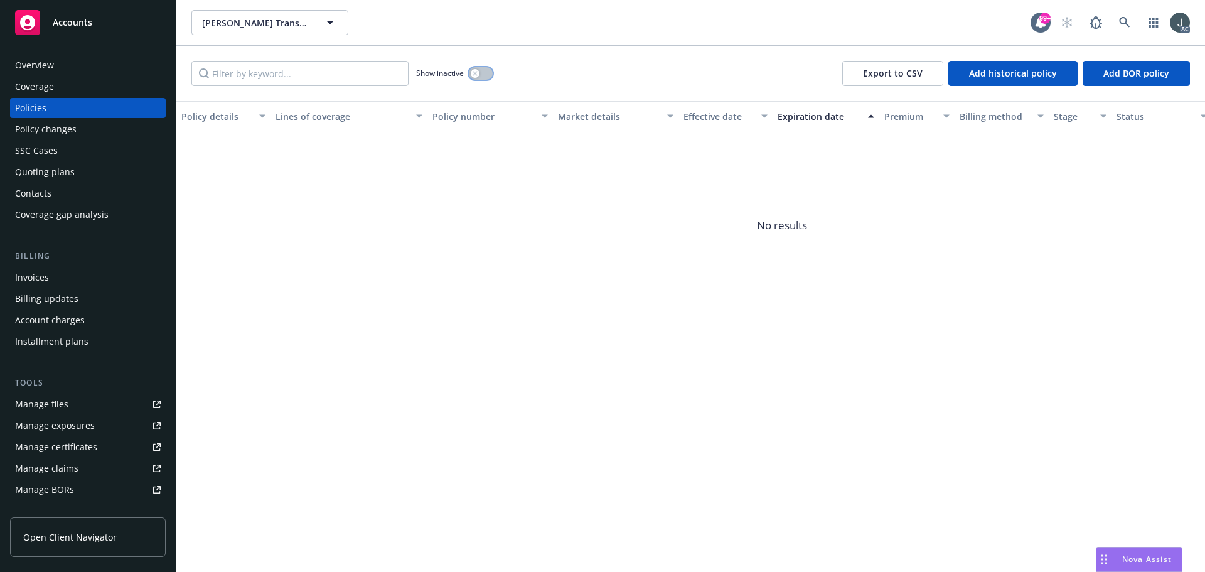
click at [484, 68] on button "button" at bounding box center [481, 73] width 24 height 13
click at [483, 68] on button "button" at bounding box center [481, 73] width 24 height 13
click at [70, 69] on div "Overview" at bounding box center [88, 65] width 146 height 20
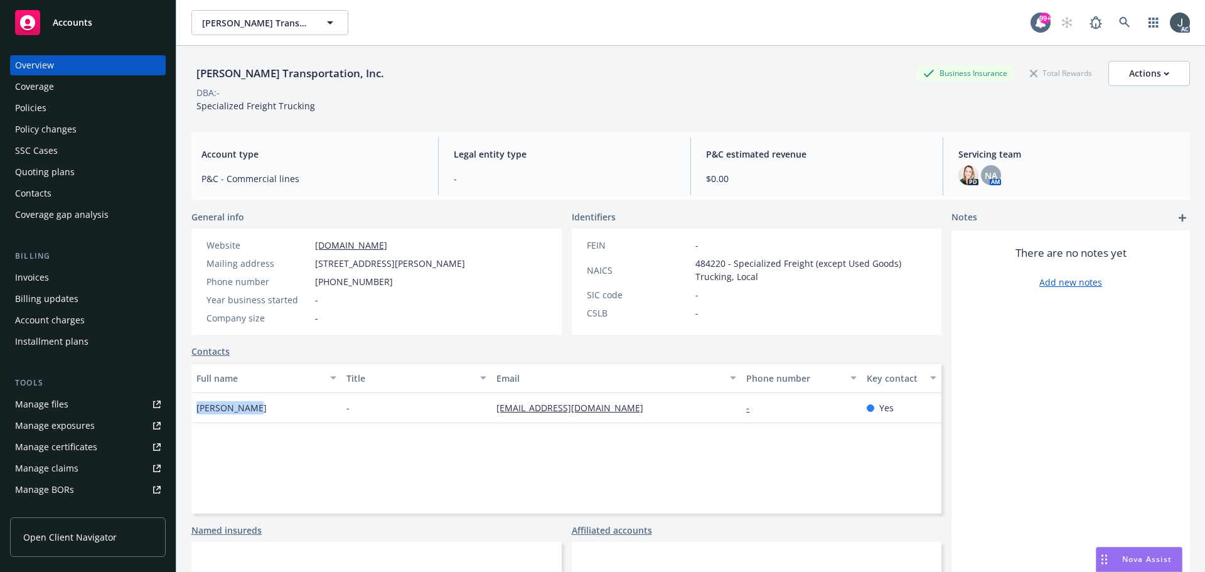
drag, startPoint x: 262, startPoint y: 414, endPoint x: 188, endPoint y: 410, distance: 74.1
click at [188, 410] on div "[PERSON_NAME] Transportation, Inc. Business Insurance Total Rewards Actions DBA…" at bounding box center [690, 332] width 1029 height 572
copy span "[PERSON_NAME]"
drag, startPoint x: 443, startPoint y: 249, endPoint x: 338, endPoint y: 249, distance: 104.8
click at [338, 249] on div "Website [DOMAIN_NAME]" at bounding box center [335, 244] width 269 height 13
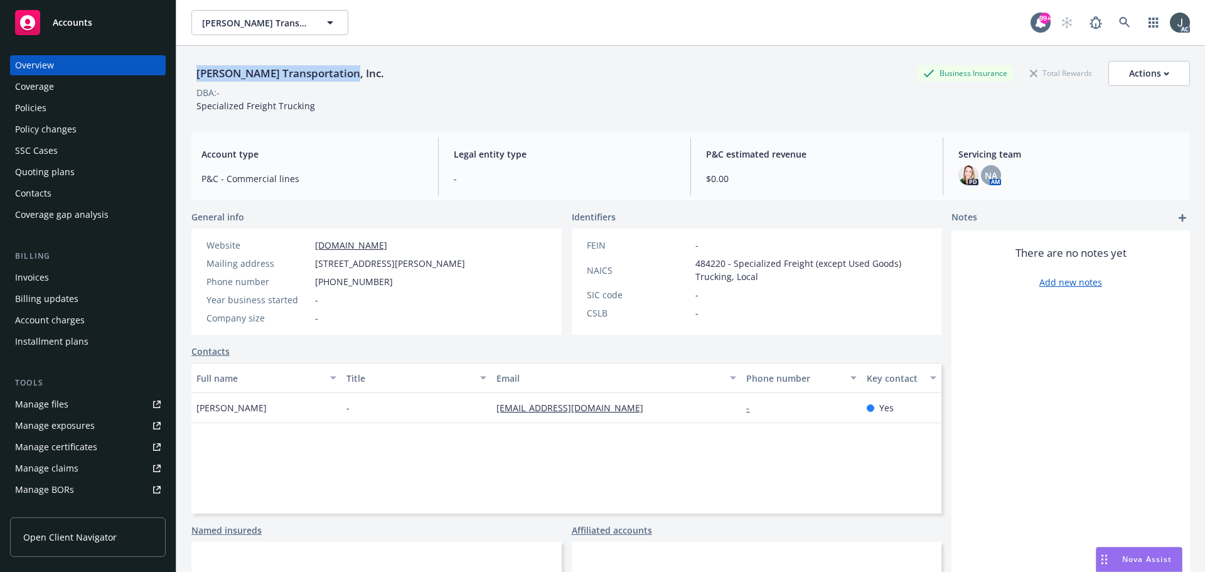
drag, startPoint x: 358, startPoint y: 71, endPoint x: 188, endPoint y: 67, distance: 170.1
click at [188, 67] on div "[PERSON_NAME] Transportation, Inc. Business Insurance Total Rewards Actions DBA…" at bounding box center [690, 332] width 1029 height 572
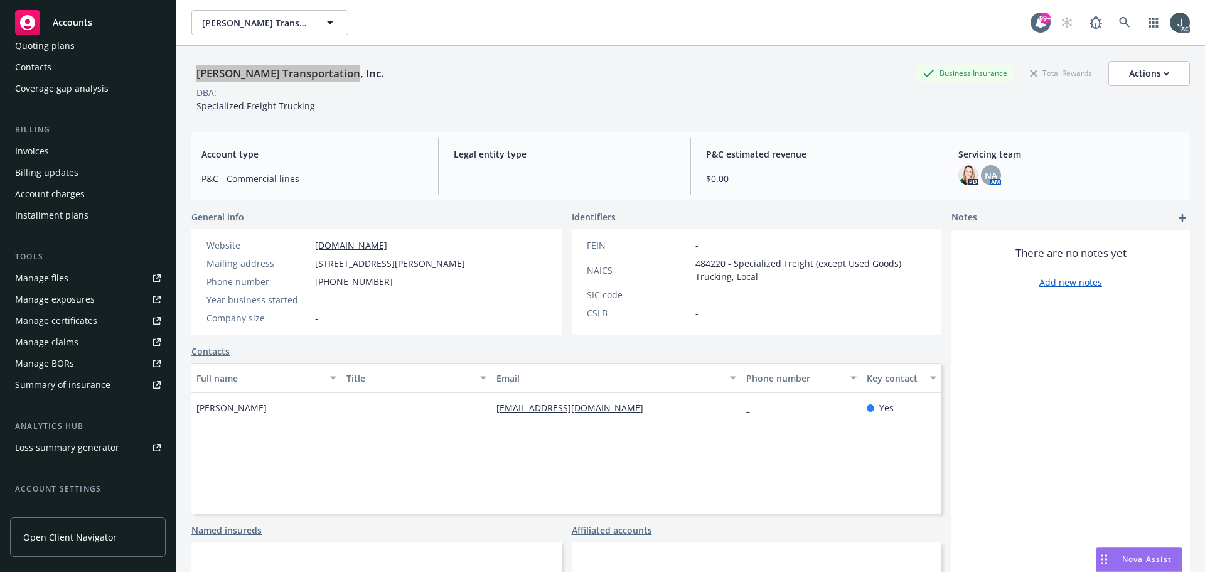
scroll to position [225, 0]
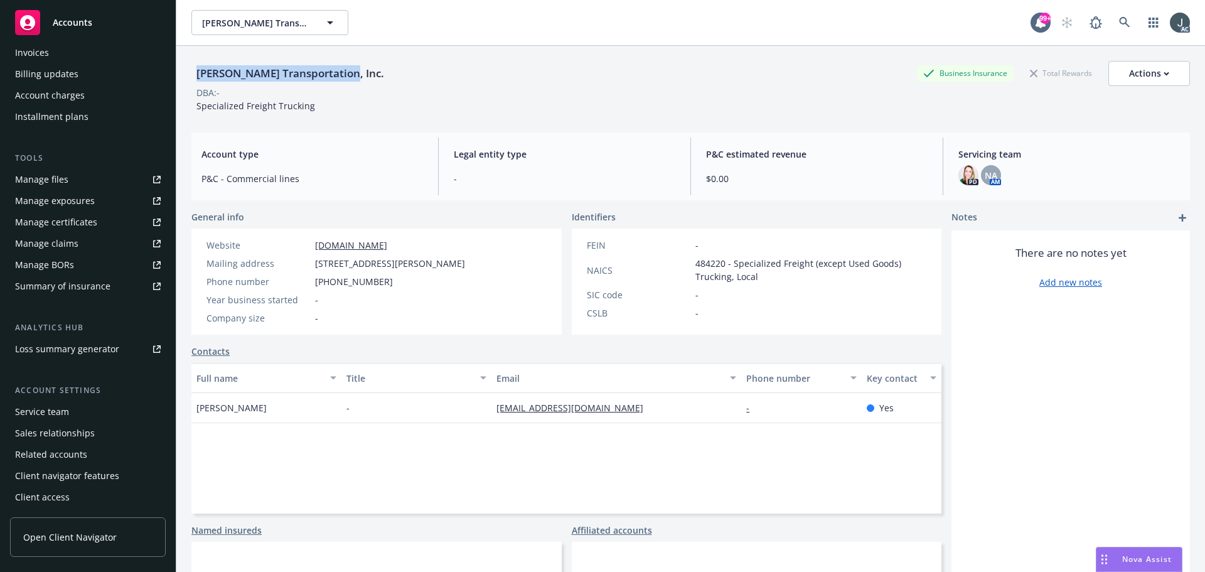
click at [63, 409] on div "Service team" at bounding box center [42, 412] width 54 height 20
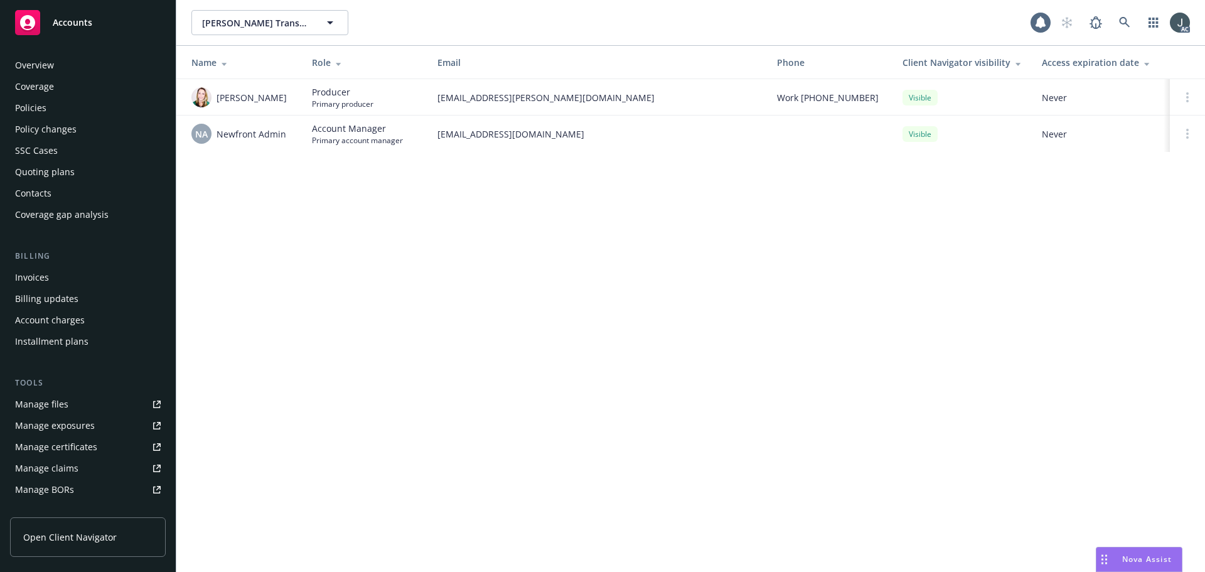
scroll to position [225, 0]
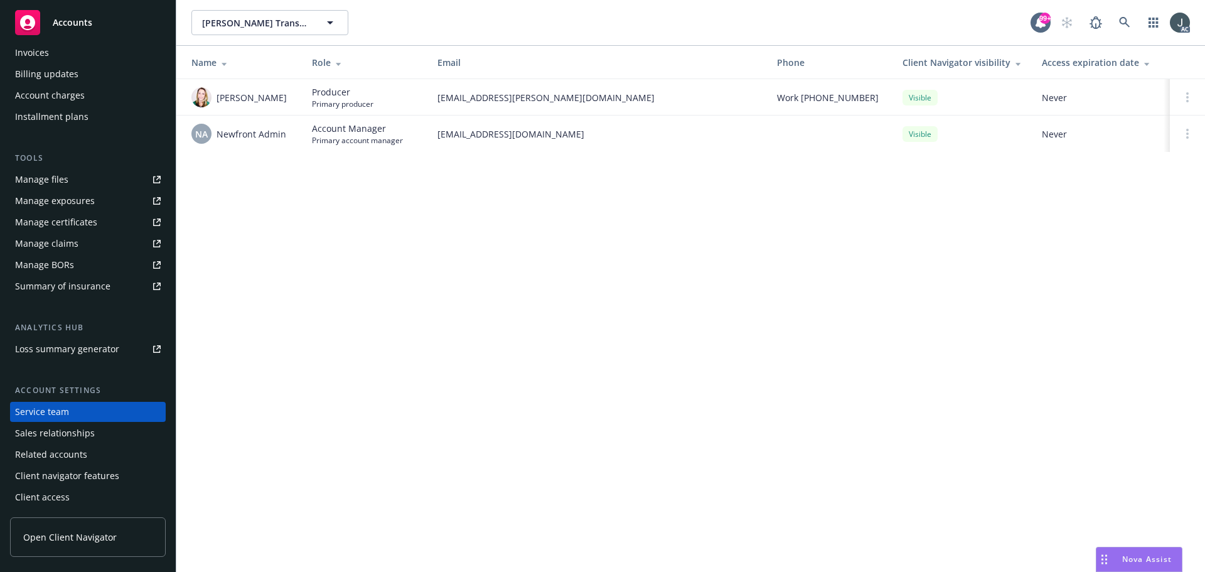
drag, startPoint x: 293, startPoint y: 98, endPoint x: 215, endPoint y: 97, distance: 78.5
click at [215, 97] on td "[PERSON_NAME]" at bounding box center [239, 97] width 126 height 36
drag, startPoint x: 572, startPoint y: 102, endPoint x: 434, endPoint y: 99, distance: 138.1
click at [434, 99] on td "[EMAIL_ADDRESS][PERSON_NAME][DOMAIN_NAME]" at bounding box center [596, 97] width 339 height 36
drag, startPoint x: 537, startPoint y: 134, endPoint x: 436, endPoint y: 134, distance: 101.0
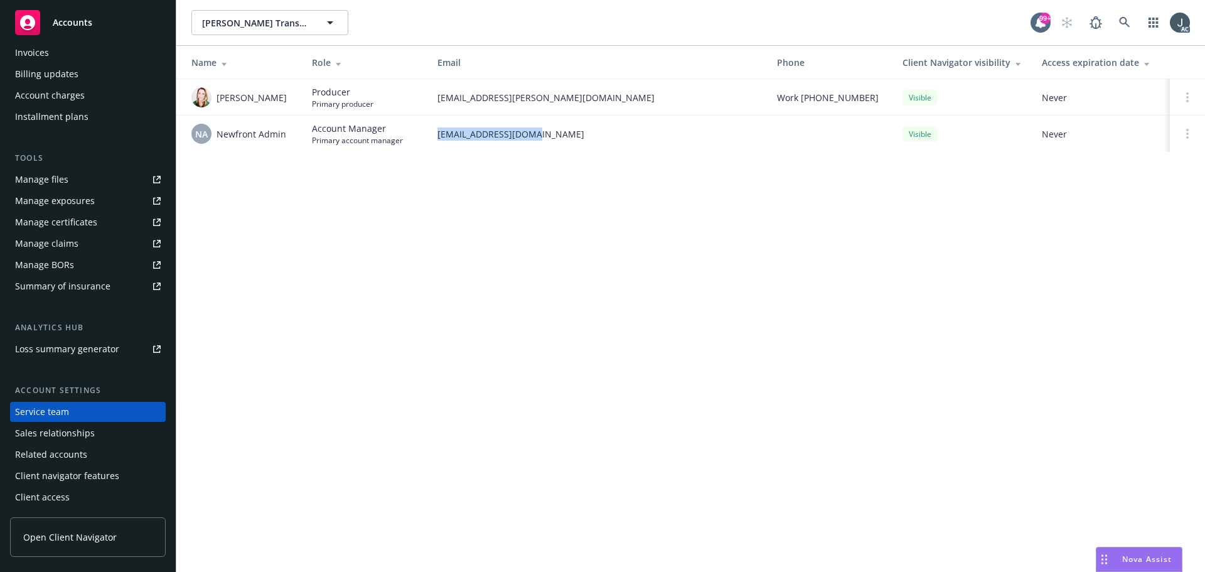
click at [436, 134] on td "[EMAIL_ADDRESS][DOMAIN_NAME]" at bounding box center [596, 133] width 339 height 36
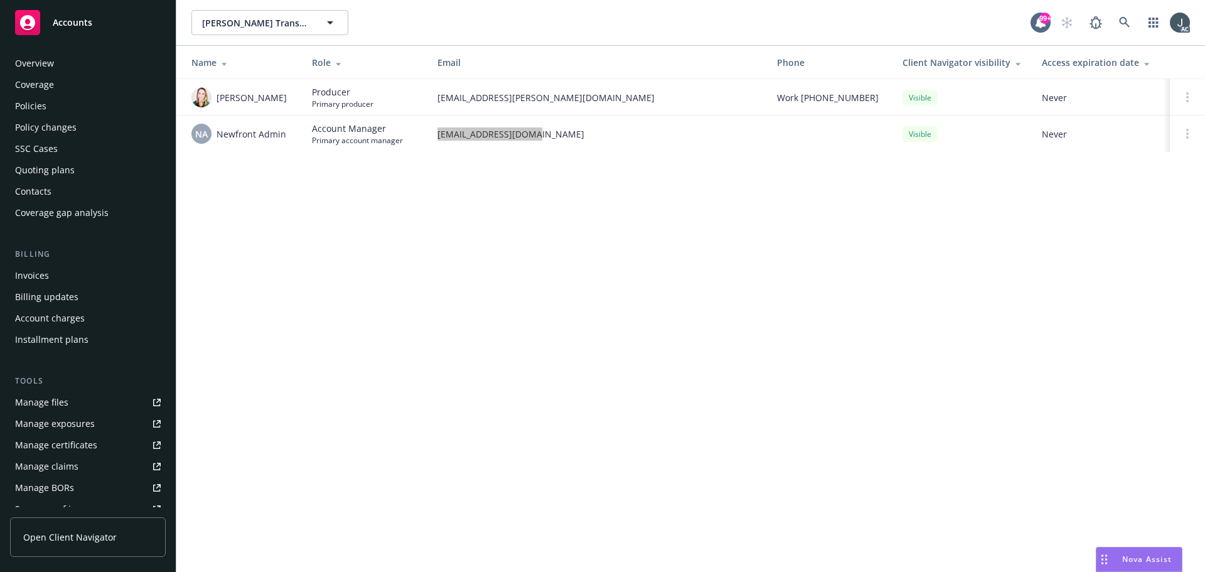
scroll to position [0, 0]
click at [58, 65] on div "Overview" at bounding box center [88, 65] width 146 height 20
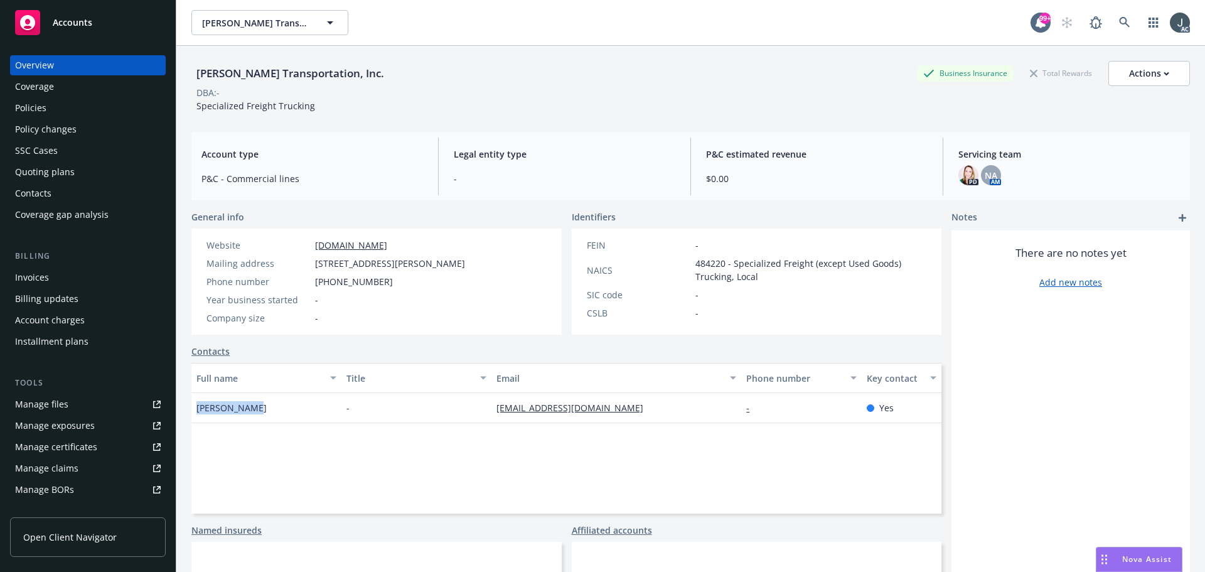
drag, startPoint x: 281, startPoint y: 405, endPoint x: 193, endPoint y: 404, distance: 88.5
click at [193, 404] on div "[PERSON_NAME]" at bounding box center [266, 408] width 150 height 30
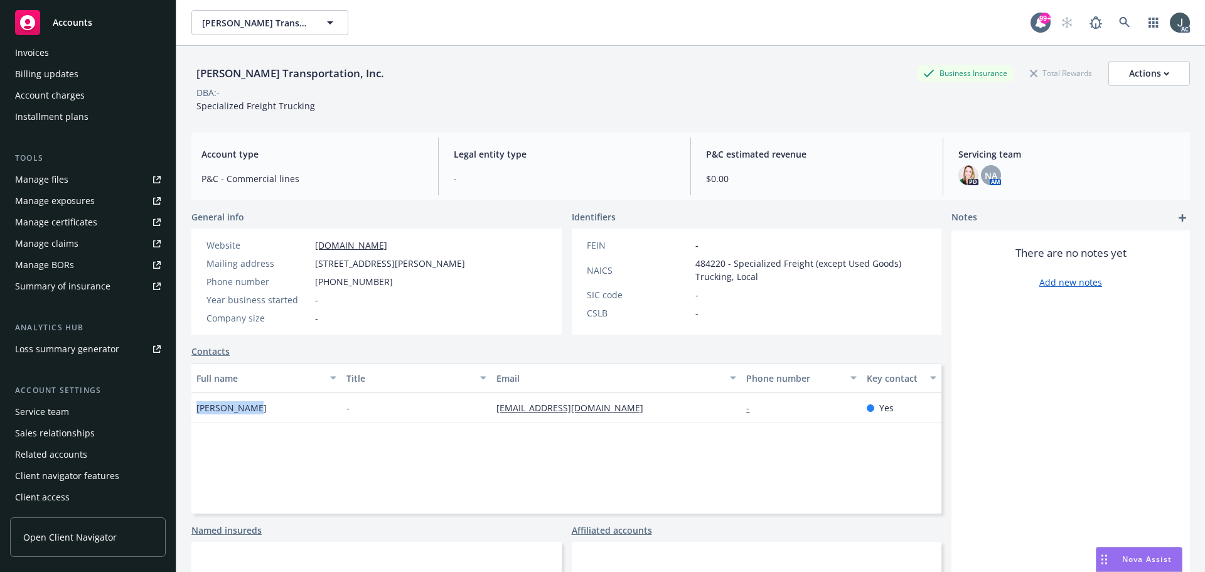
click at [55, 406] on div "Service team" at bounding box center [42, 412] width 54 height 20
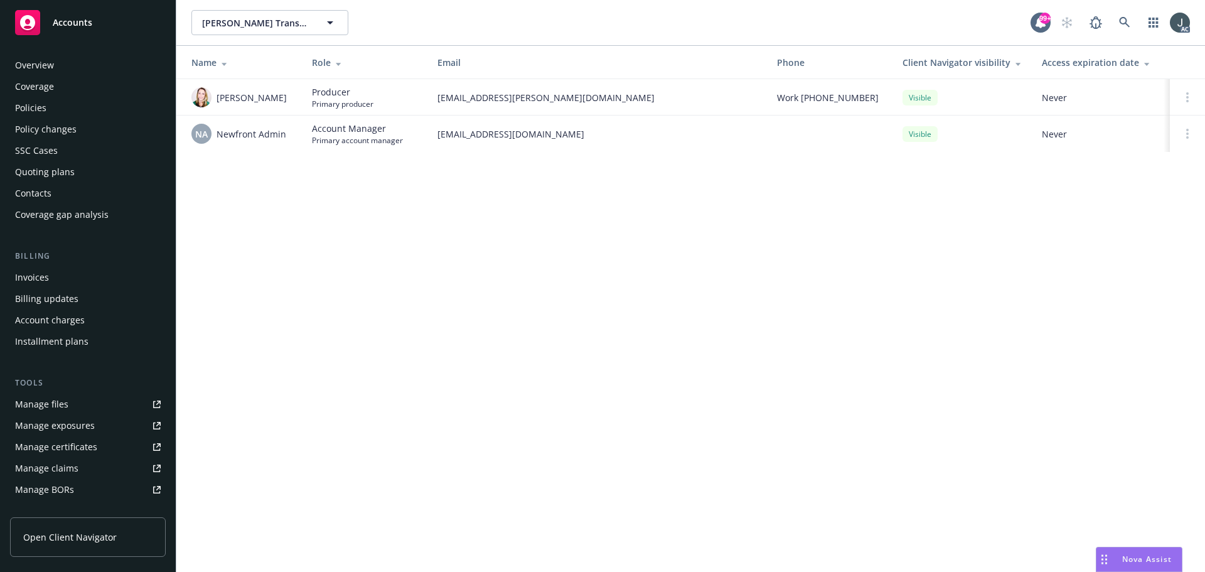
click at [48, 62] on div "Overview" at bounding box center [34, 65] width 39 height 20
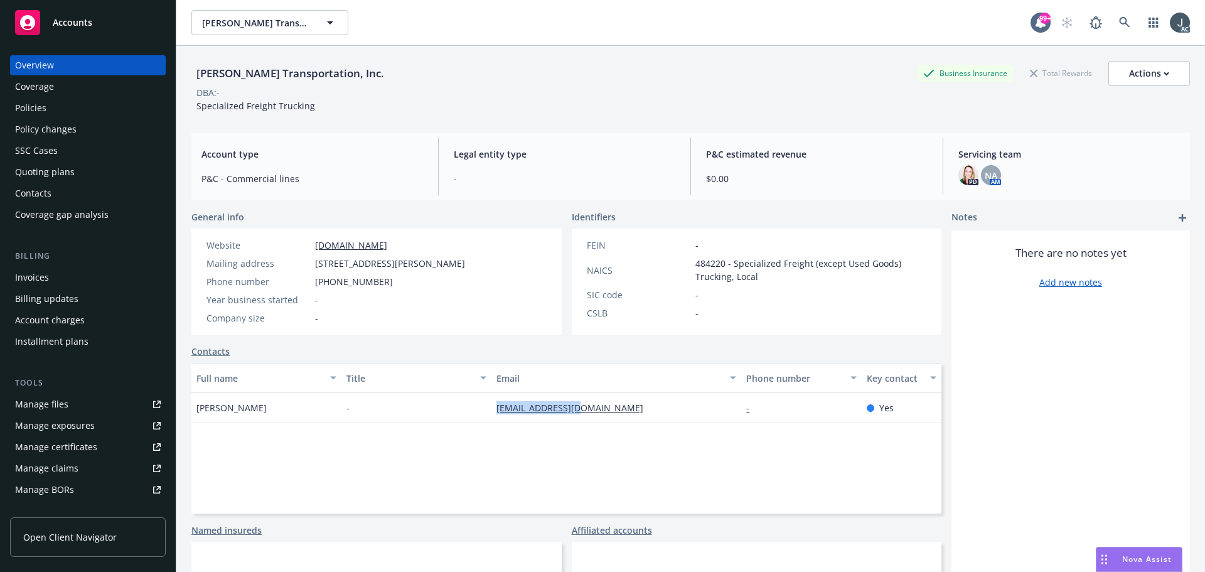
drag, startPoint x: 653, startPoint y: 406, endPoint x: 480, endPoint y: 404, distance: 172.6
click at [480, 404] on div "[PERSON_NAME] - [EMAIL_ADDRESS][DOMAIN_NAME] - Yes" at bounding box center [566, 408] width 750 height 30
click at [316, 262] on span "[STREET_ADDRESS][PERSON_NAME]" at bounding box center [390, 263] width 150 height 13
drag, startPoint x: 315, startPoint y: 262, endPoint x: 391, endPoint y: 262, distance: 75.9
click at [391, 262] on span "[STREET_ADDRESS][PERSON_NAME]" at bounding box center [390, 263] width 150 height 13
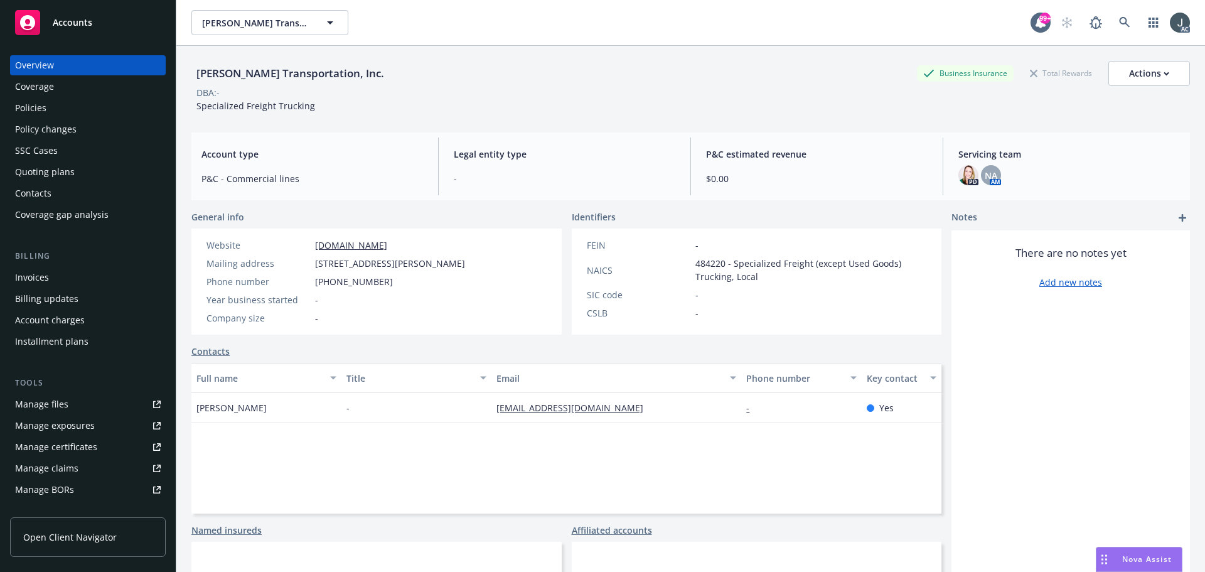
click at [414, 267] on span "[STREET_ADDRESS][PERSON_NAME]" at bounding box center [390, 263] width 150 height 13
click at [465, 261] on span "[STREET_ADDRESS][PERSON_NAME]" at bounding box center [390, 263] width 150 height 13
drag, startPoint x: 371, startPoint y: 283, endPoint x: 316, endPoint y: 282, distance: 54.6
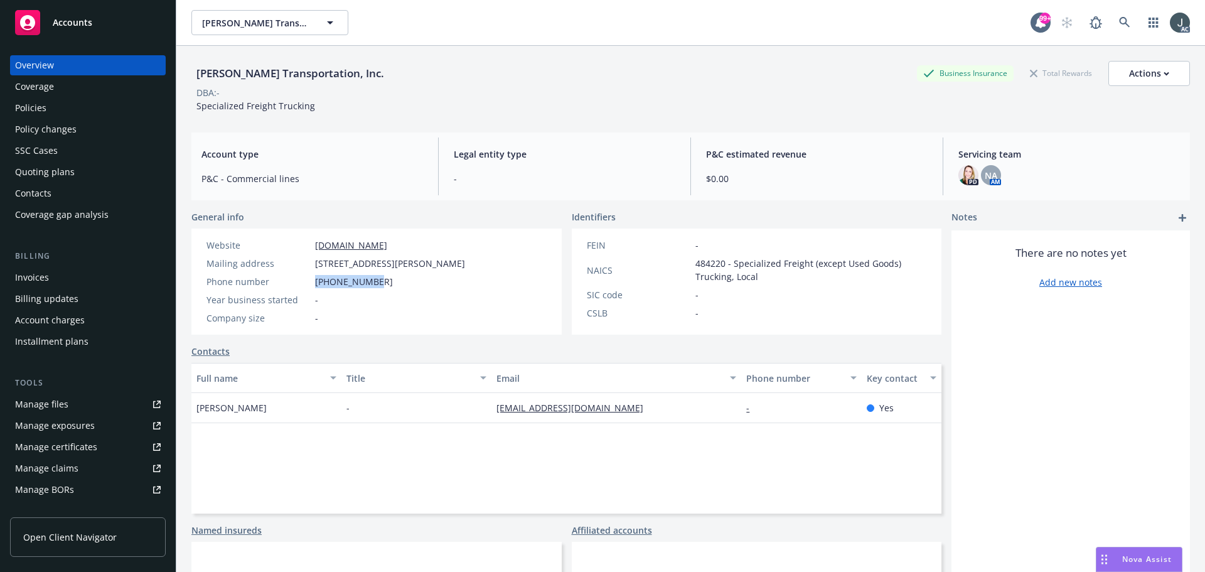
click at [316, 282] on div "Phone number [PHONE_NUMBER]" at bounding box center [335, 281] width 269 height 13
drag, startPoint x: 442, startPoint y: 240, endPoint x: 323, endPoint y: 238, distance: 119.2
click at [314, 238] on div "Website [DOMAIN_NAME]" at bounding box center [335, 244] width 269 height 13
click at [695, 265] on span "484220 - Specialized Freight (except Used Goods) Trucking, Local" at bounding box center [811, 270] width 232 height 26
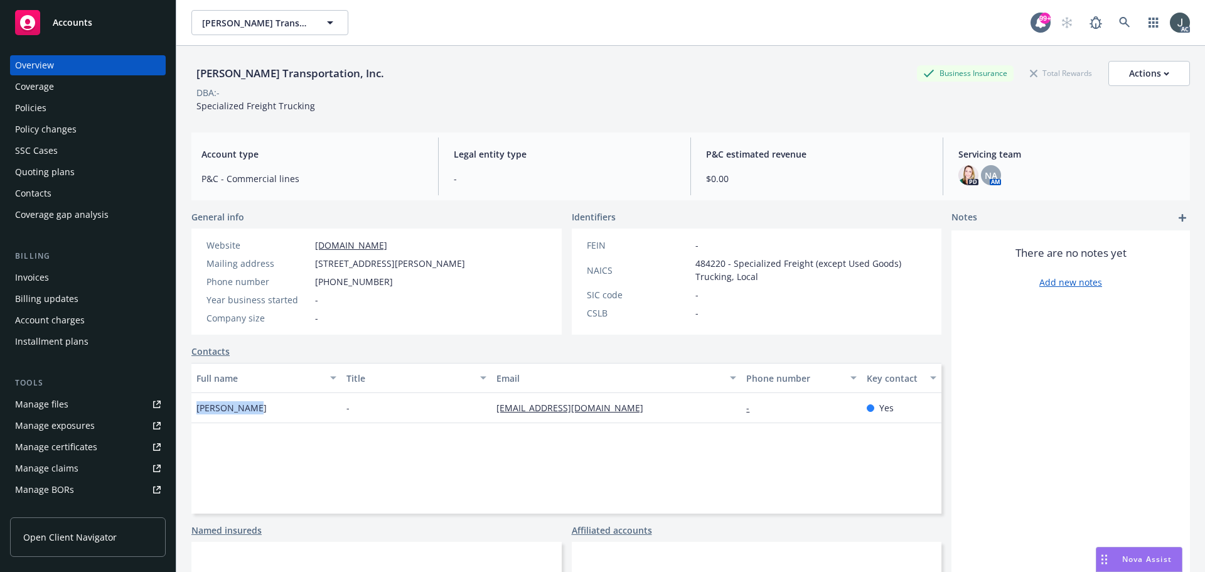
drag, startPoint x: 255, startPoint y: 405, endPoint x: 195, endPoint y: 405, distance: 59.6
click at [195, 405] on div "[PERSON_NAME]" at bounding box center [266, 408] width 150 height 30
drag, startPoint x: 559, startPoint y: 414, endPoint x: 493, endPoint y: 411, distance: 65.9
click at [493, 411] on div "[EMAIL_ADDRESS][DOMAIN_NAME]" at bounding box center [616, 408] width 250 height 30
click at [63, 418] on div "Manage exposures" at bounding box center [55, 425] width 80 height 20
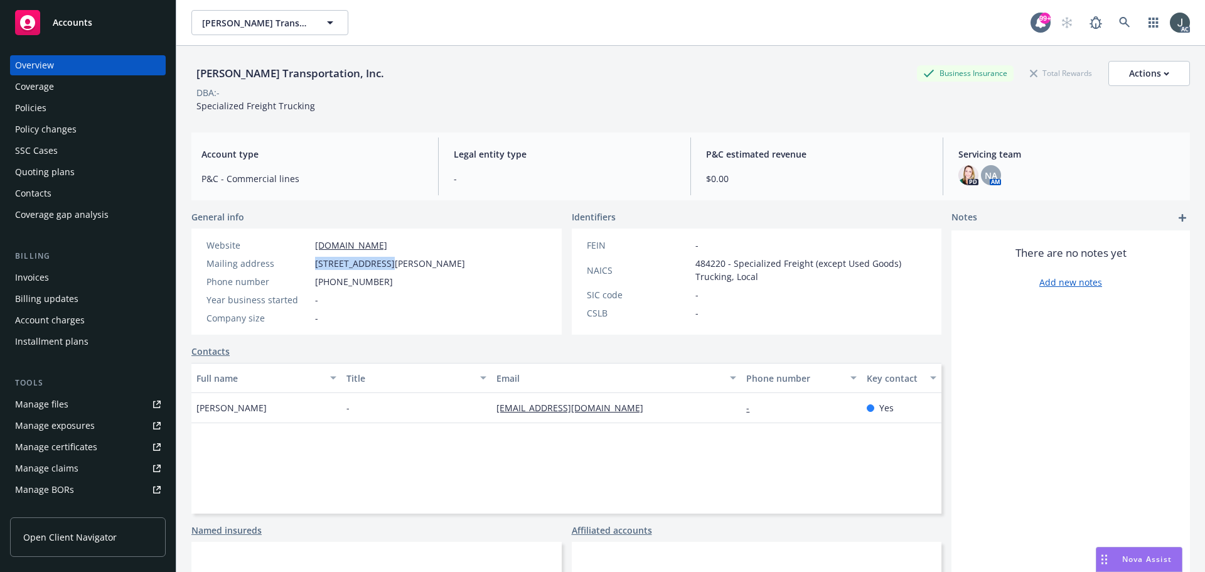
drag, startPoint x: 315, startPoint y: 263, endPoint x: 390, endPoint y: 260, distance: 75.4
click at [390, 260] on span "[STREET_ADDRESS][PERSON_NAME]" at bounding box center [390, 263] width 150 height 13
click at [419, 265] on span "[STREET_ADDRESS][PERSON_NAME]" at bounding box center [390, 263] width 150 height 13
click at [465, 259] on span "[STREET_ADDRESS][PERSON_NAME]" at bounding box center [390, 263] width 150 height 13
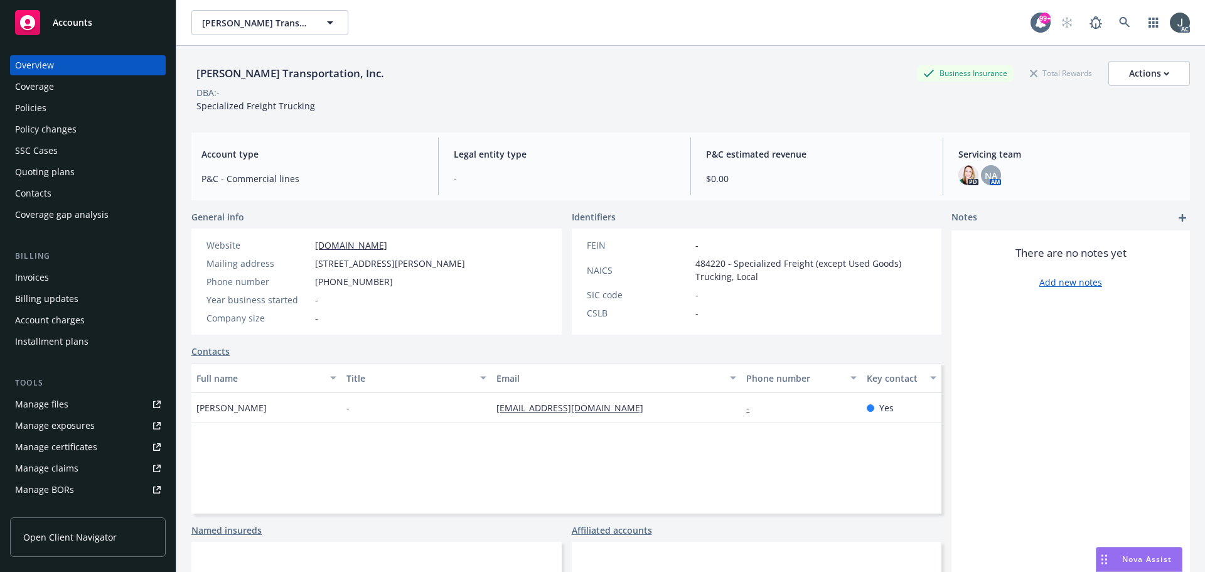
click at [465, 259] on span "[STREET_ADDRESS][PERSON_NAME]" at bounding box center [390, 263] width 150 height 13
drag, startPoint x: 334, startPoint y: 109, endPoint x: 196, endPoint y: 107, distance: 138.1
click at [196, 107] on div "[PERSON_NAME] Transportation, Inc. Business Insurance Total Rewards Actions DBA…" at bounding box center [690, 86] width 998 height 51
